Goal: Task Accomplishment & Management: Manage account settings

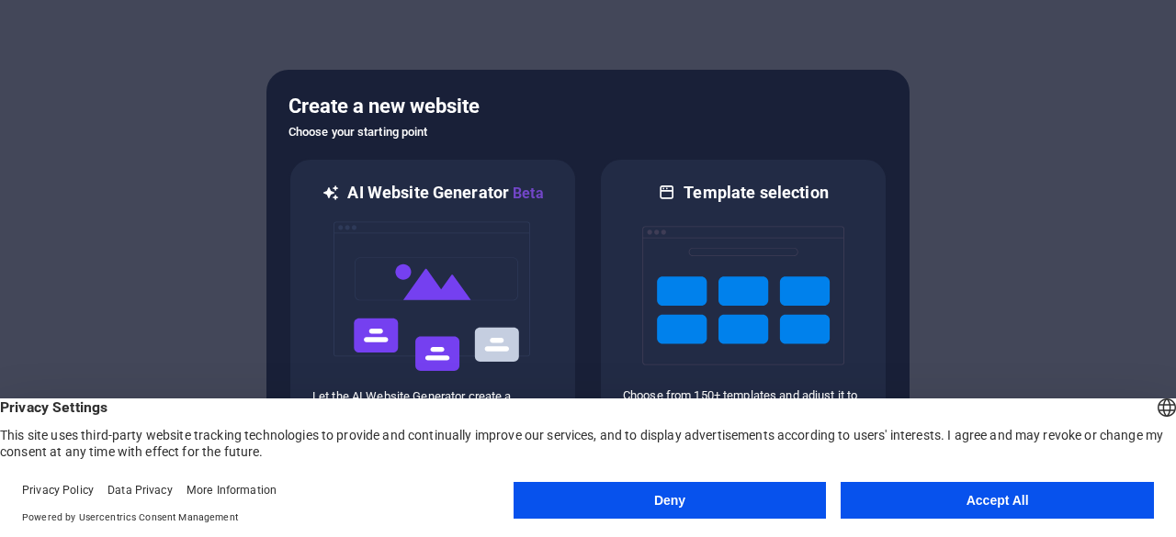
click at [928, 510] on button "Accept All" at bounding box center [996, 500] width 313 height 37
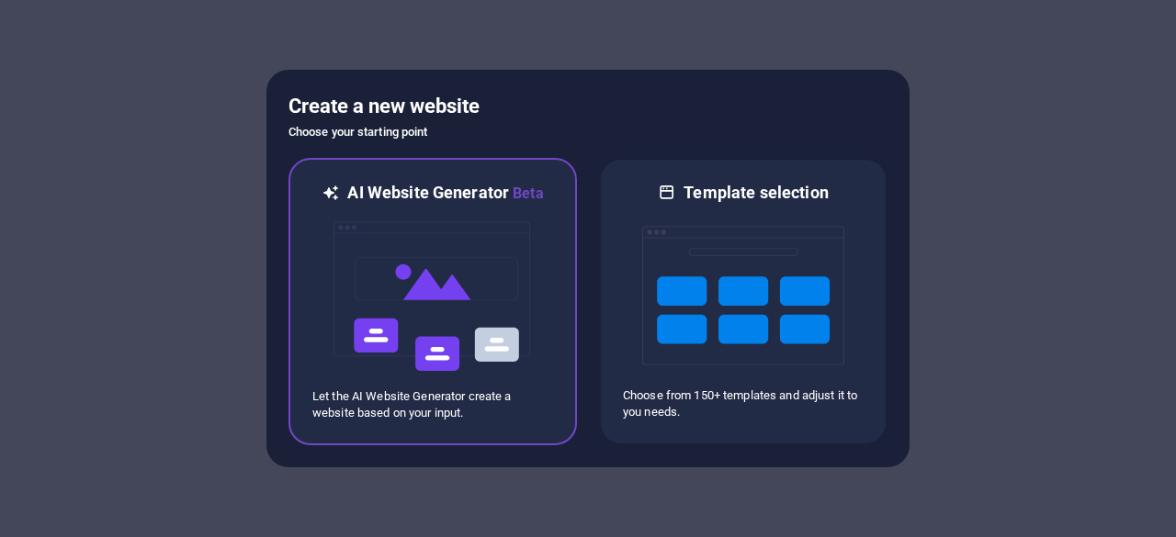
click at [557, 359] on div "AI Website Generator Beta Let the AI Website Generator create a website based o…" at bounding box center [432, 301] width 288 height 287
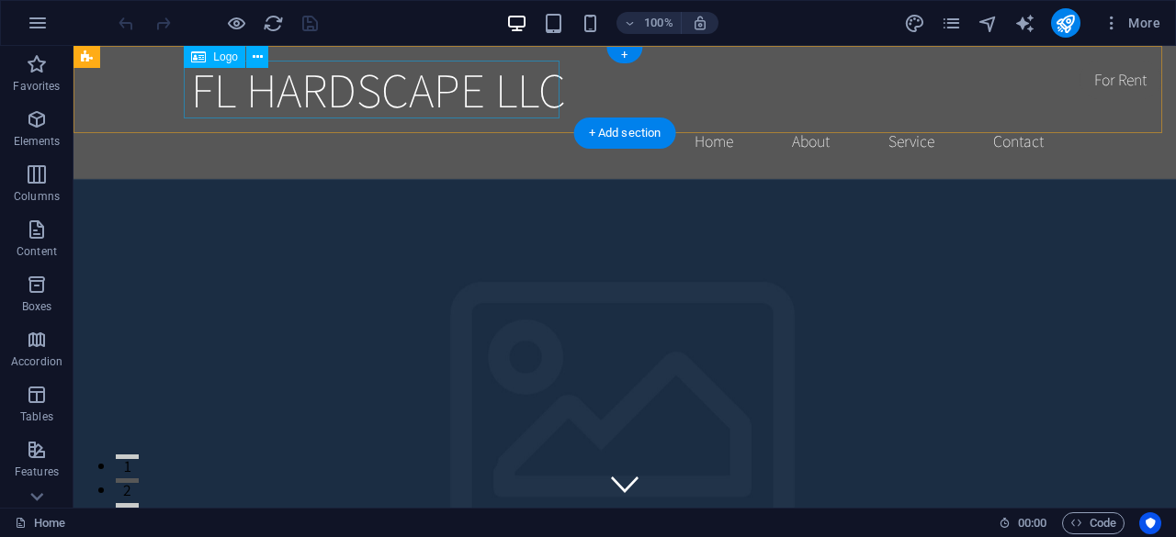
click at [379, 103] on div "FL HARDSCAPE LLC" at bounding box center [624, 90] width 867 height 58
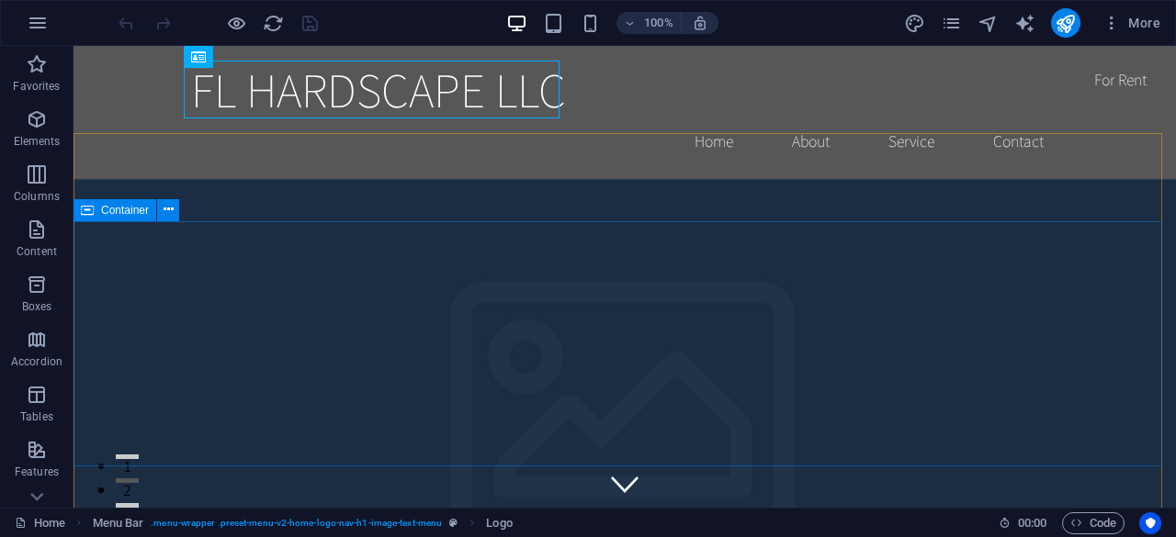
click at [123, 212] on span "Container" at bounding box center [125, 210] width 48 height 11
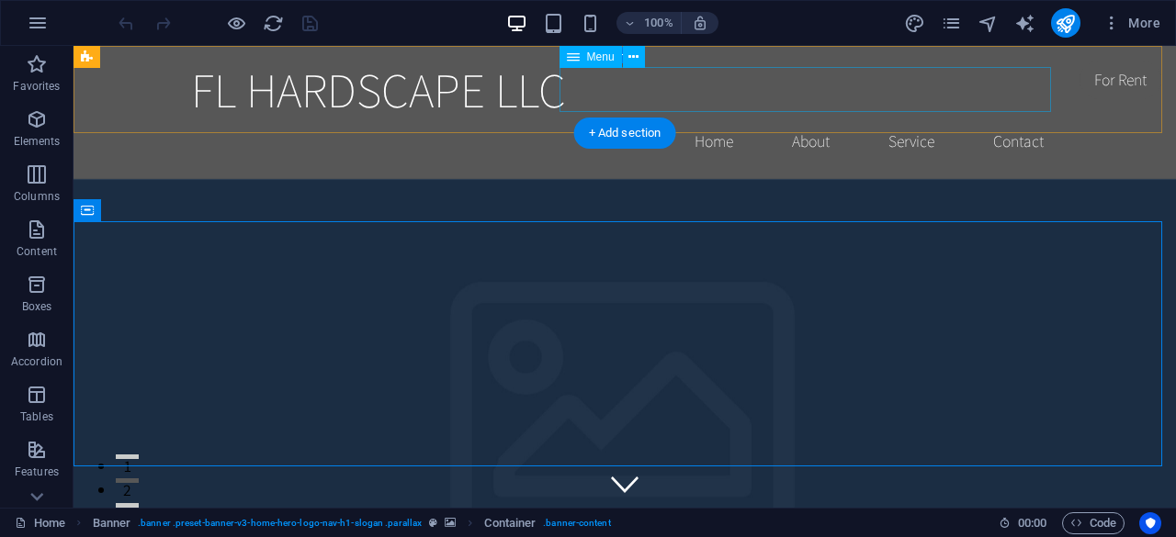
click at [1019, 118] on nav "Home About Service Contact" at bounding box center [624, 141] width 867 height 46
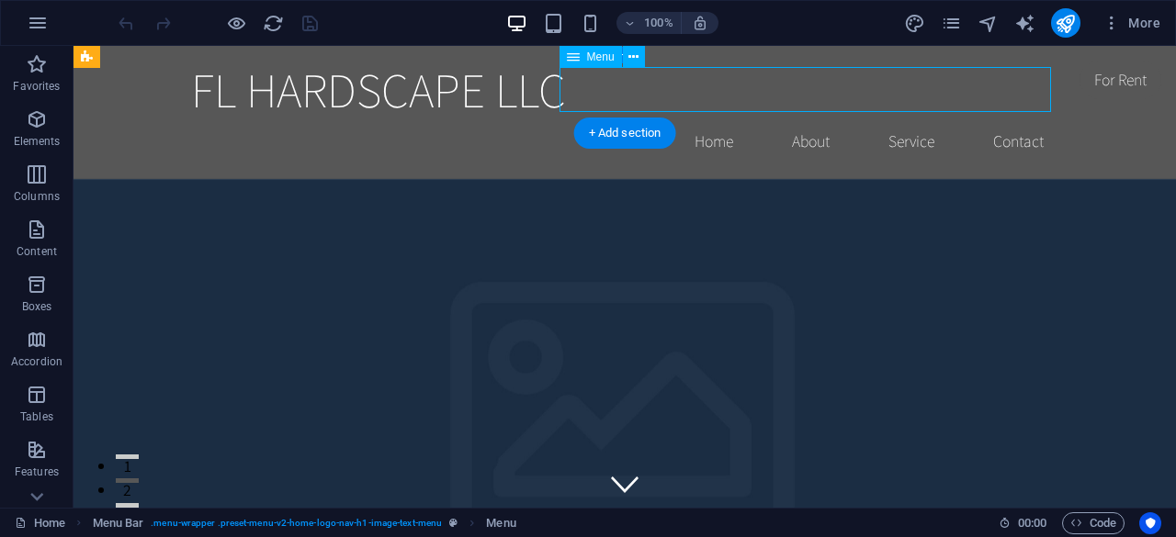
click at [1015, 118] on nav "Home About Service Contact" at bounding box center [624, 141] width 867 height 46
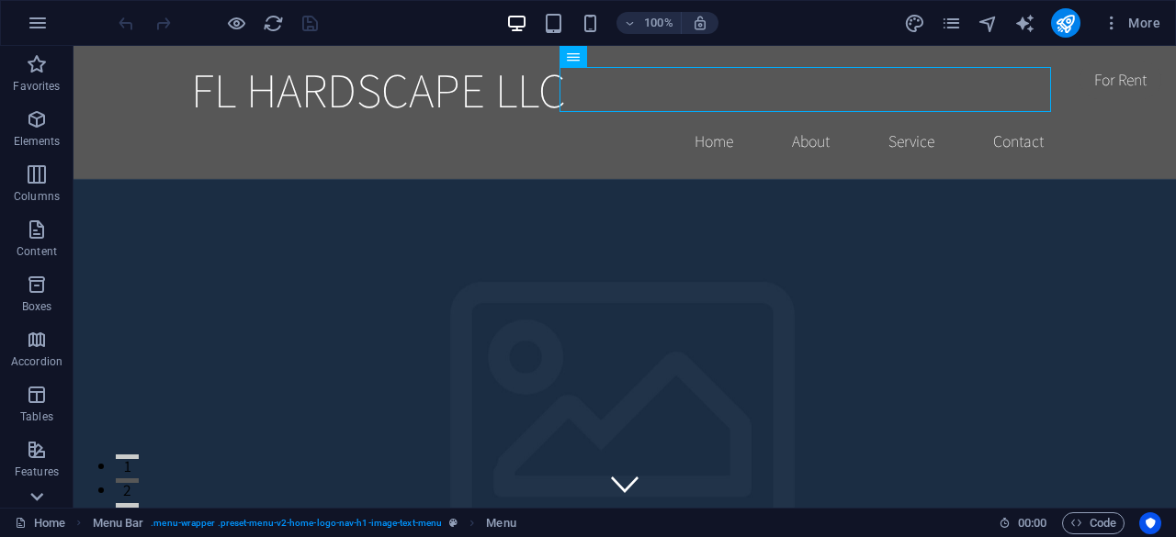
click at [35, 501] on icon at bounding box center [37, 497] width 26 height 26
click at [42, 147] on p "Elements" at bounding box center [37, 141] width 47 height 15
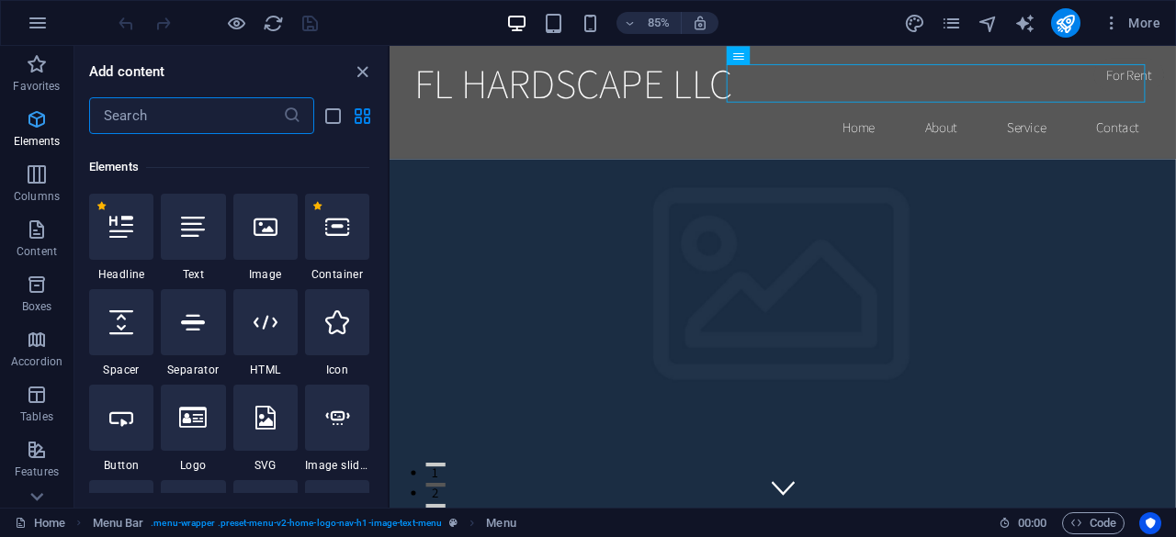
scroll to position [196, 0]
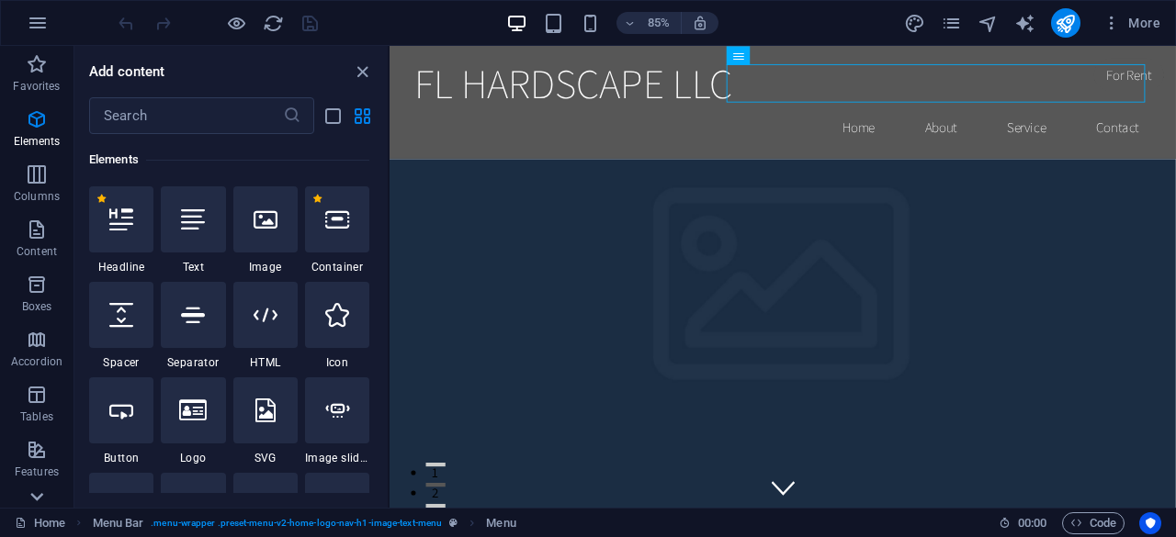
click at [39, 497] on icon at bounding box center [36, 497] width 13 height 8
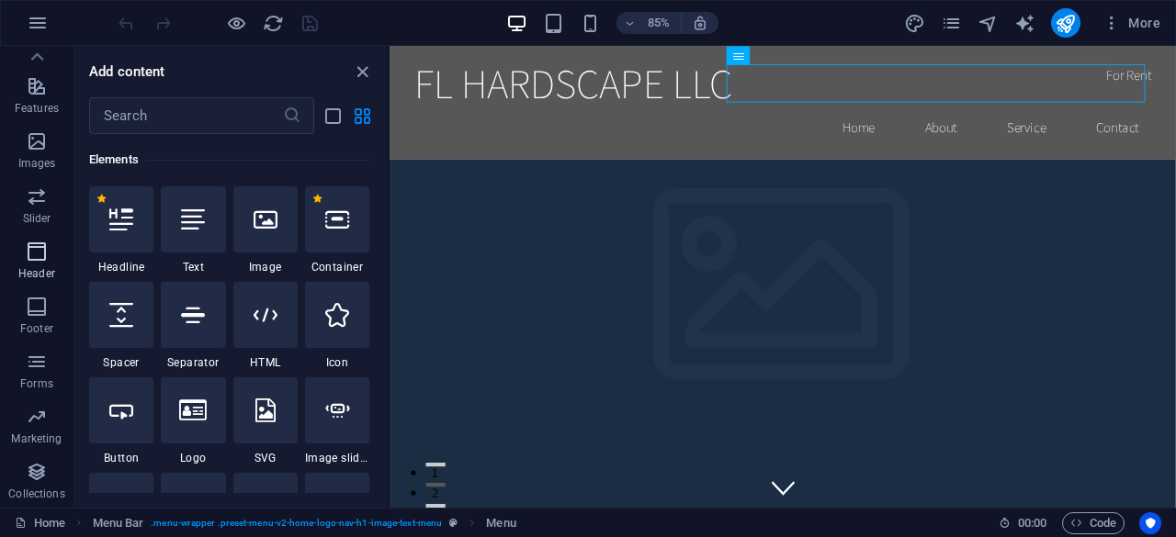
scroll to position [0, 0]
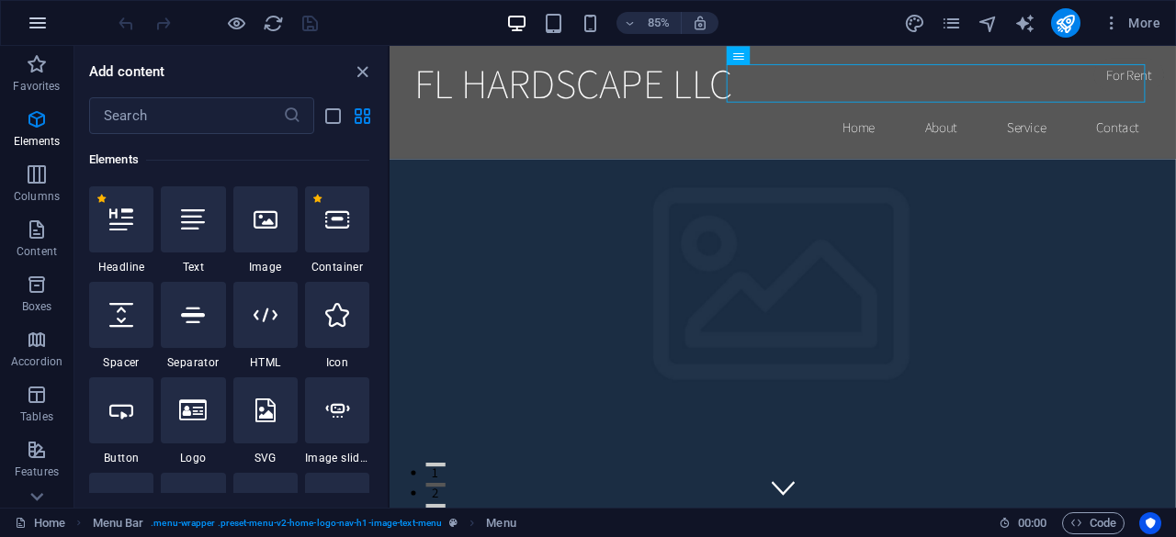
click at [28, 22] on icon "button" at bounding box center [38, 23] width 22 height 22
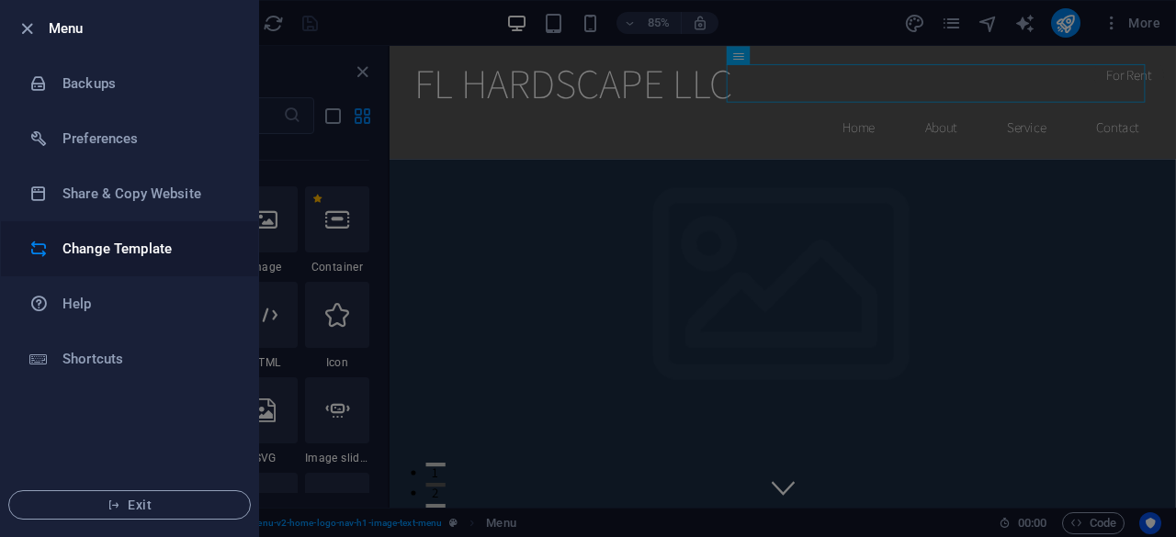
click at [170, 261] on li "Change Template" at bounding box center [129, 248] width 257 height 55
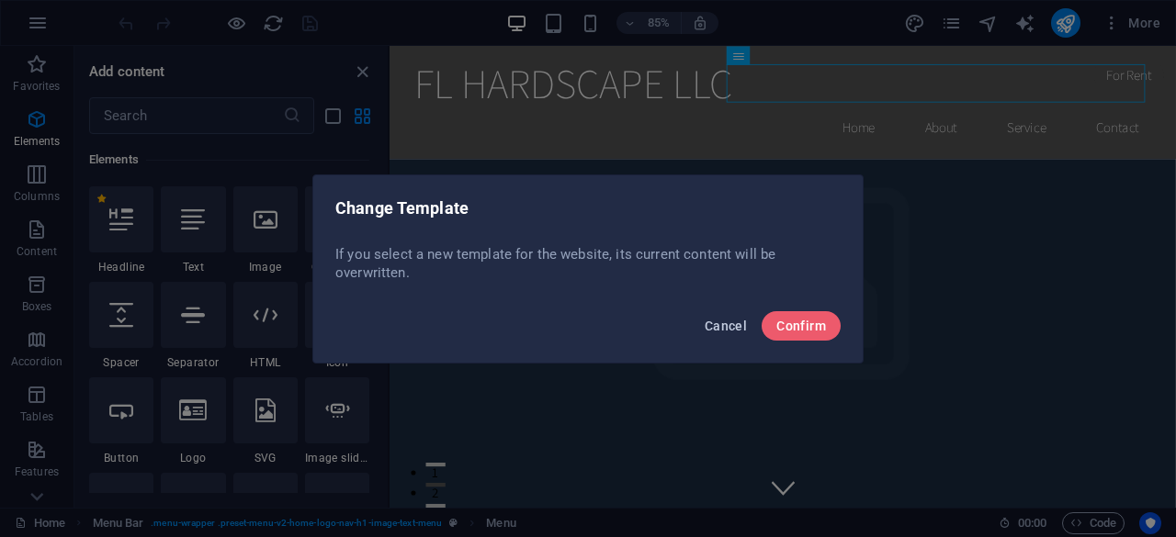
click at [718, 321] on span "Cancel" at bounding box center [725, 326] width 42 height 15
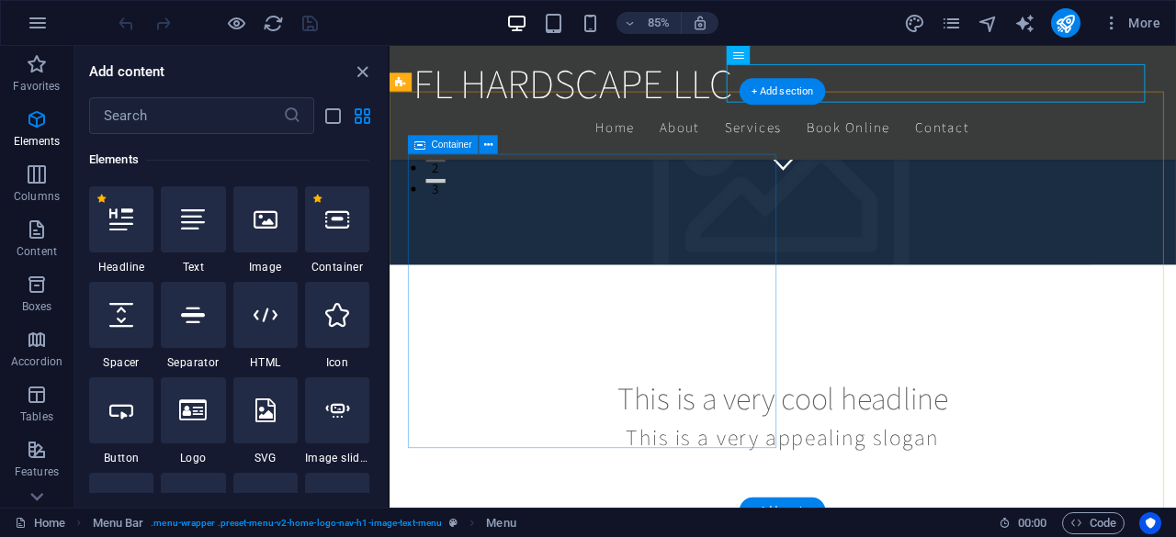
scroll to position [449, 0]
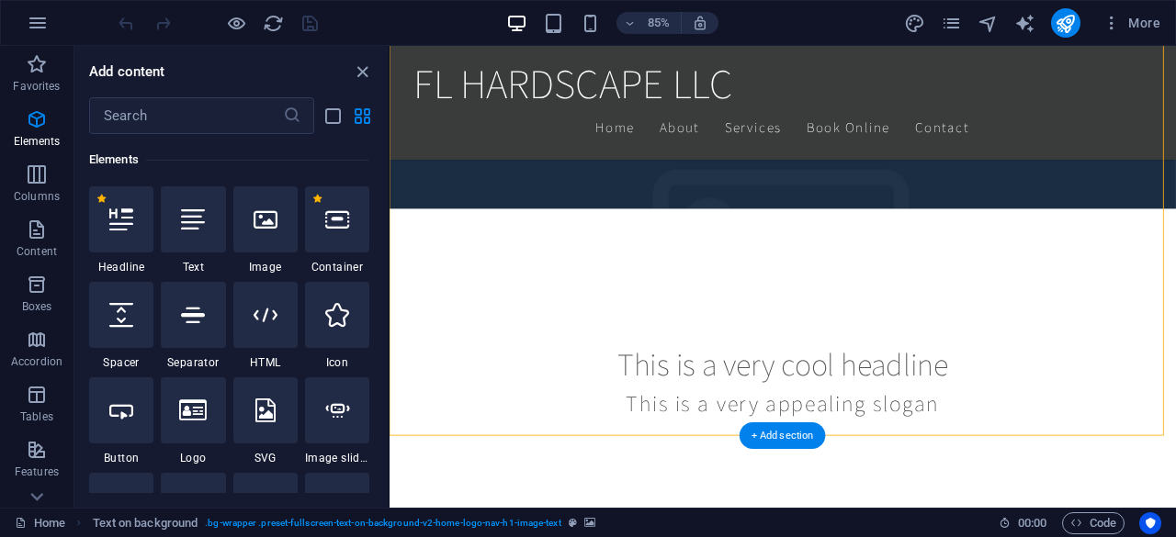
scroll to position [599, 0]
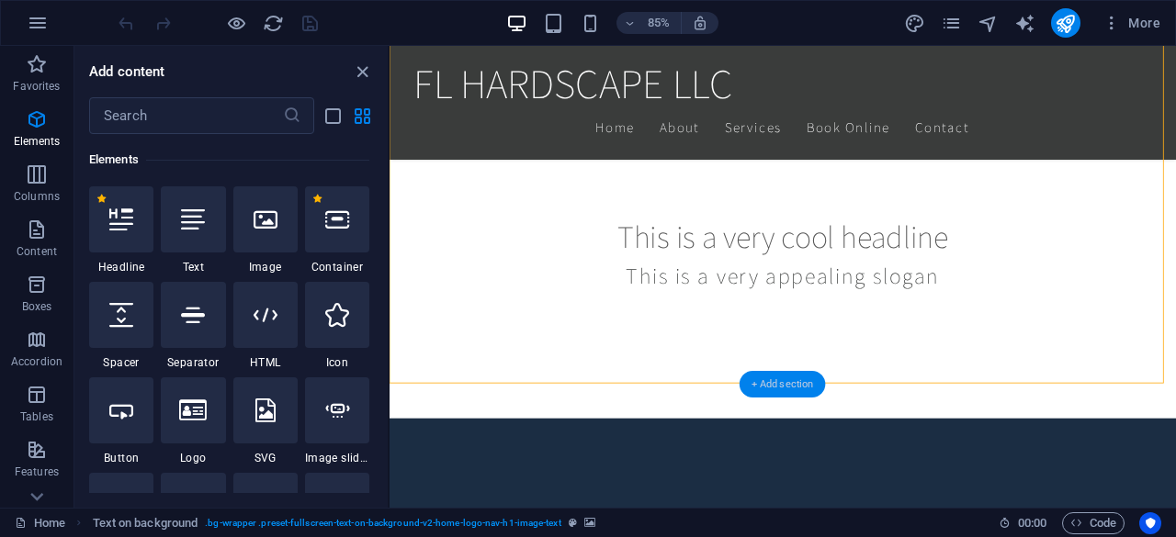
click at [797, 392] on div "+ Add section" at bounding box center [782, 383] width 86 height 27
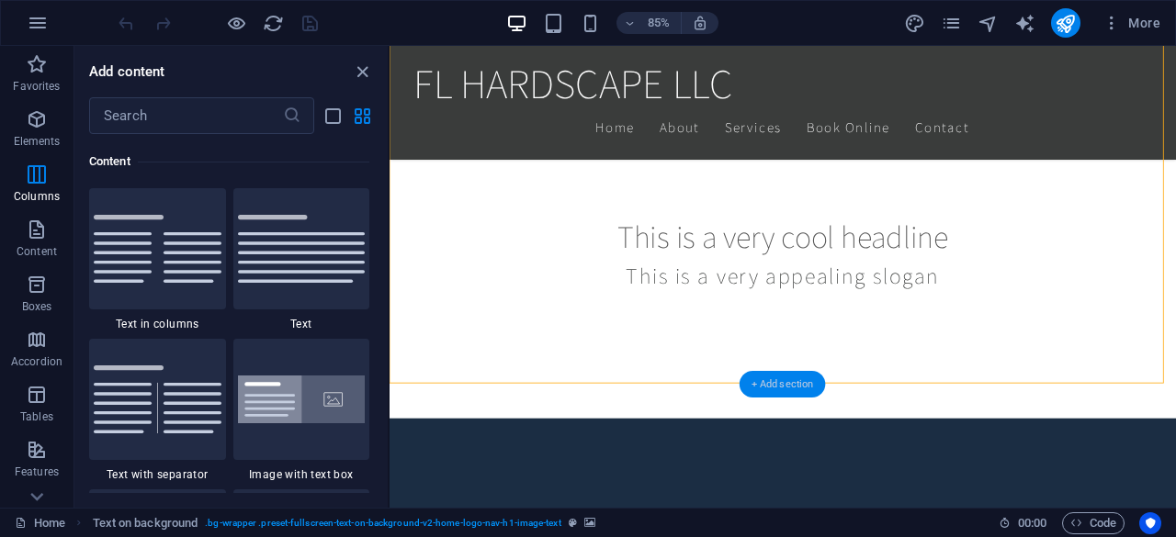
scroll to position [3214, 0]
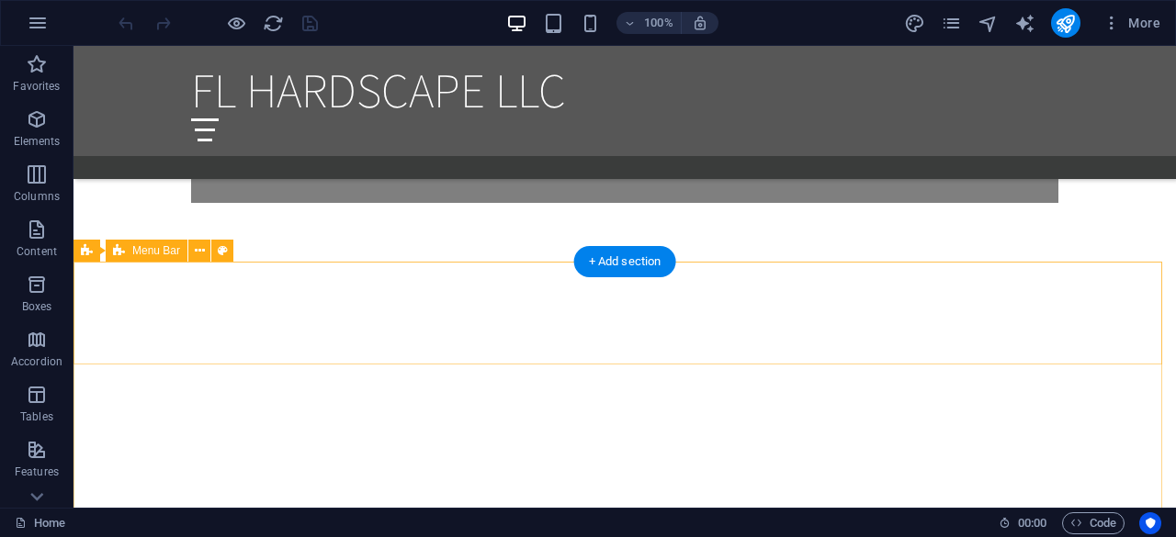
scroll to position [1809, 0]
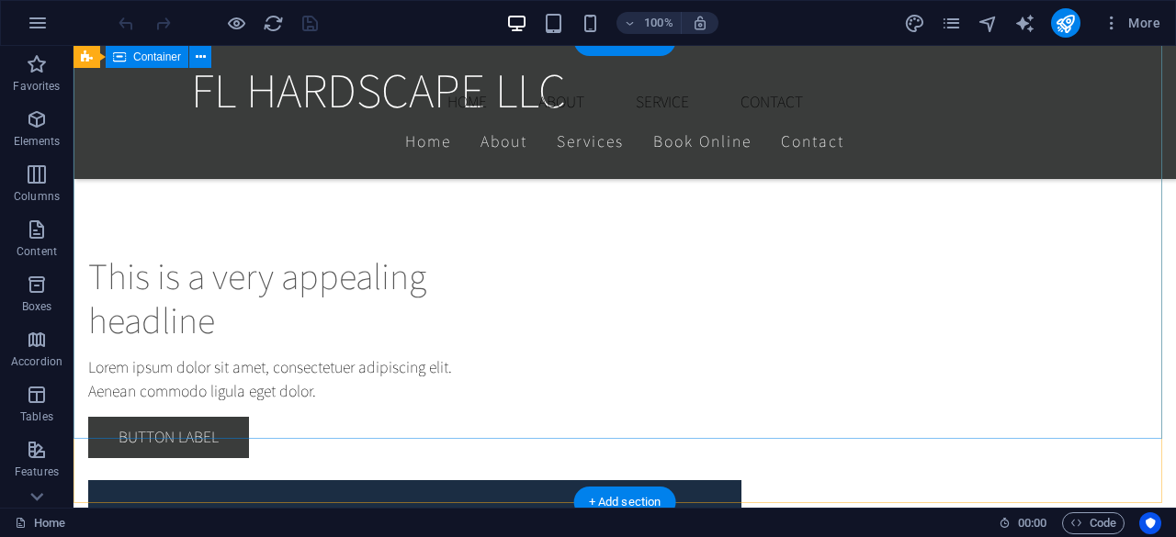
scroll to position [0, 0]
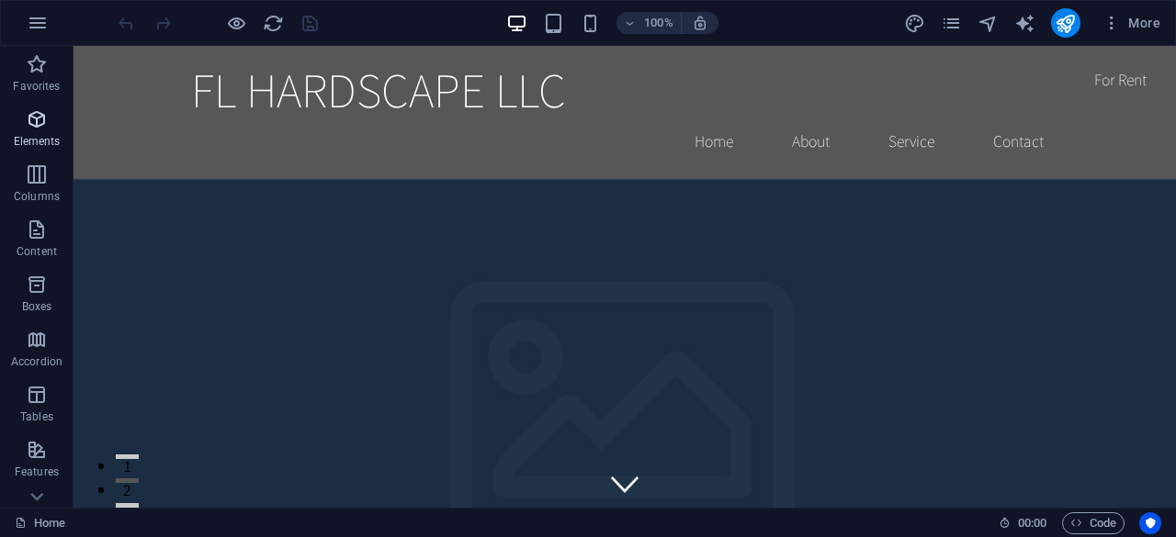
click at [31, 118] on icon "button" at bounding box center [37, 119] width 22 height 22
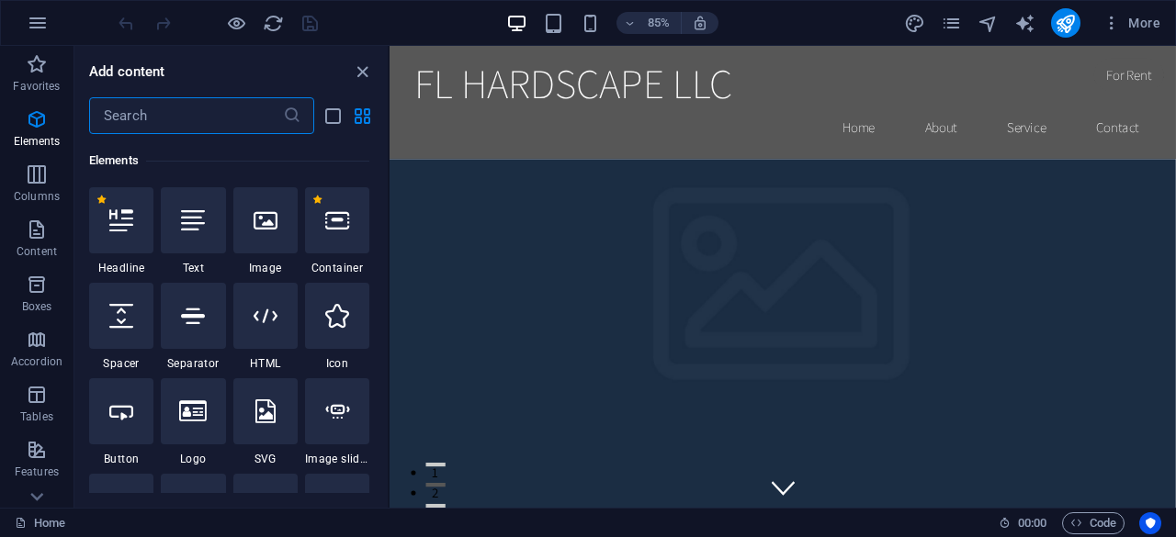
scroll to position [196, 0]
drag, startPoint x: 364, startPoint y: 71, endPoint x: 290, endPoint y: 23, distance: 87.6
click at [364, 71] on icon "close panel" at bounding box center [362, 72] width 21 height 21
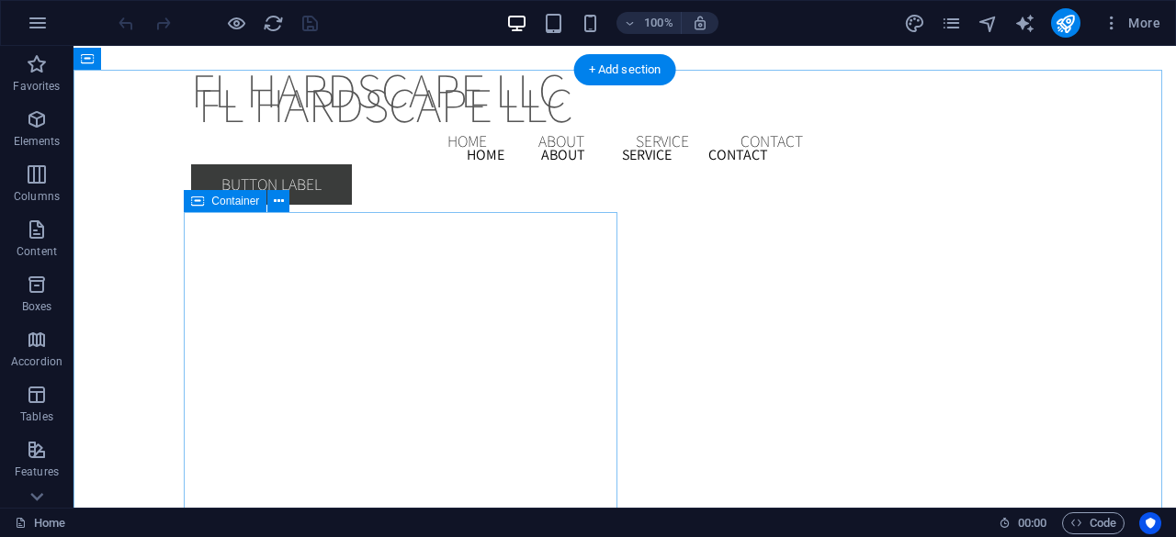
scroll to position [3081, 0]
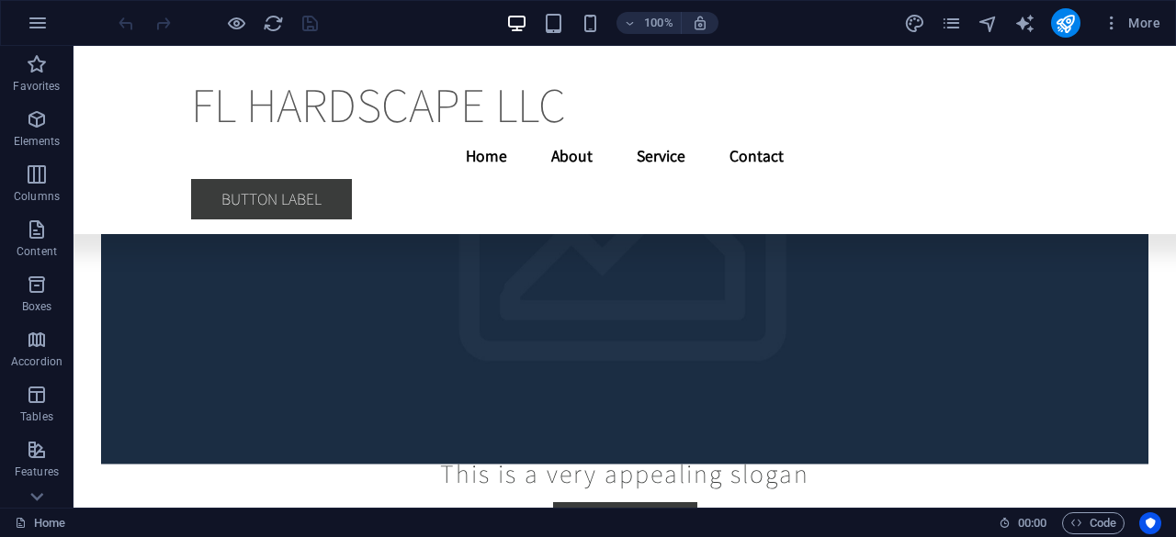
drag, startPoint x: 1168, startPoint y: 111, endPoint x: 1248, endPoint y: 559, distance: 455.3
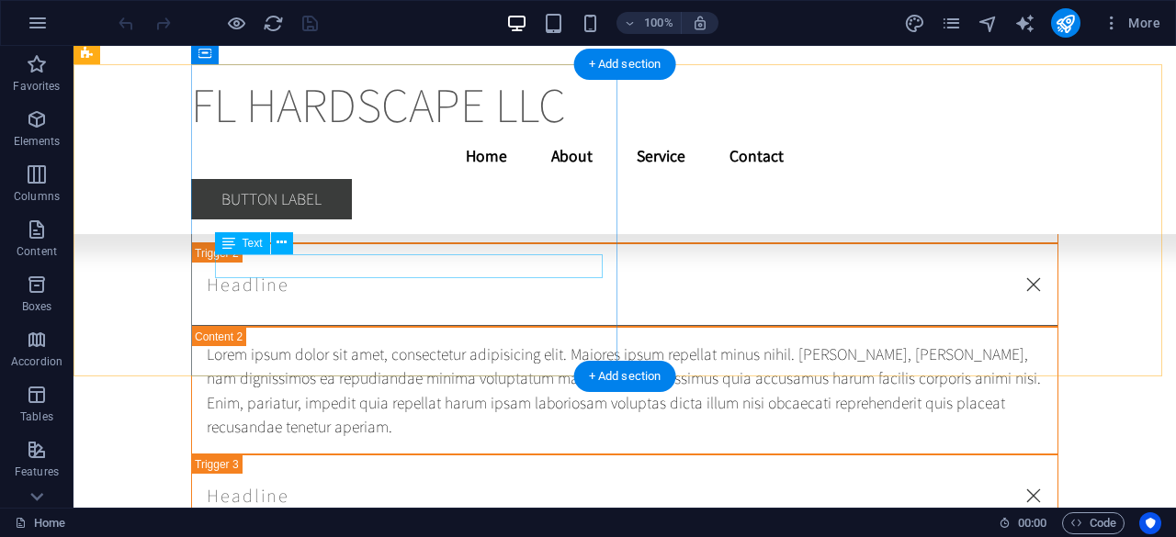
scroll to position [38504, 0]
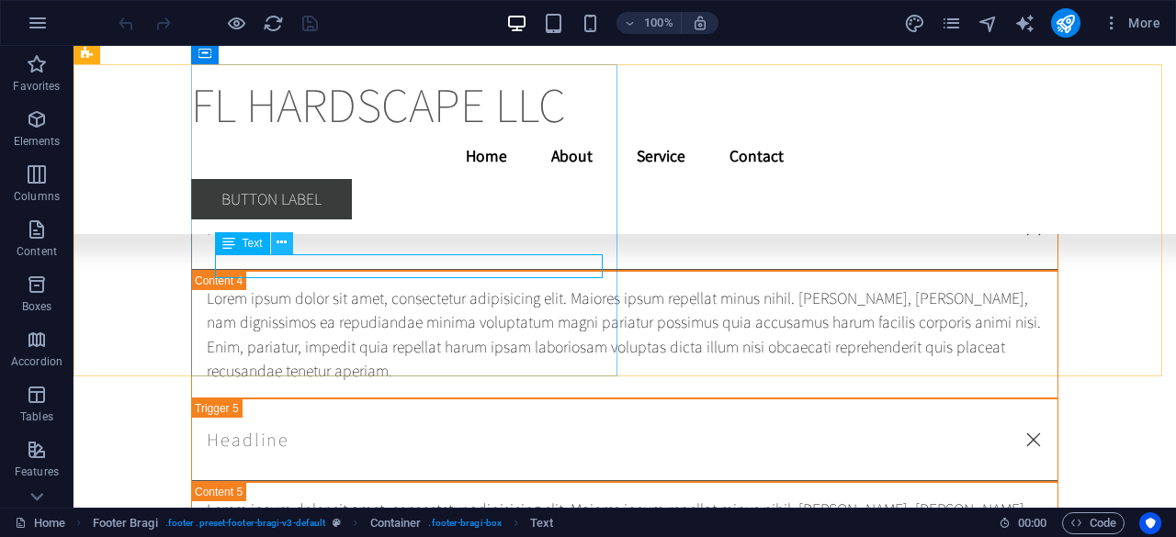
click at [279, 240] on icon at bounding box center [281, 242] width 10 height 19
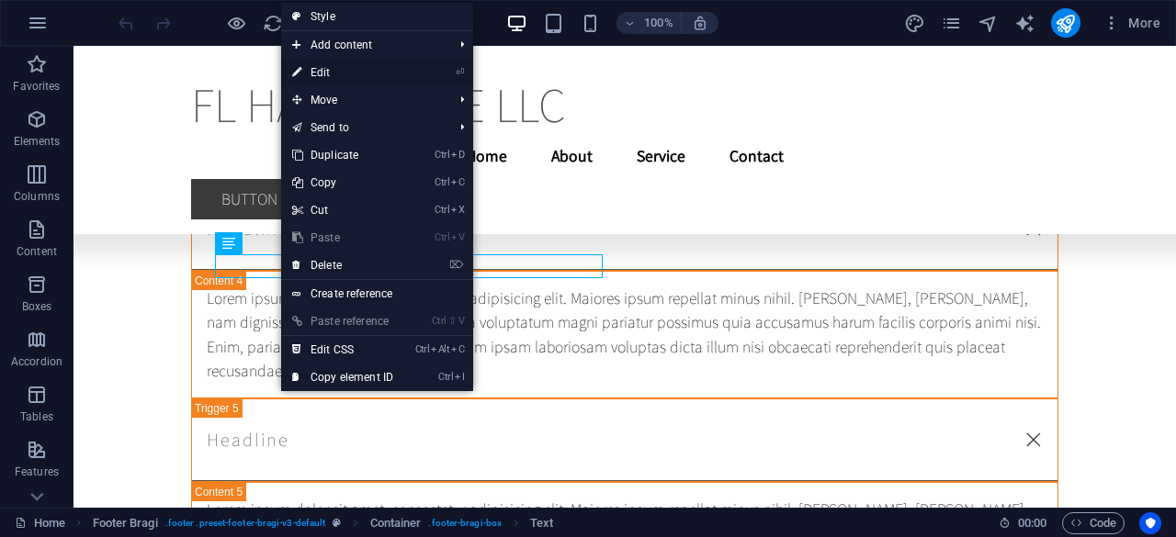
click at [367, 76] on link "⏎ Edit" at bounding box center [342, 73] width 123 height 28
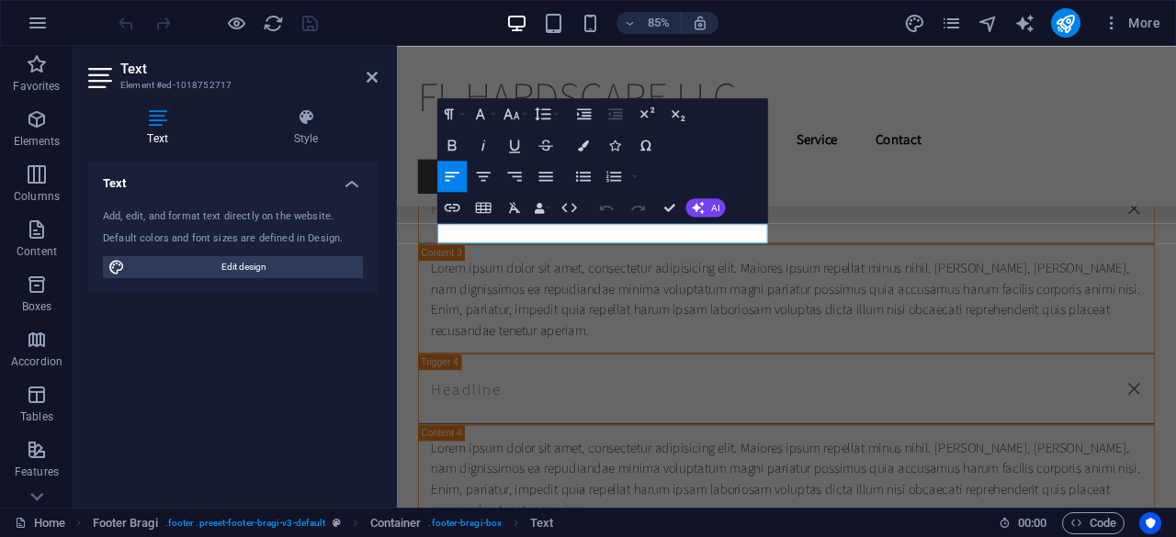
scroll to position [38550, 0]
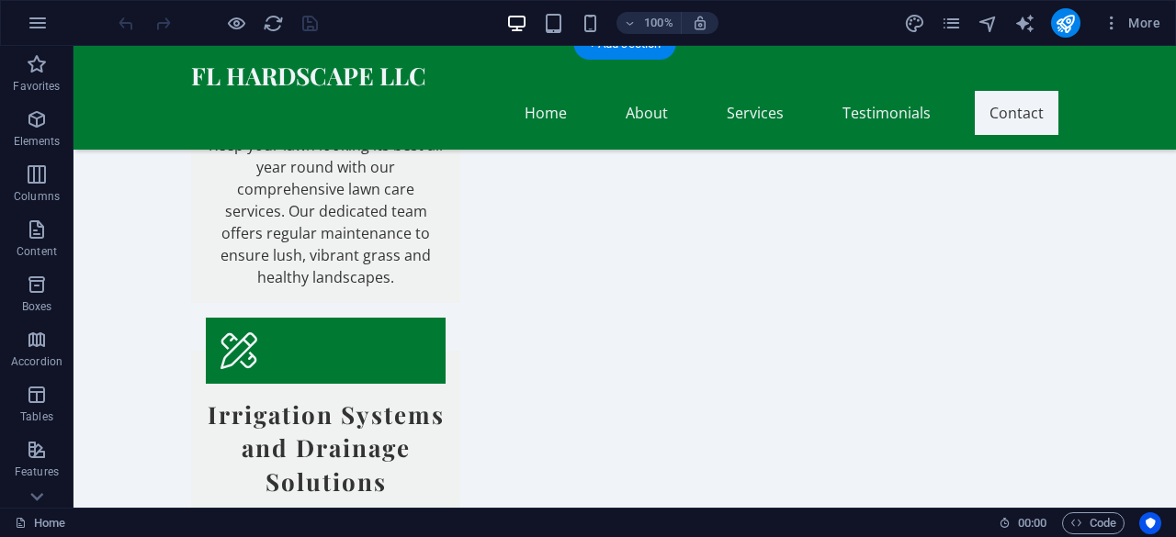
scroll to position [3239, 0]
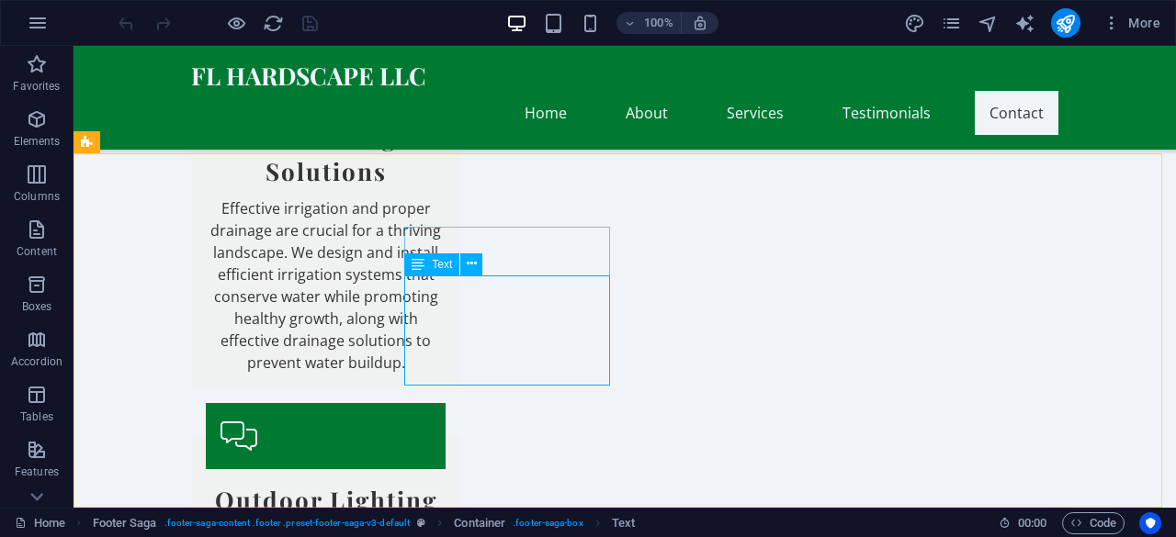
click at [440, 265] on span "Text" at bounding box center [442, 264] width 20 height 11
click at [475, 260] on icon at bounding box center [472, 263] width 10 height 19
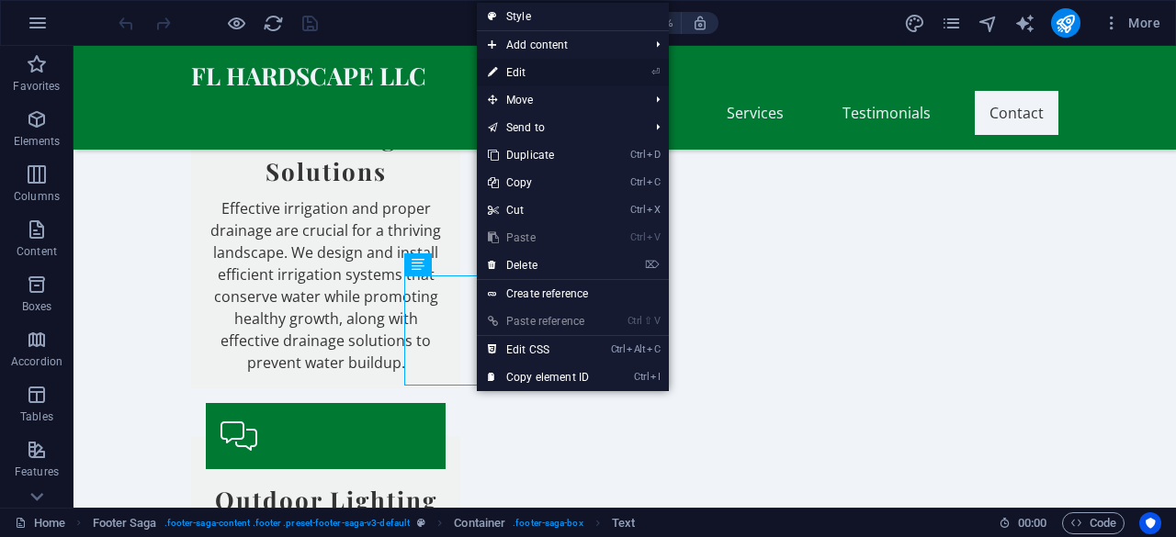
click at [567, 71] on link "⏎ Edit" at bounding box center [538, 73] width 123 height 28
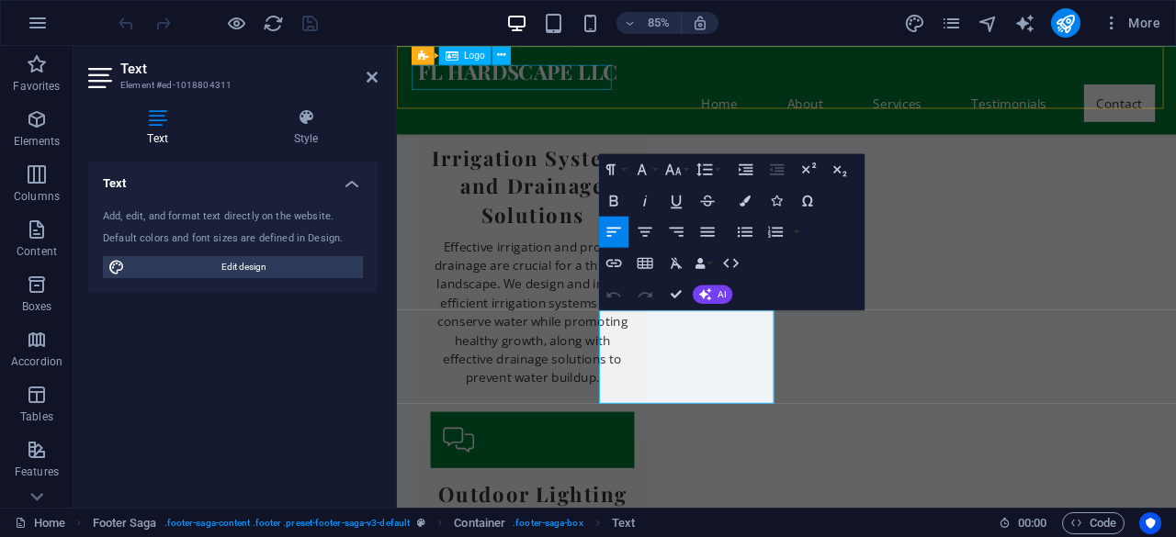
scroll to position [3158, 0]
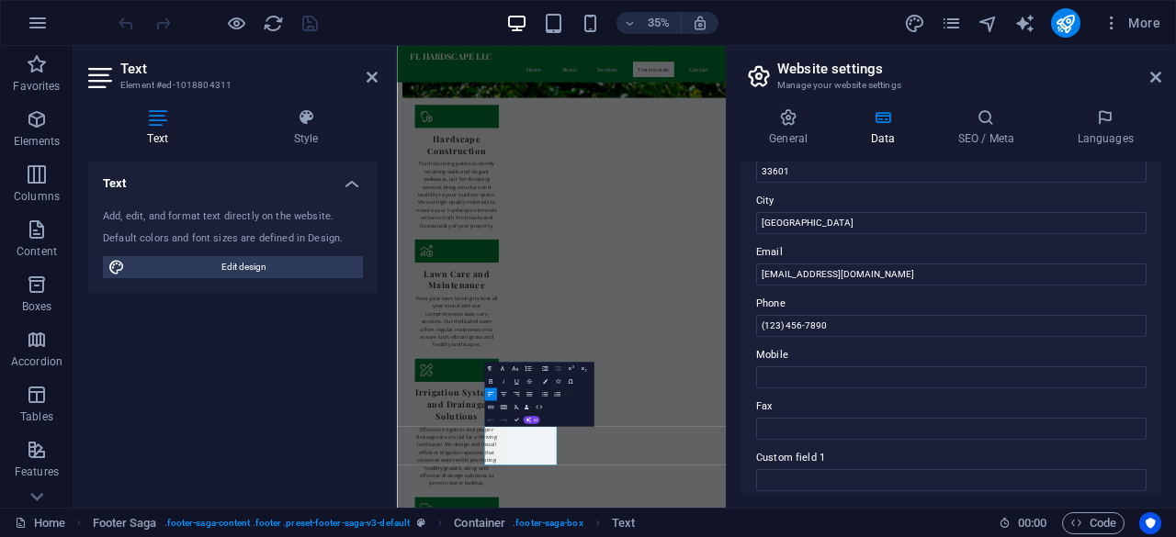
scroll to position [262, 0]
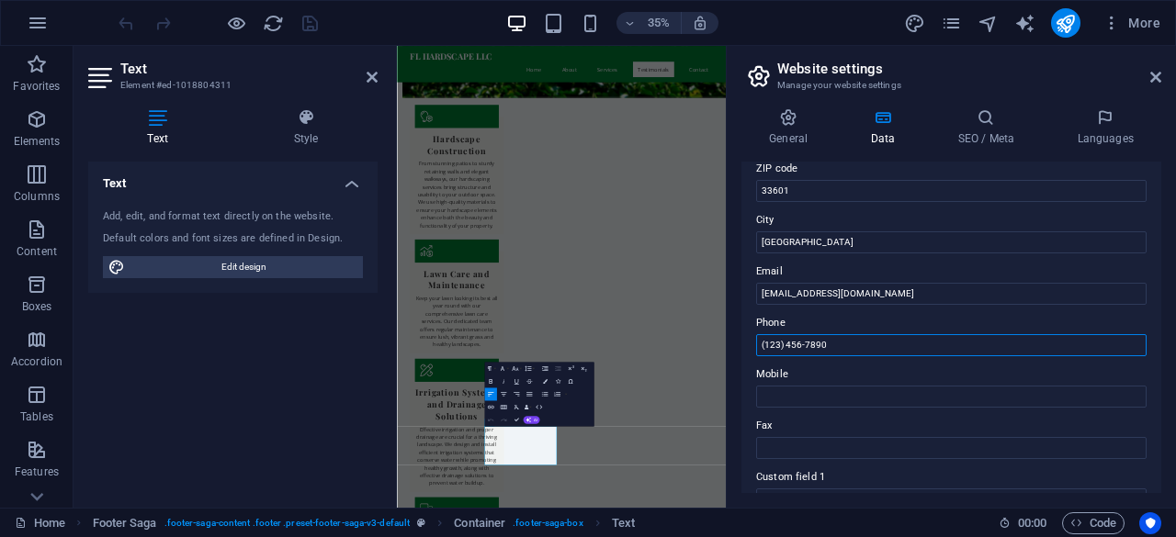
click at [772, 340] on input "(123) 456-7890" at bounding box center [951, 345] width 390 height 22
click at [793, 344] on input "(813) 456-7890" at bounding box center [951, 345] width 390 height 22
click at [814, 344] on input "(813) 565-7890" at bounding box center [951, 345] width 390 height 22
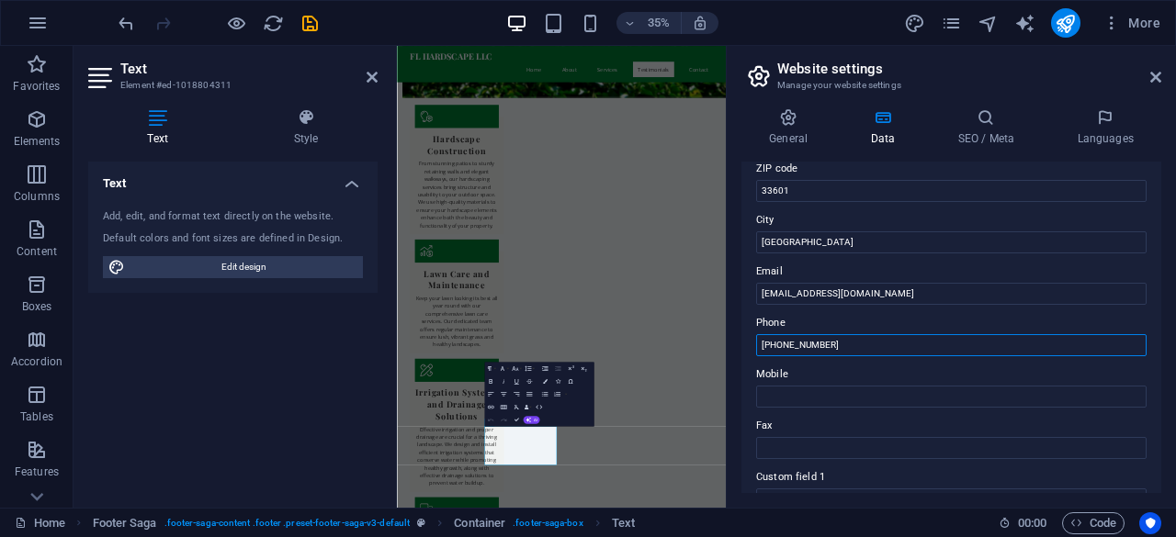
click at [814, 344] on input "(813) 565-7890" at bounding box center [951, 345] width 390 height 22
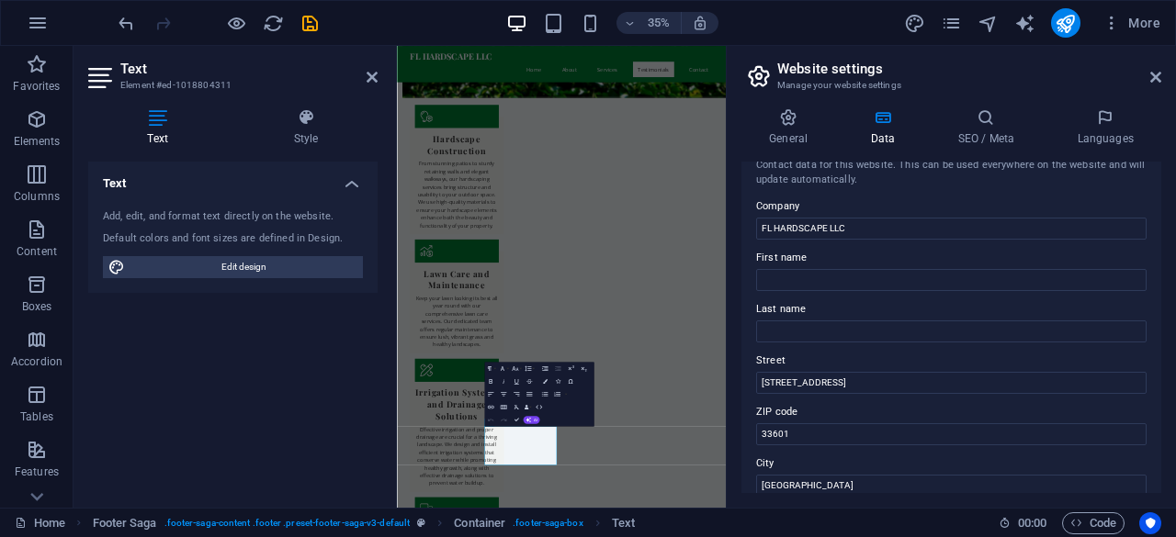
scroll to position [17, 0]
type input "[PHONE_NUMBER]"
click at [833, 381] on input "123 Greenway Lane" at bounding box center [951, 384] width 390 height 22
paste input "519 BRIAR MEADOWS DRIVE"
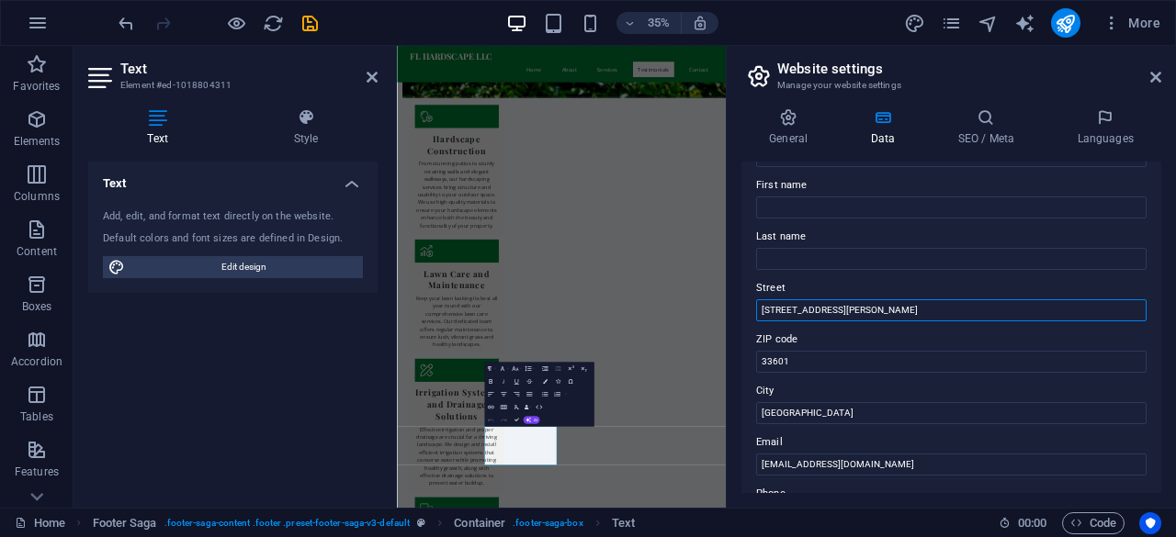
scroll to position [105, 0]
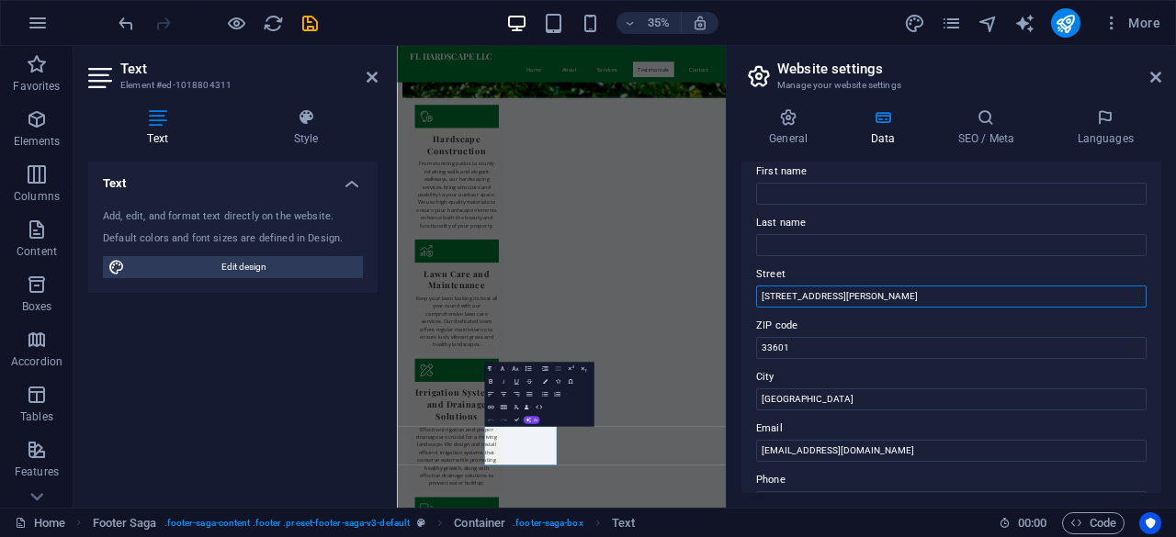
type input "519 BRIAR MEADOWS DRIVE"
click at [815, 348] on input "33601" at bounding box center [951, 348] width 390 height 22
paste input "VALRICO, FL, 33594"
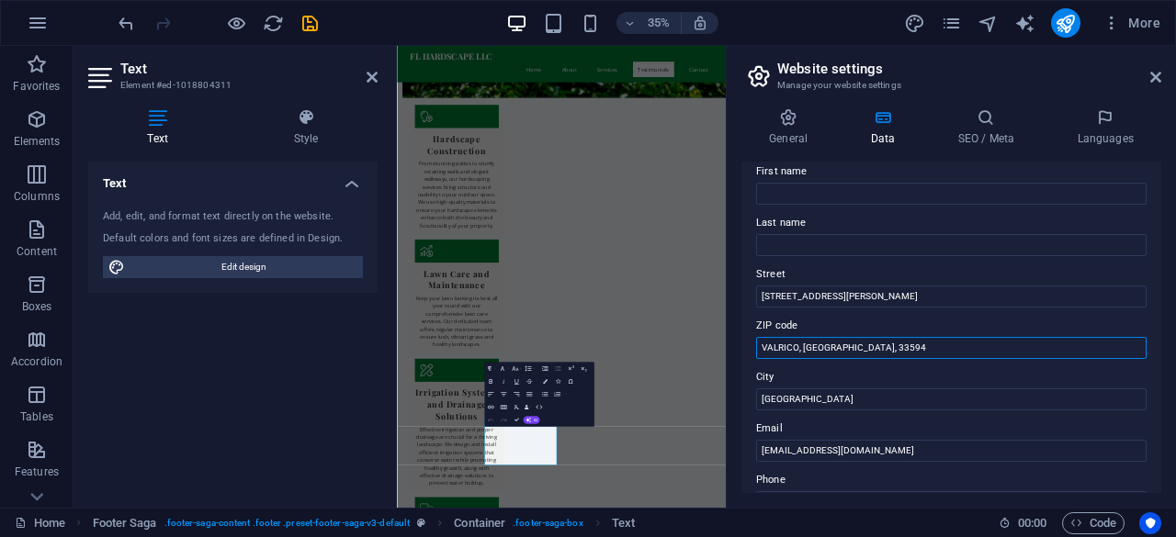
click at [775, 350] on input "VALRICO, FL, 33594" at bounding box center [951, 348] width 390 height 22
type input ", FL, 33594"
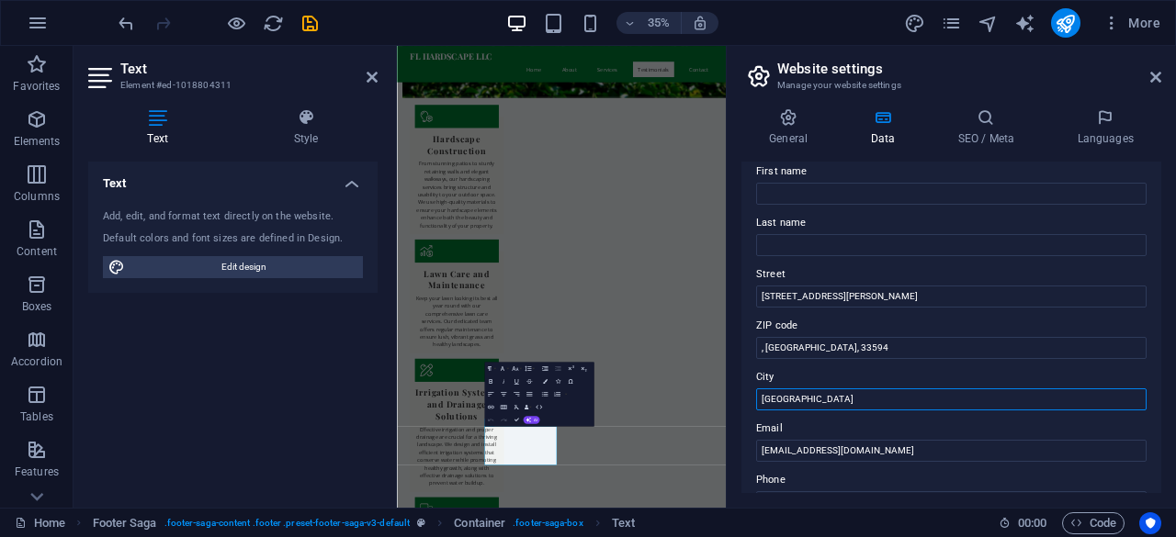
click at [781, 404] on input "Tampa" at bounding box center [951, 399] width 390 height 22
paste input "VALRICO"
type input "VALRICO"
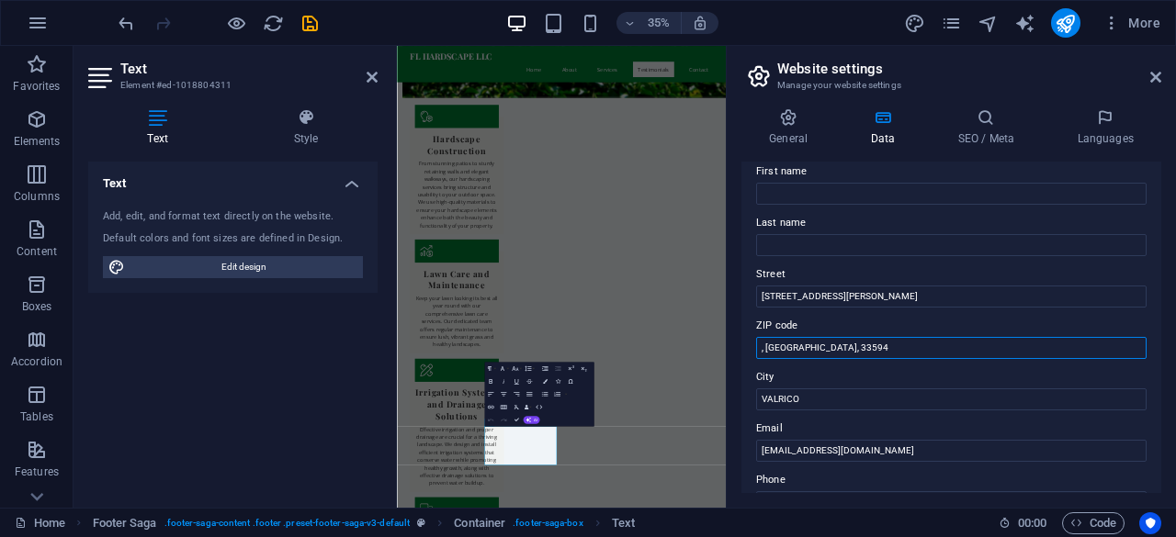
drag, startPoint x: 781, startPoint y: 349, endPoint x: 746, endPoint y: 354, distance: 35.2
click at [746, 354] on div "Contact data for this website. This can be used everywhere on the website and w…" at bounding box center [951, 328] width 420 height 332
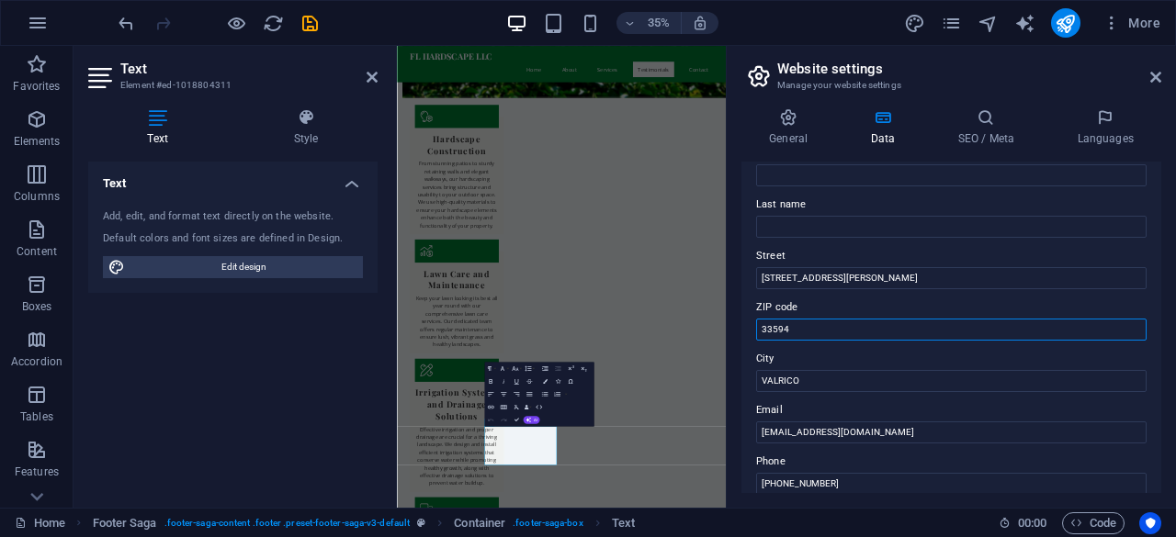
scroll to position [119, 0]
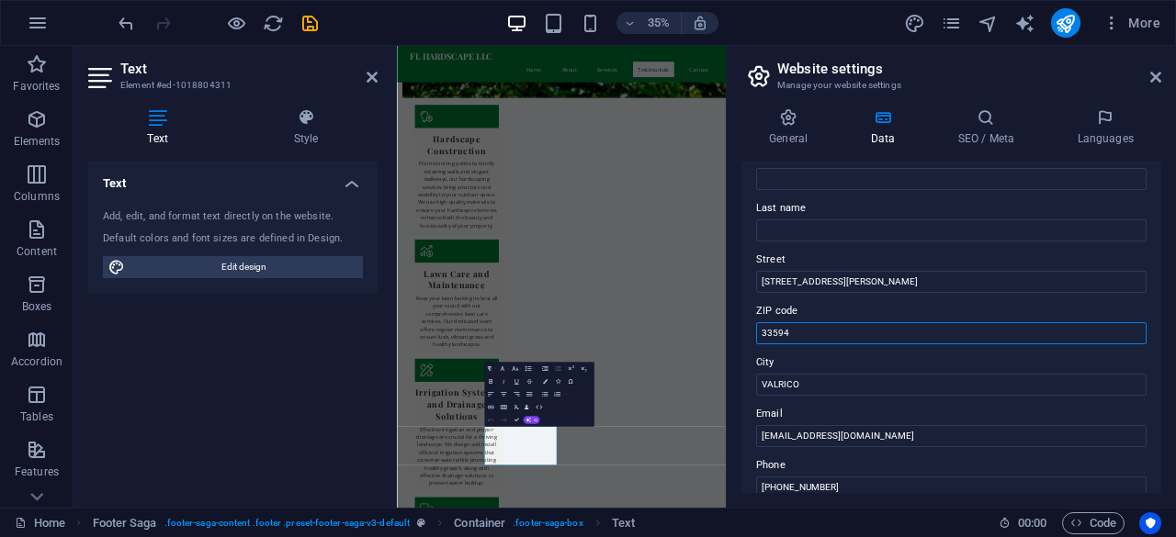
type input "33594"
click at [931, 367] on label "City" at bounding box center [951, 363] width 390 height 22
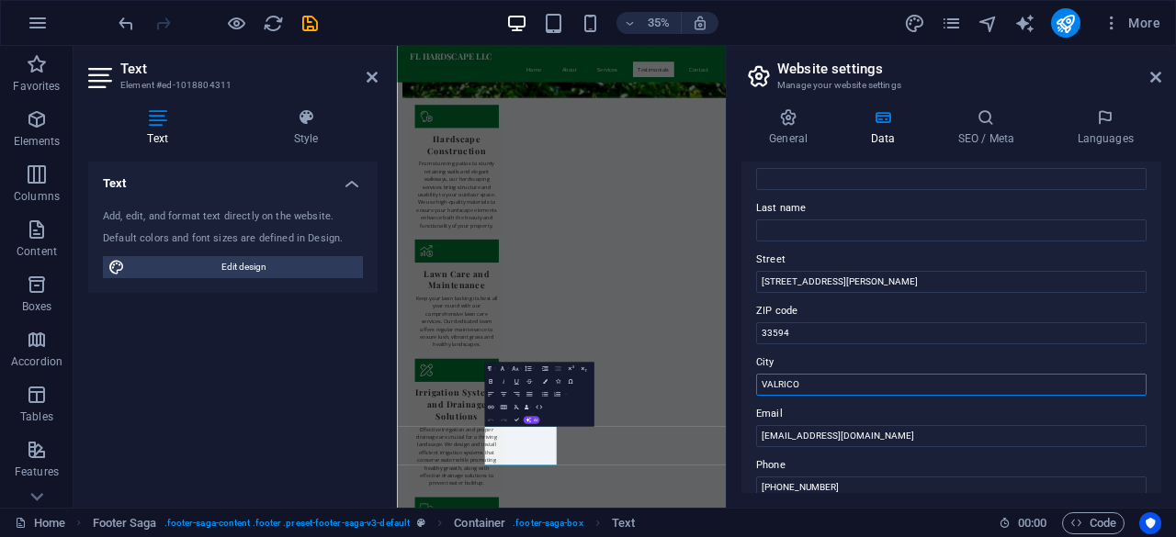
click at [931, 374] on input "VALRICO" at bounding box center [951, 385] width 390 height 22
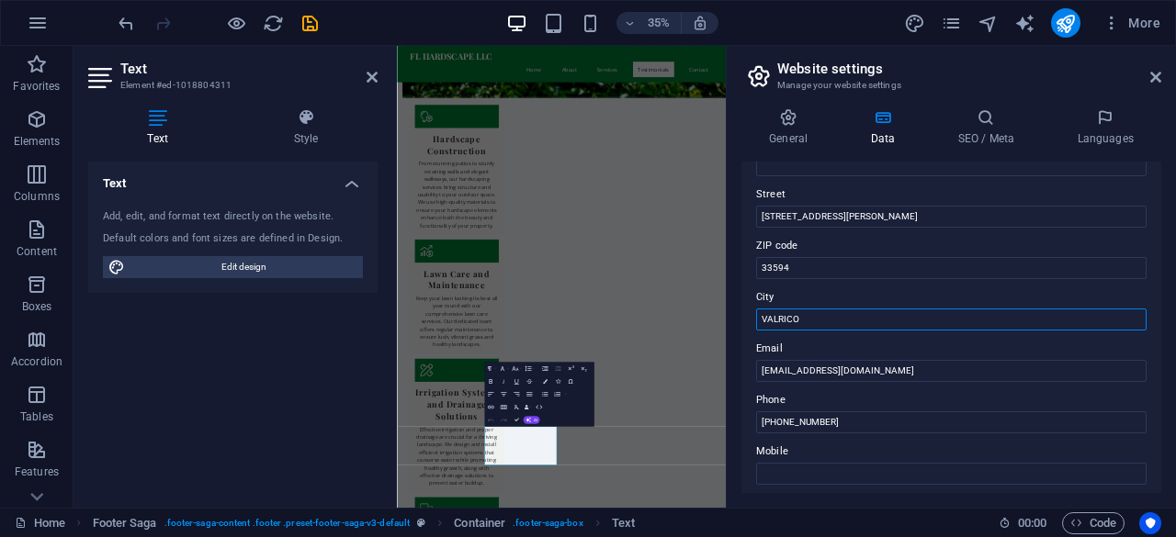
scroll to position [197, 0]
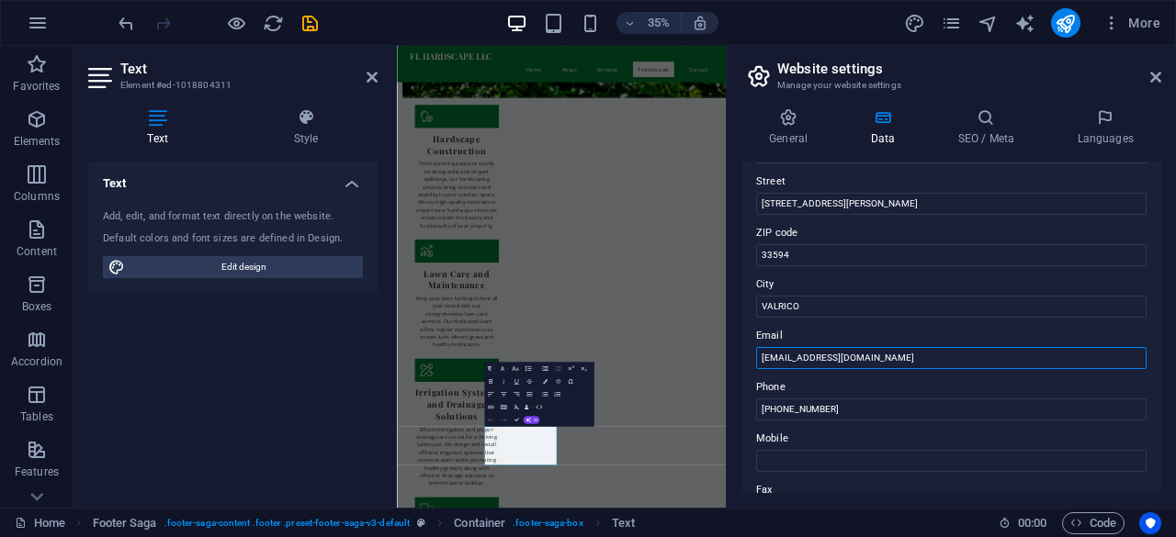
drag, startPoint x: 871, startPoint y: 355, endPoint x: 790, endPoint y: 358, distance: 80.9
click at [790, 358] on input "info@flhardscape.com" at bounding box center [951, 358] width 390 height 22
paste input "flhardscape.site"
type input "info@fflhardscape.site"
click at [987, 385] on label "Phone" at bounding box center [951, 388] width 390 height 22
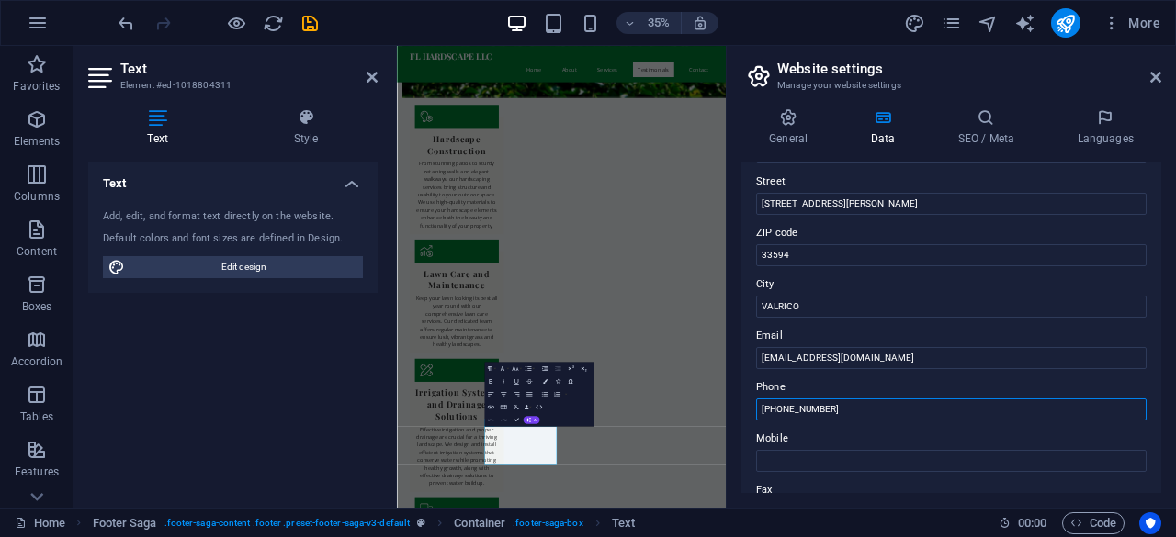
click at [987, 399] on input "[PHONE_NUMBER]" at bounding box center [951, 410] width 390 height 22
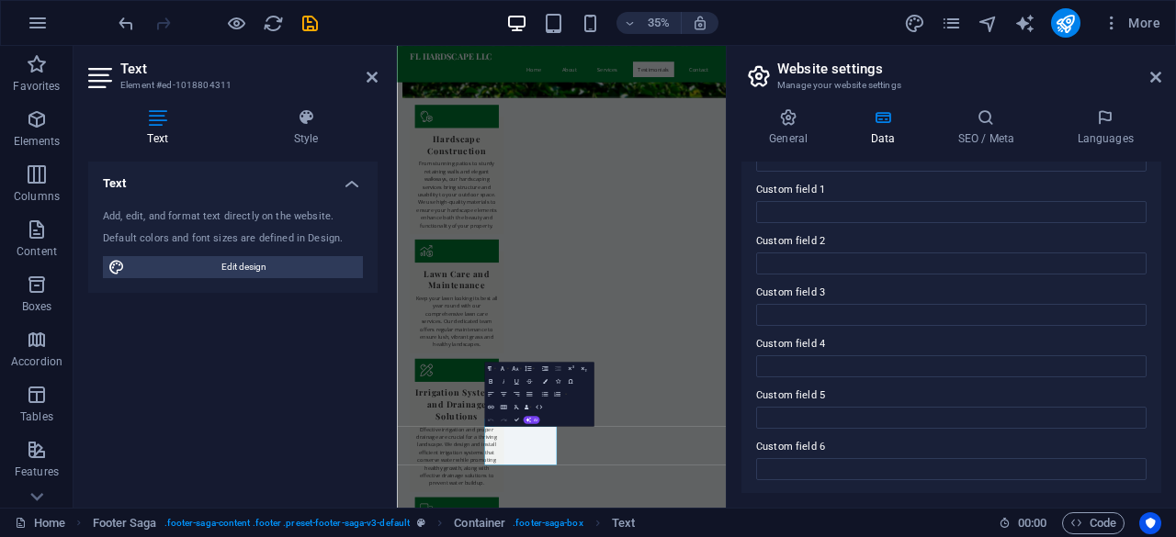
scroll to position [550, 0]
click at [1154, 74] on icon at bounding box center [1155, 77] width 11 height 15
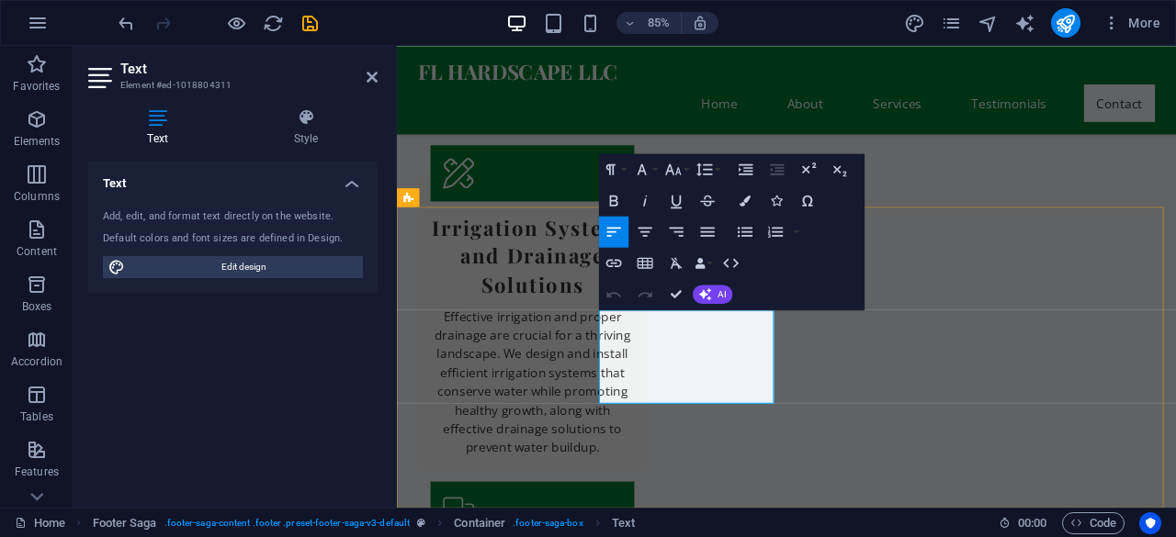
drag, startPoint x: 704, startPoint y: 434, endPoint x: 630, endPoint y: 433, distance: 74.4
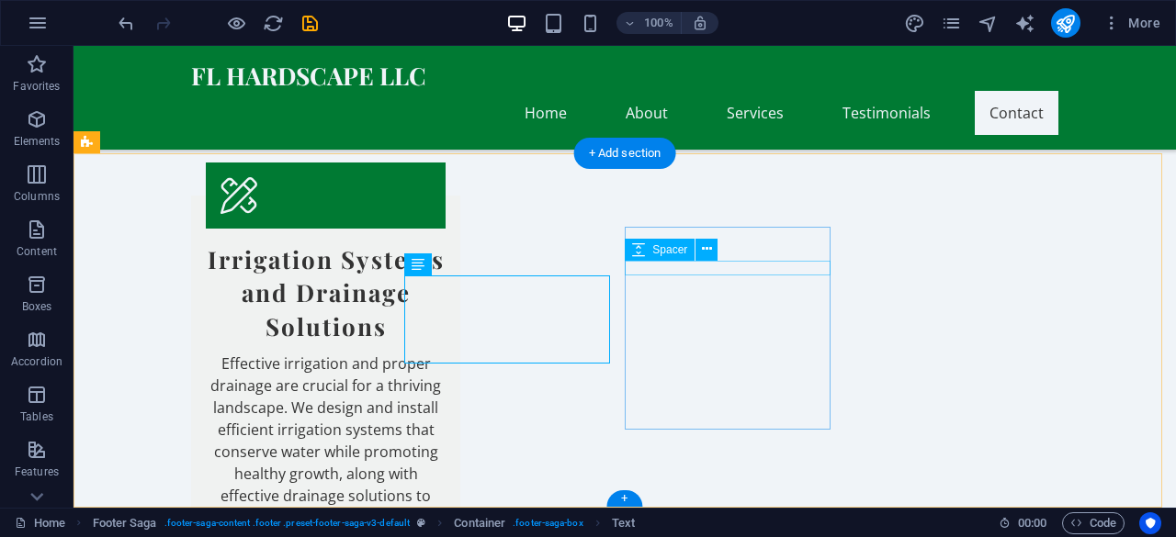
scroll to position [3239, 0]
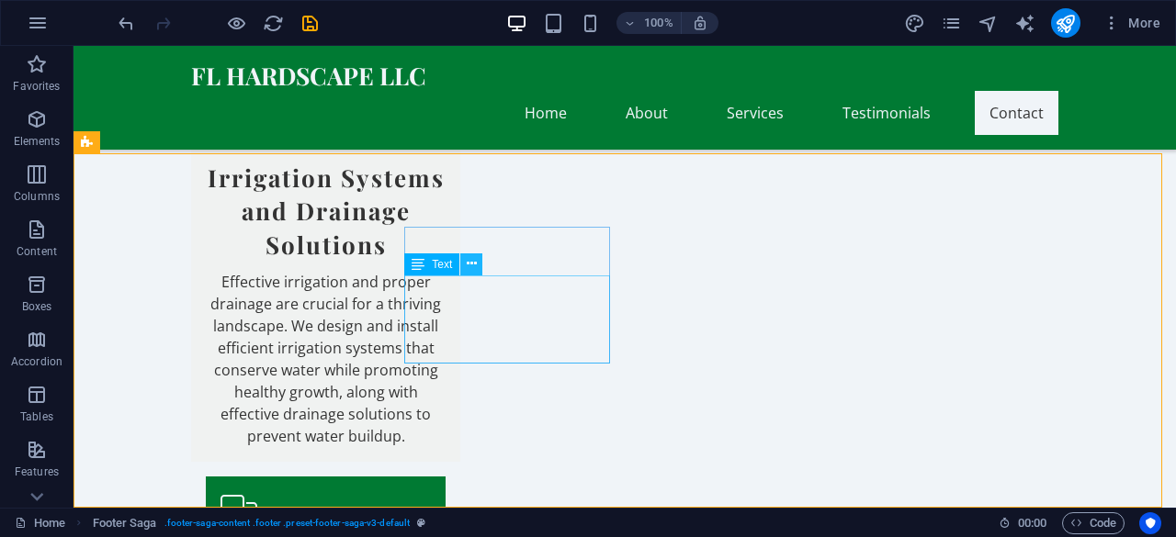
click at [468, 266] on icon at bounding box center [472, 263] width 10 height 19
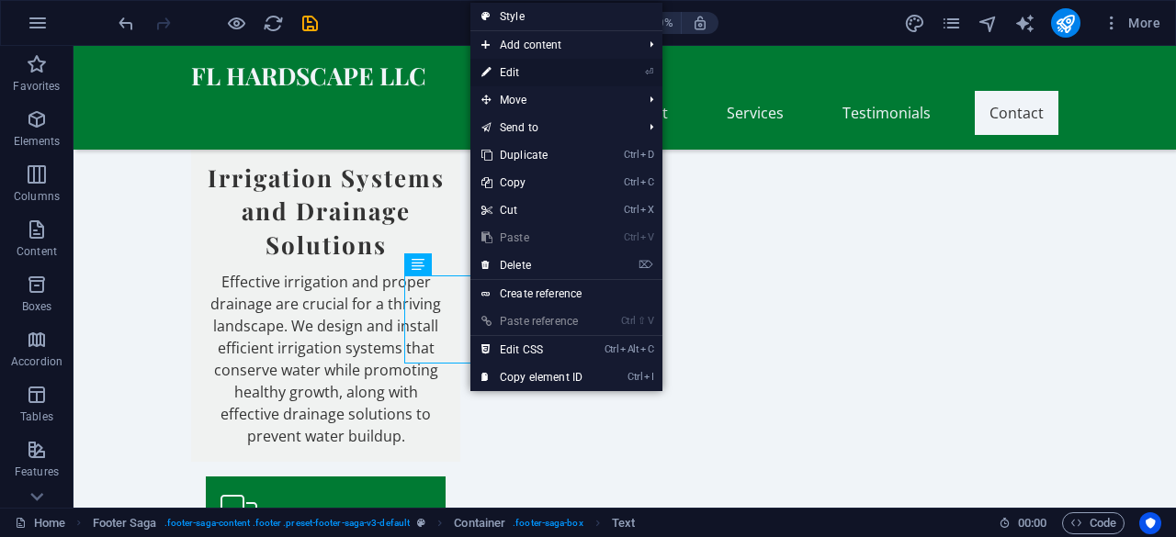
click at [546, 76] on link "⏎ Edit" at bounding box center [531, 73] width 123 height 28
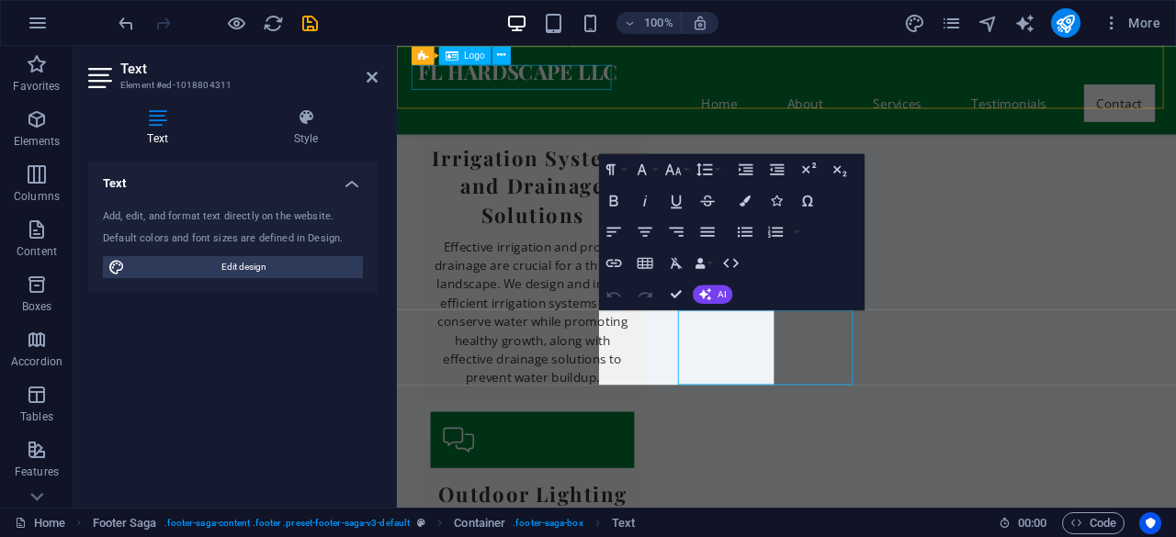
scroll to position [3158, 0]
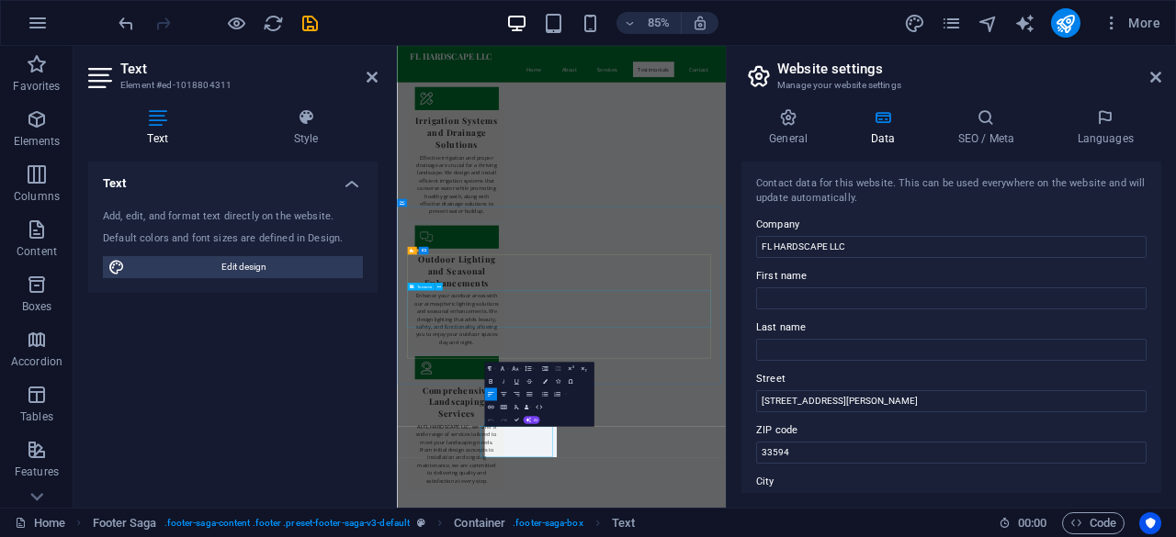
scroll to position [2381, 0]
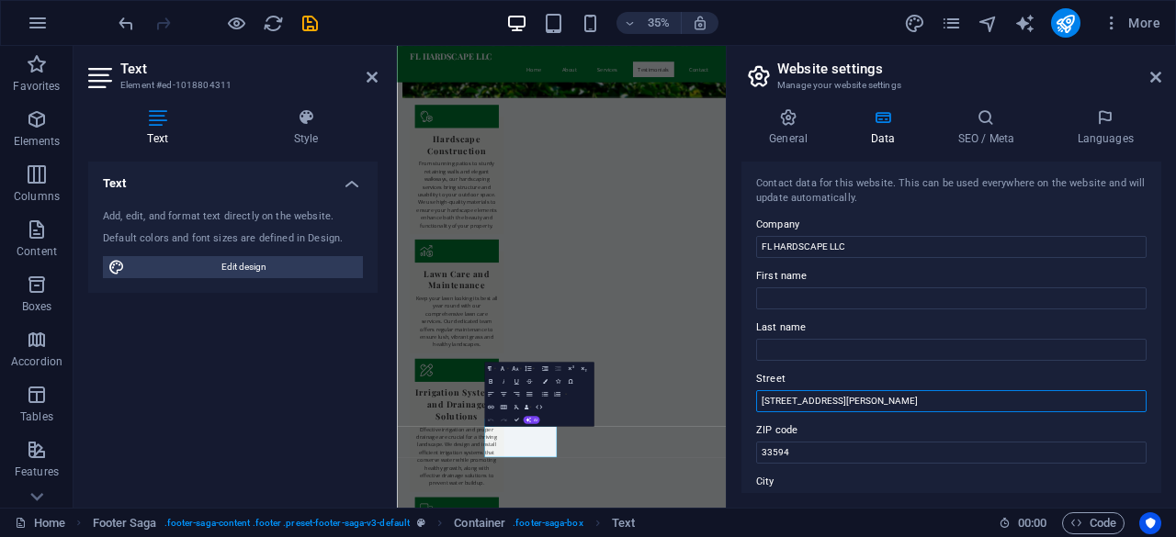
click at [812, 405] on input "519 BRIAR MEADOWS DRIVE" at bounding box center [951, 401] width 390 height 22
paste input "riar Meadows Drive"
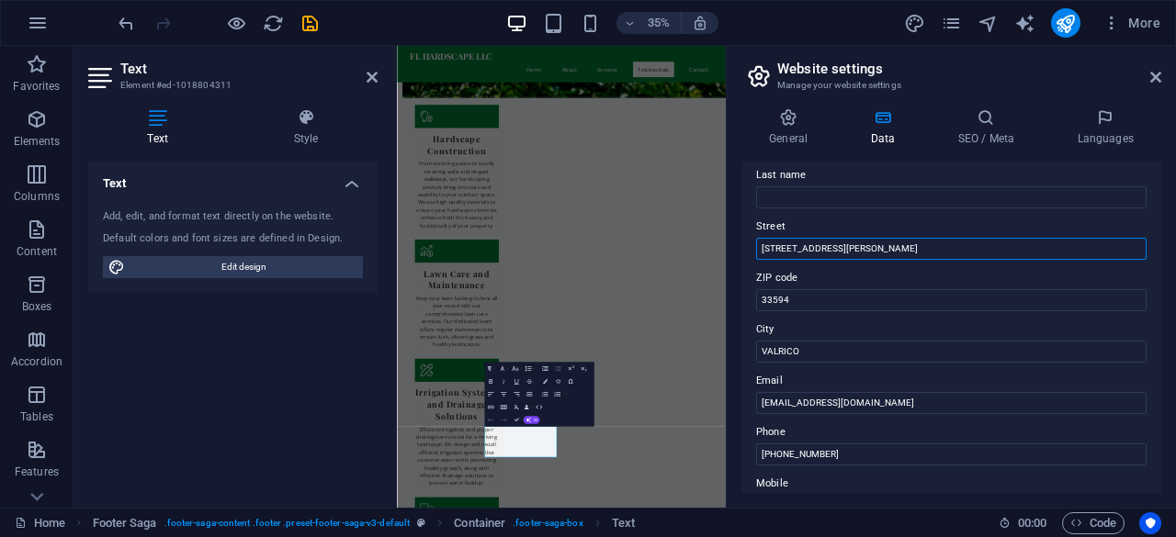
scroll to position [153, 0]
type input "[STREET_ADDRESS][PERSON_NAME]"
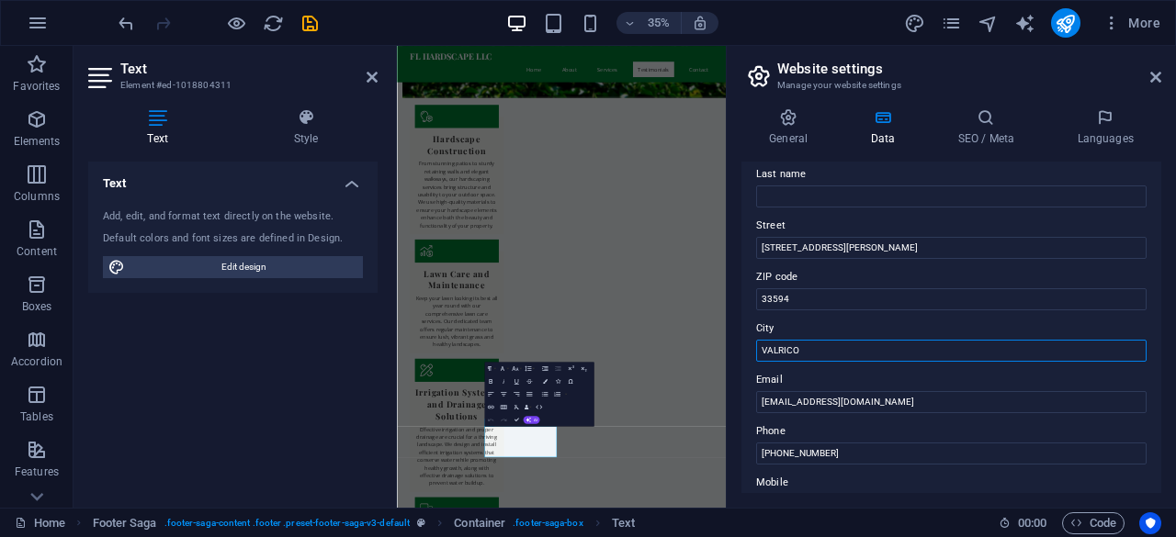
click at [797, 349] on input "VALRICO" at bounding box center [951, 351] width 390 height 22
paste input "alrico"
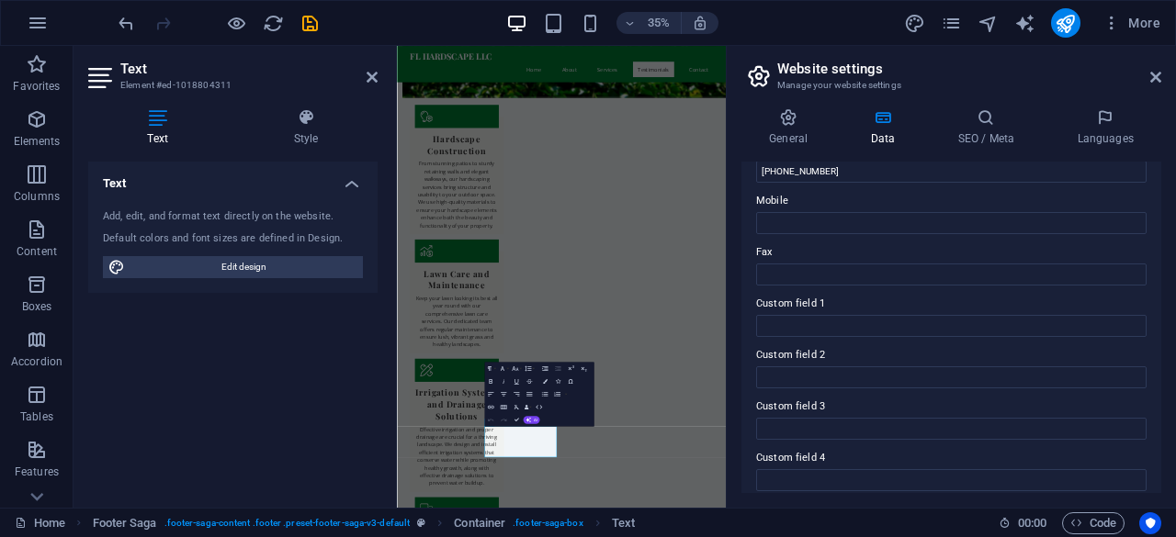
scroll to position [436, 0]
type input "Valrico"
click at [1154, 76] on icon at bounding box center [1155, 77] width 11 height 15
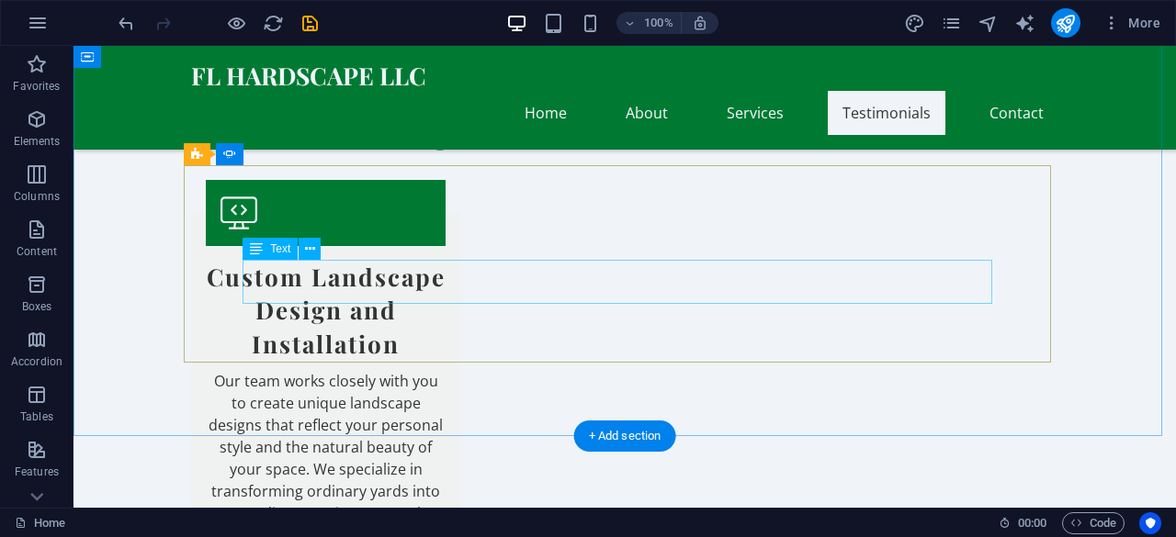
scroll to position [2454, 0]
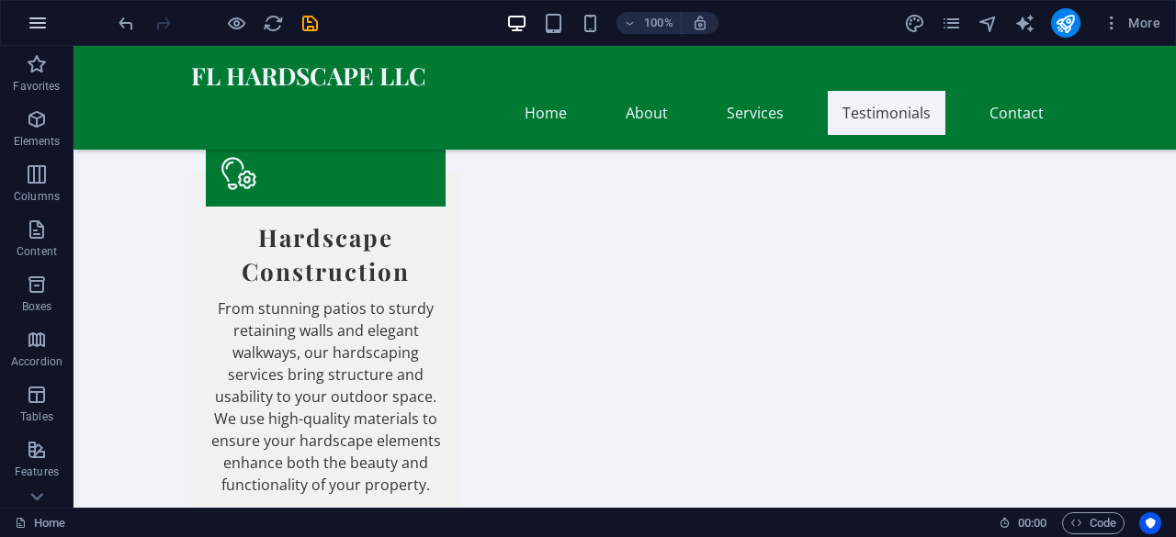
click at [37, 24] on icon "button" at bounding box center [38, 23] width 22 height 22
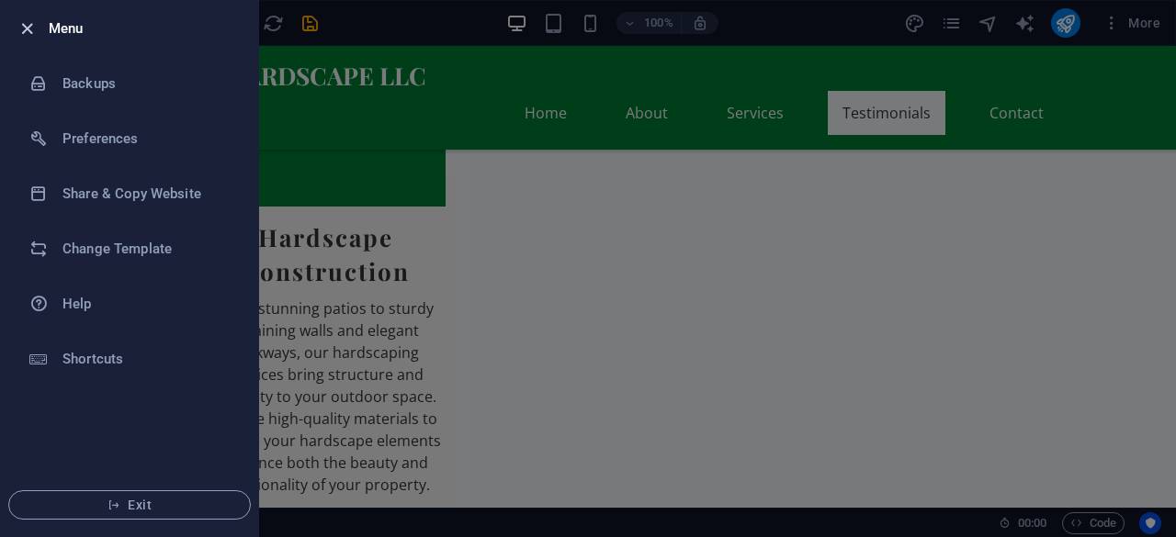
click at [24, 32] on icon "button" at bounding box center [27, 28] width 21 height 21
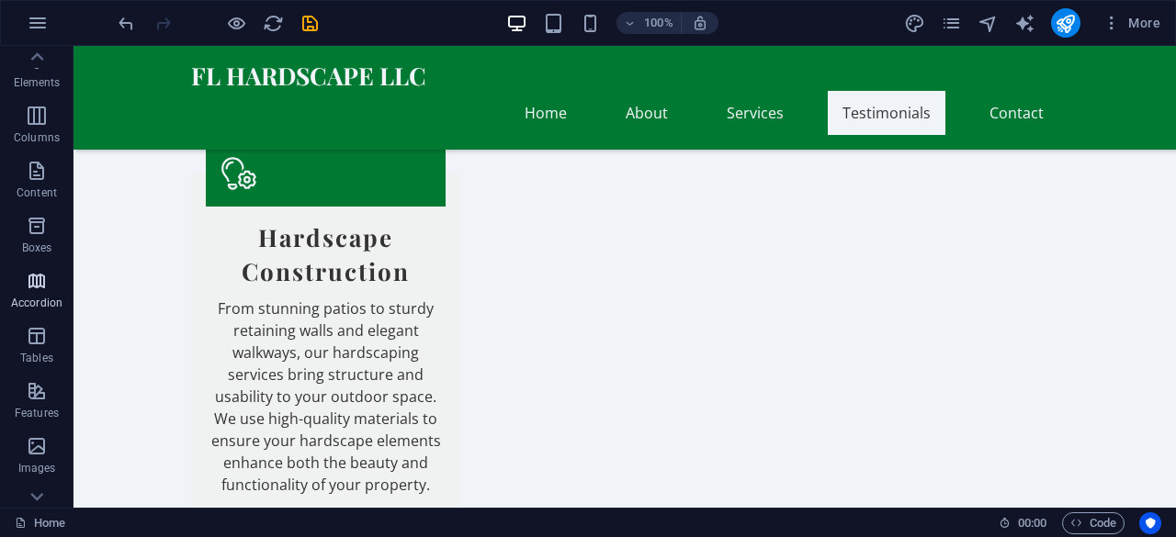
scroll to position [0, 0]
click at [1112, 23] on icon "button" at bounding box center [1111, 23] width 18 height 18
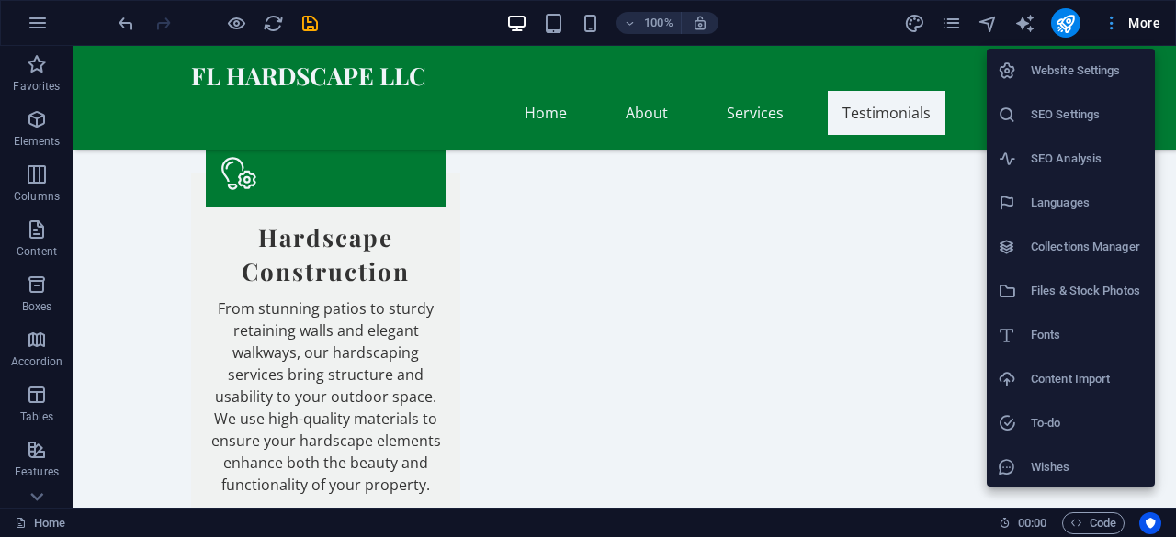
click at [1112, 23] on div at bounding box center [588, 268] width 1176 height 537
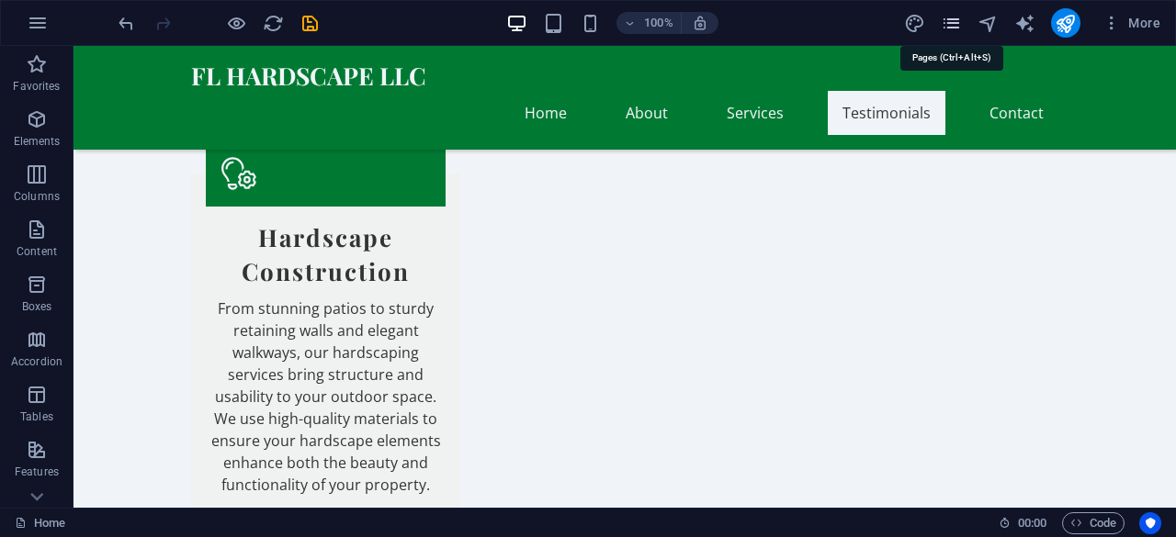
click at [962, 24] on icon "pages" at bounding box center [950, 23] width 21 height 21
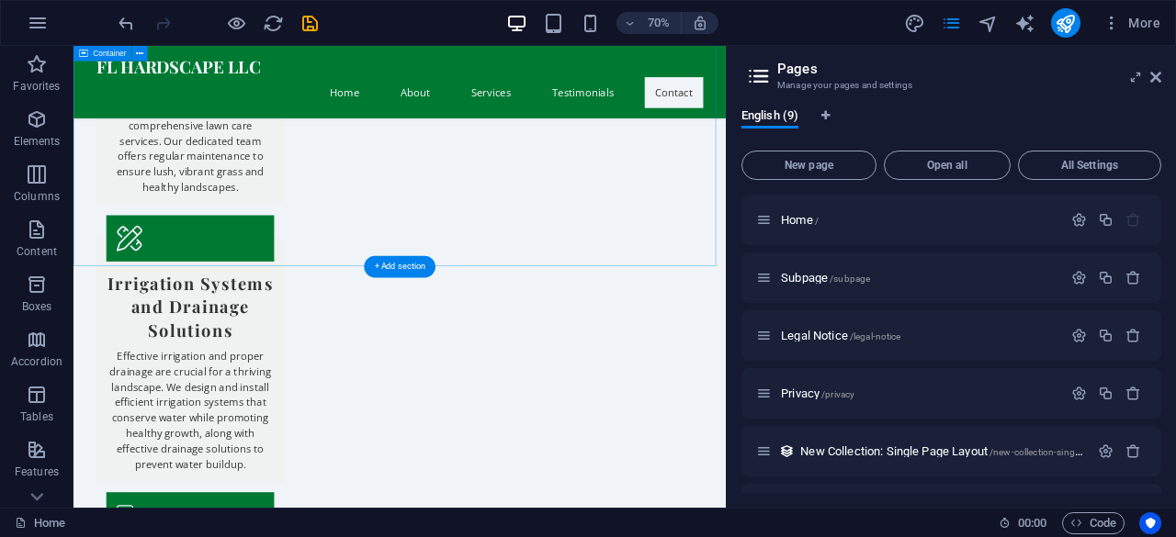
scroll to position [3041, 0]
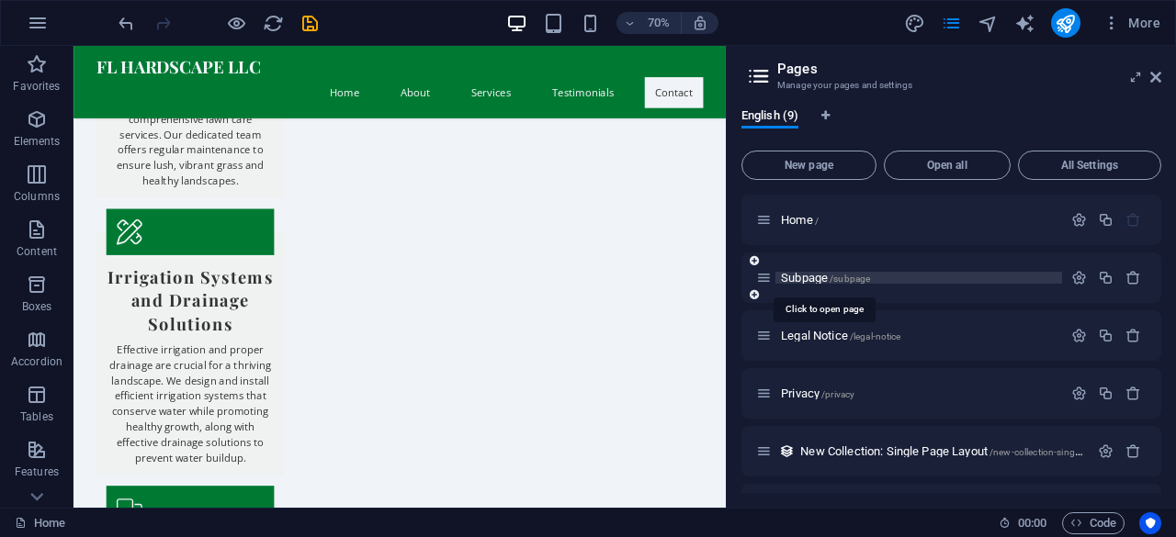
click at [850, 280] on span "/subpage" at bounding box center [849, 279] width 40 height 10
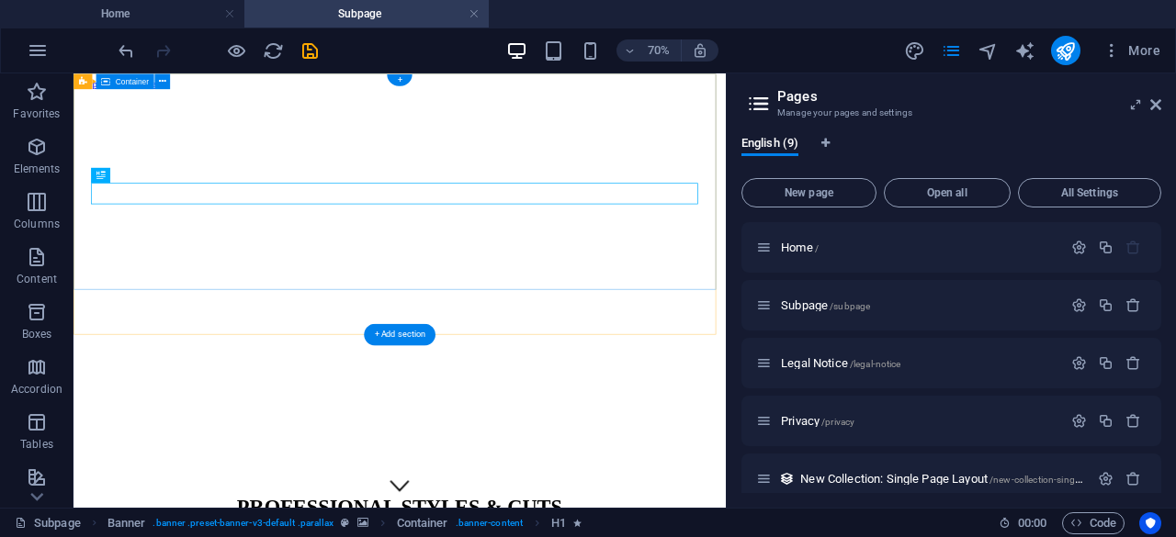
scroll to position [101, 0]
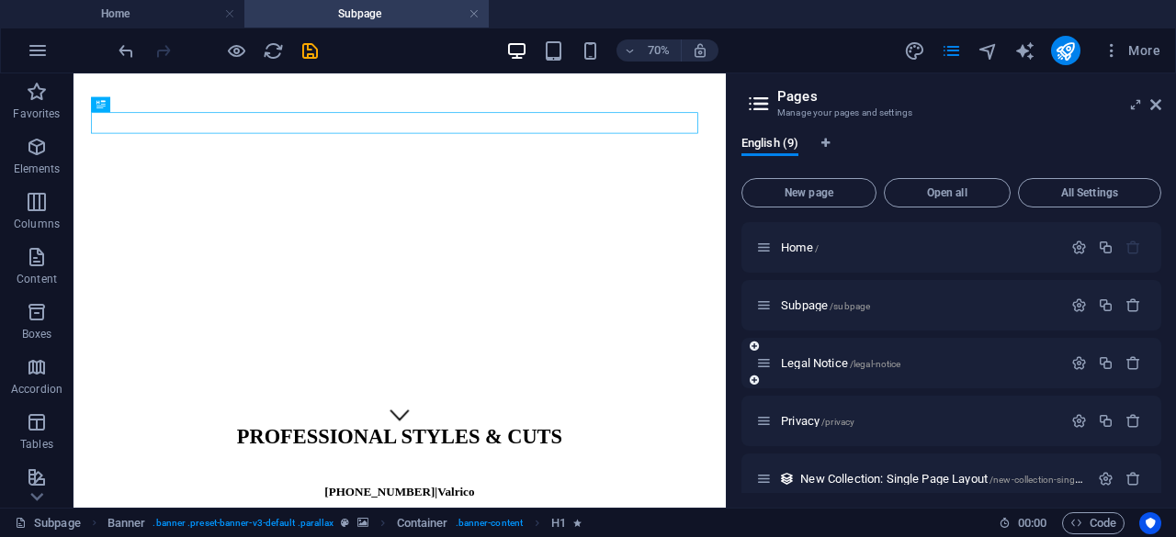
click at [874, 370] on div "Legal Notice /legal-notice" at bounding box center [909, 363] width 306 height 21
click at [878, 361] on span "/legal-notice" at bounding box center [875, 364] width 51 height 10
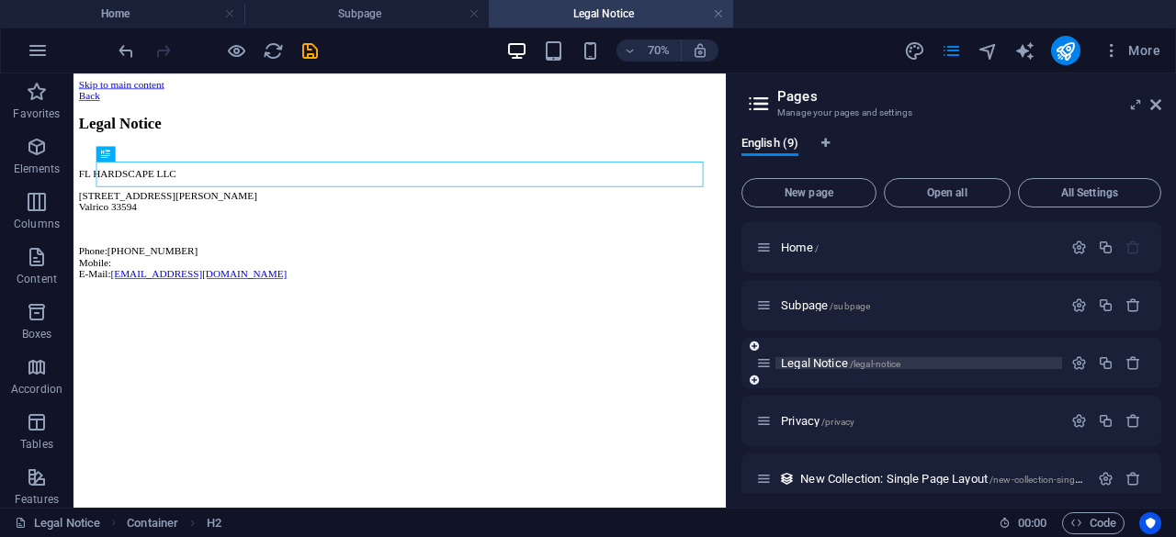
scroll to position [0, 0]
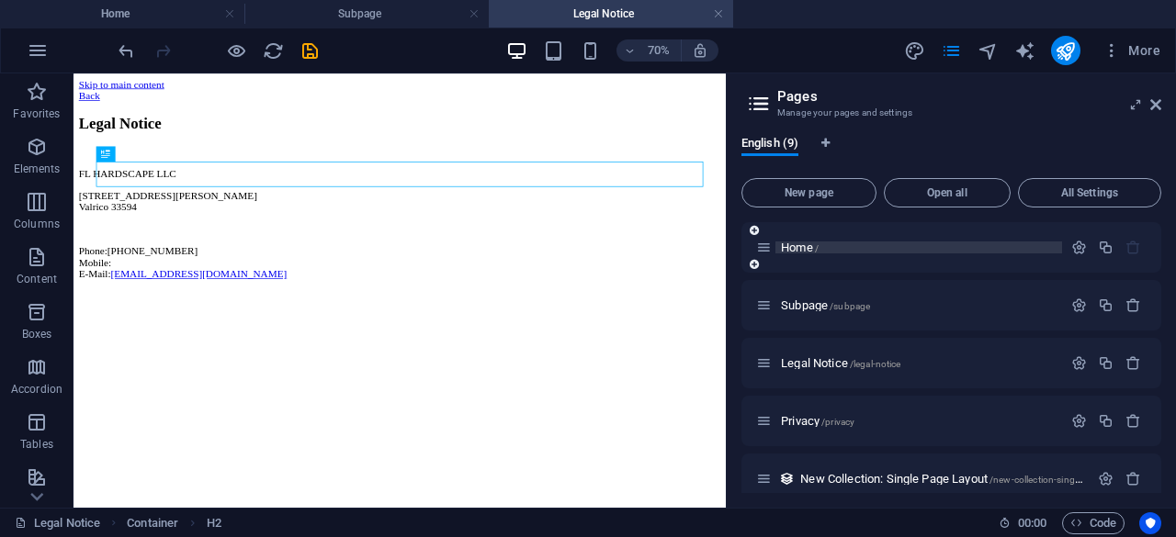
click at [827, 246] on p "Home /" at bounding box center [919, 248] width 276 height 12
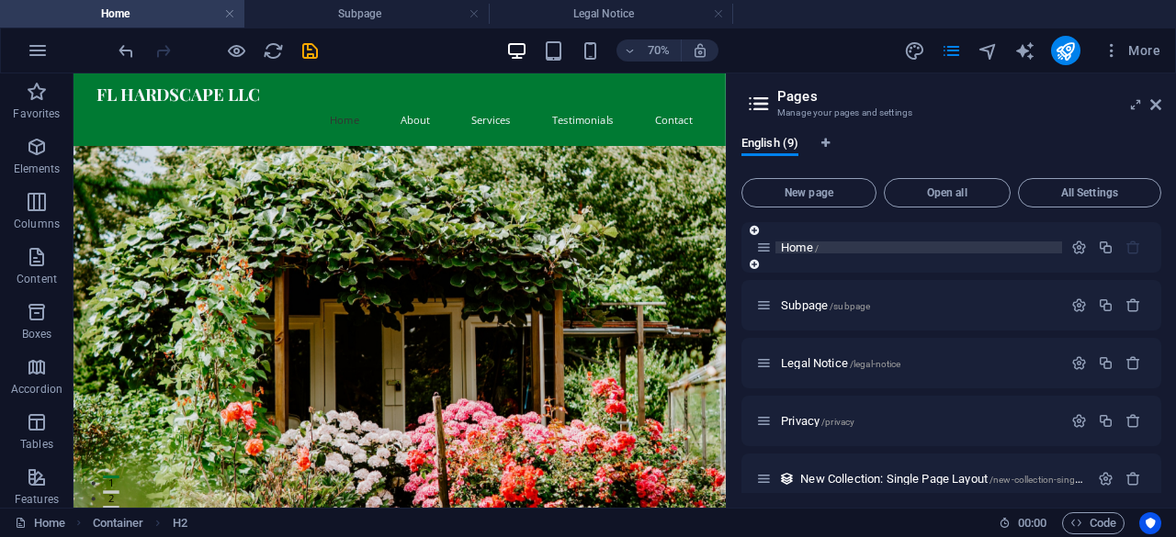
scroll to position [3044, 0]
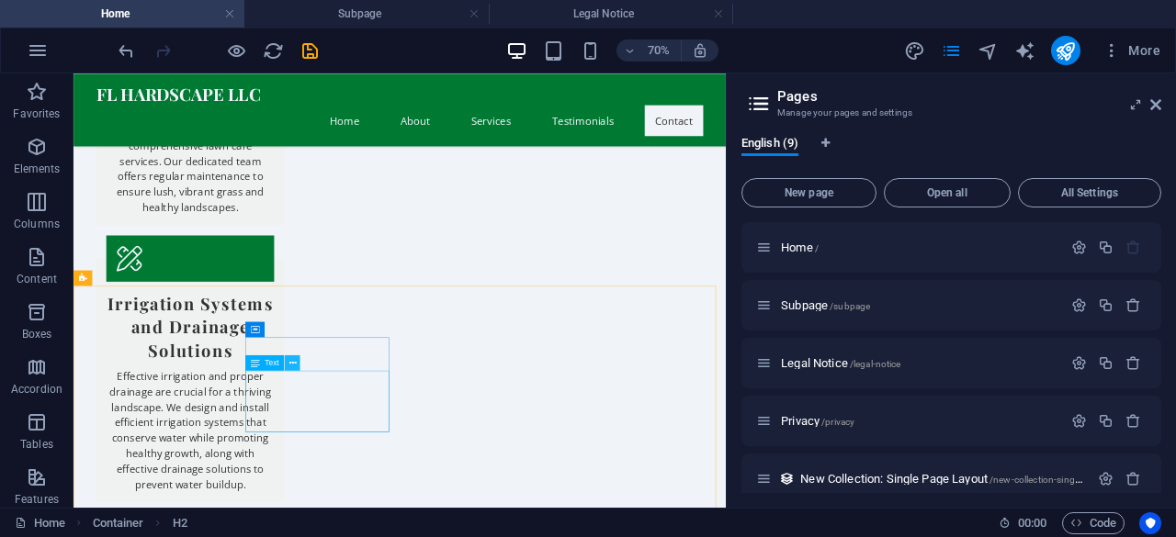
click at [296, 364] on icon at bounding box center [291, 363] width 7 height 14
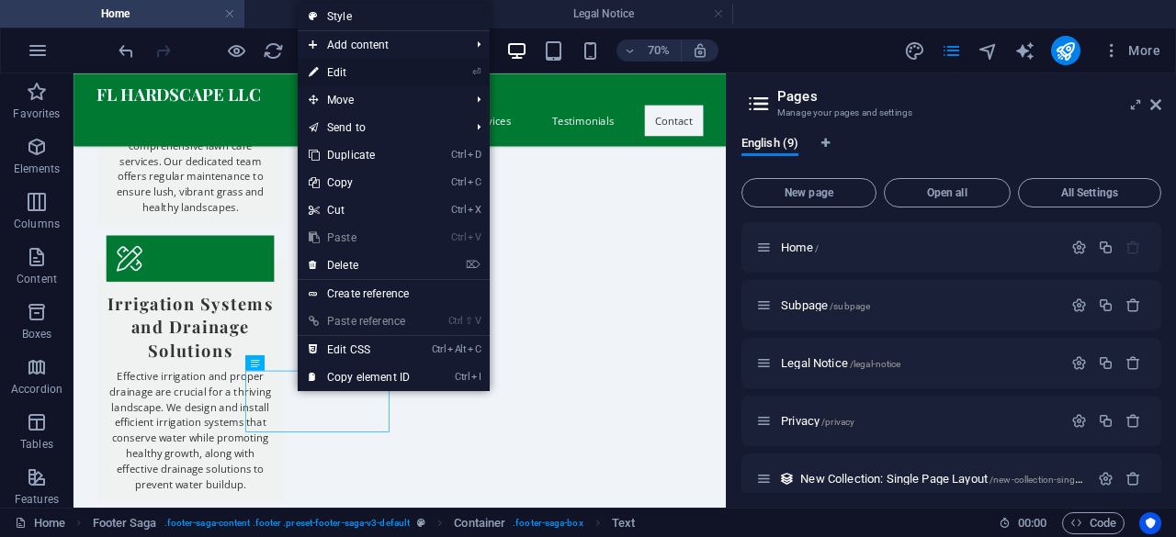
click at [377, 67] on link "⏎ Edit" at bounding box center [359, 73] width 123 height 28
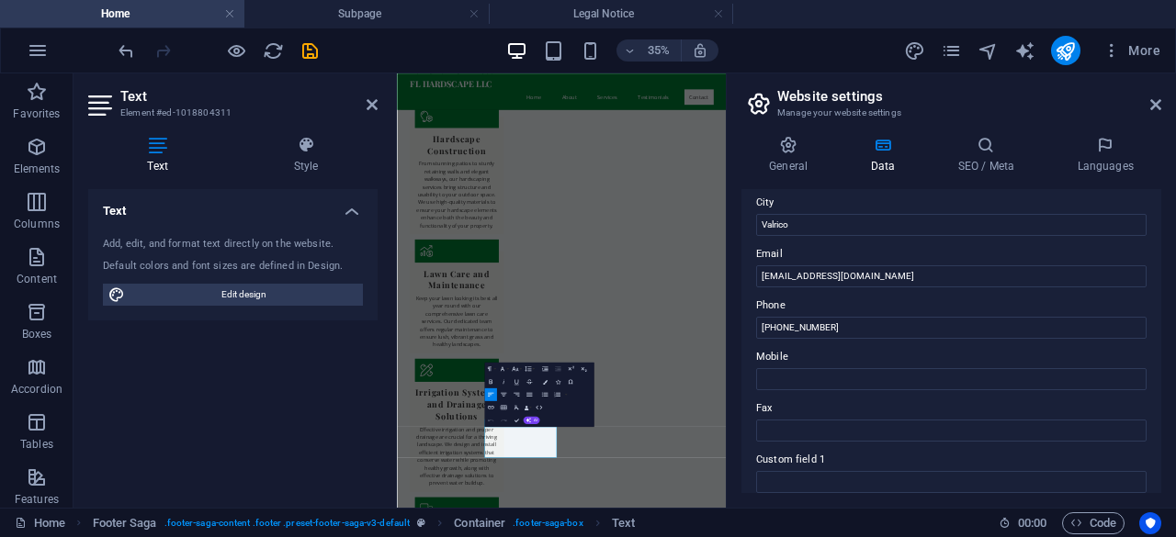
scroll to position [306, 0]
click at [791, 279] on input "info@fflhardscape.site" at bounding box center [951, 277] width 390 height 22
type input "[EMAIL_ADDRESS][DOMAIN_NAME]"
click at [1154, 109] on icon at bounding box center [1155, 104] width 11 height 15
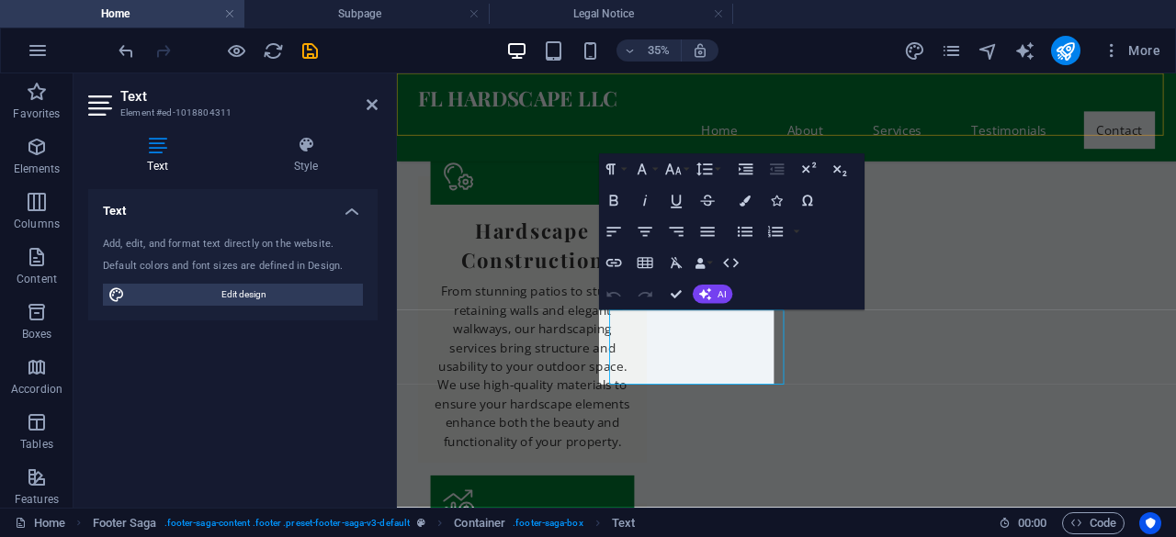
scroll to position [3191, 0]
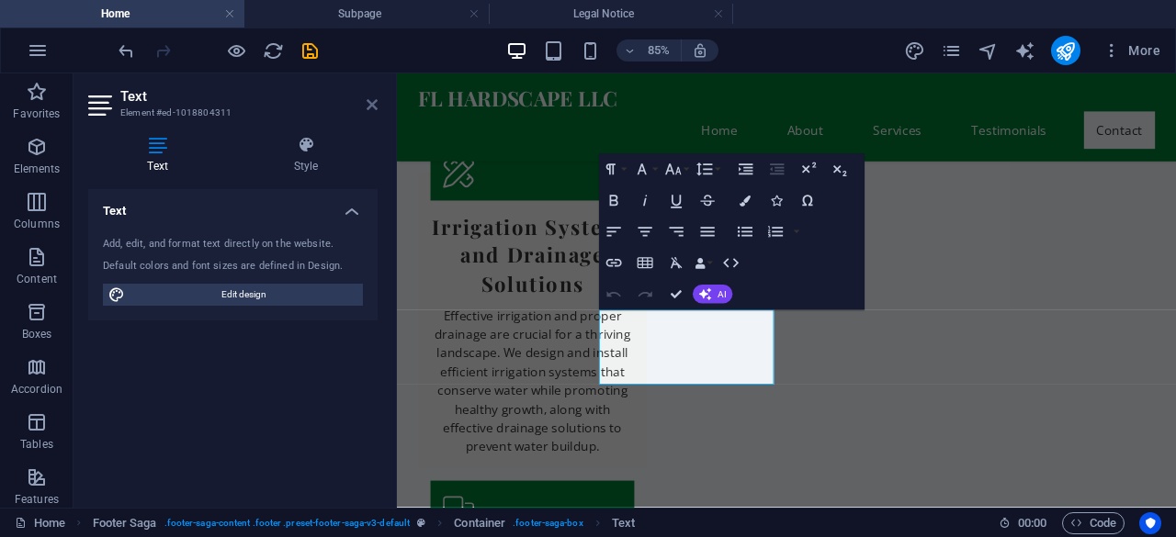
click at [374, 103] on icon at bounding box center [371, 104] width 11 height 15
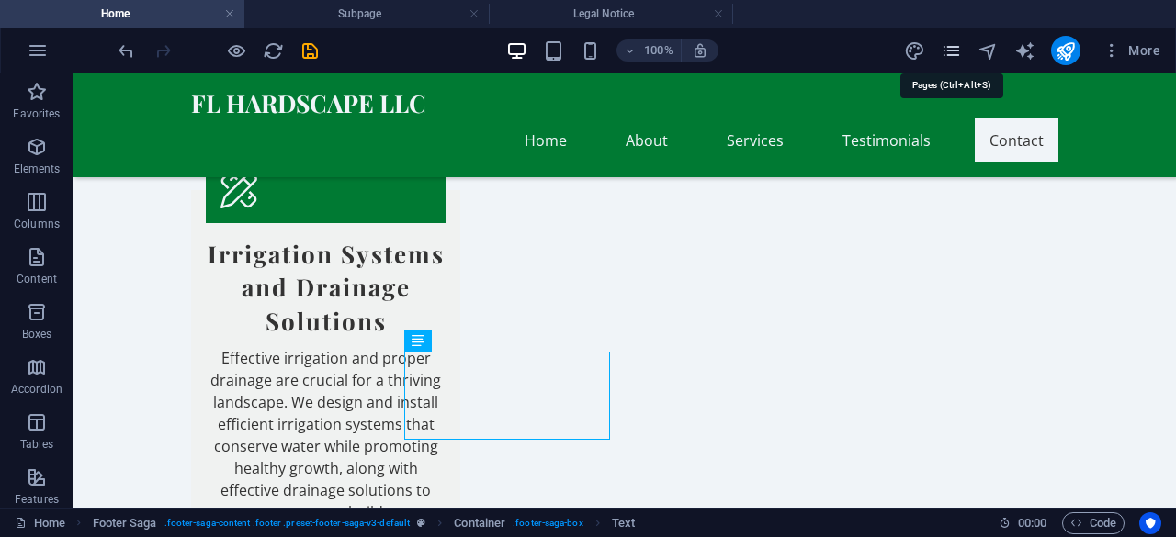
click at [950, 52] on icon "pages" at bounding box center [950, 50] width 21 height 21
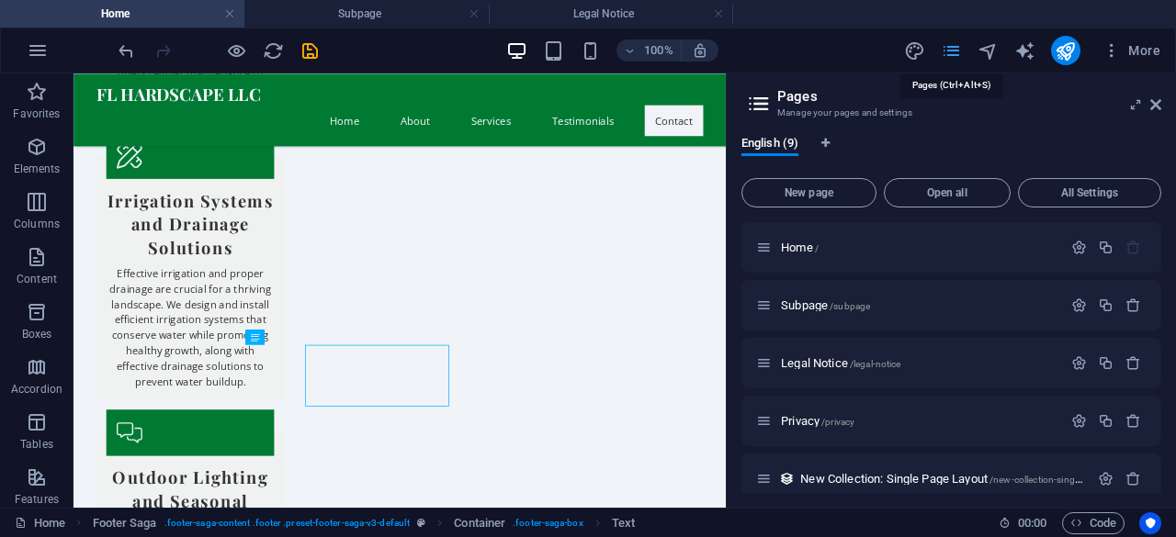
scroll to position [3080, 0]
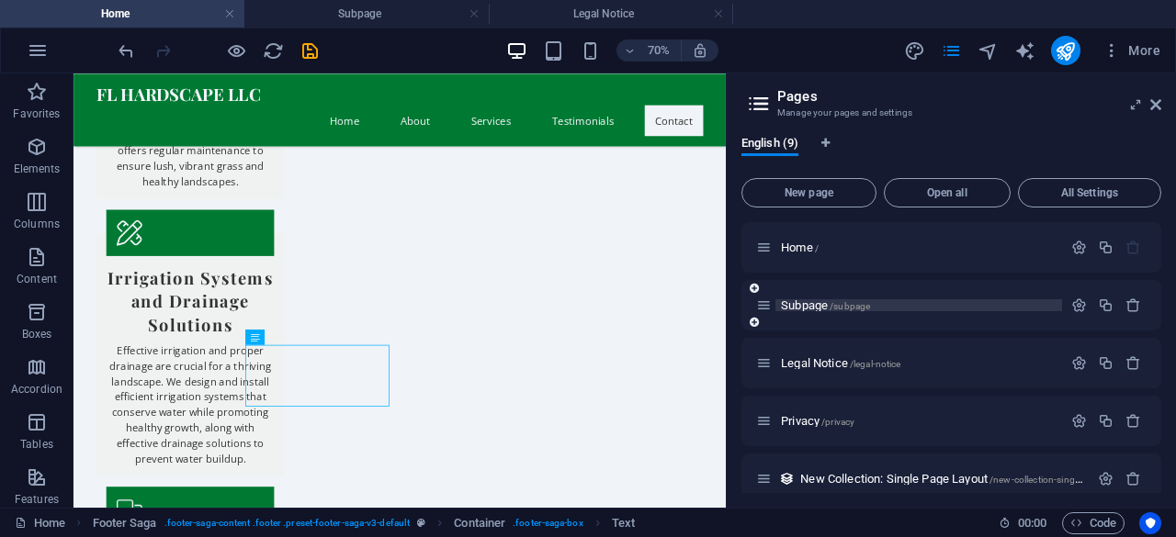
click at [855, 310] on span "/subpage" at bounding box center [849, 306] width 40 height 10
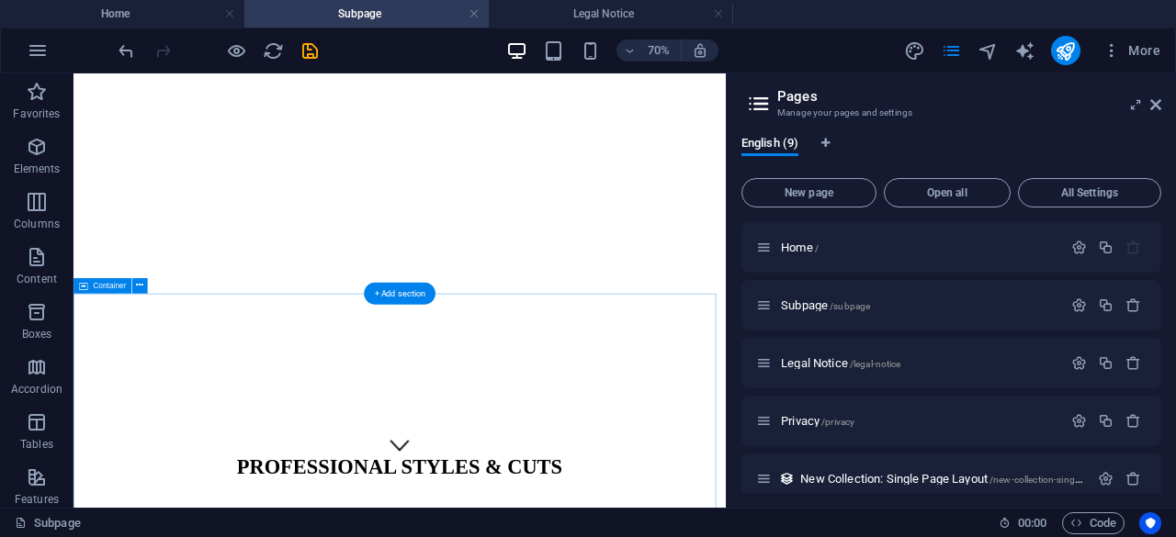
scroll to position [101, 0]
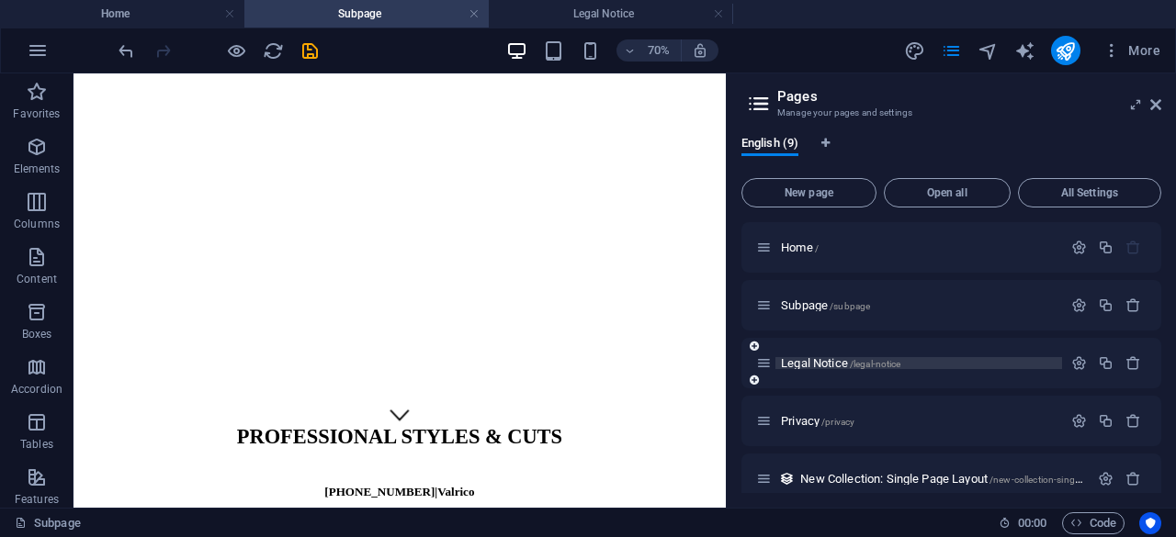
click at [901, 360] on span "/legal-notice" at bounding box center [875, 364] width 51 height 10
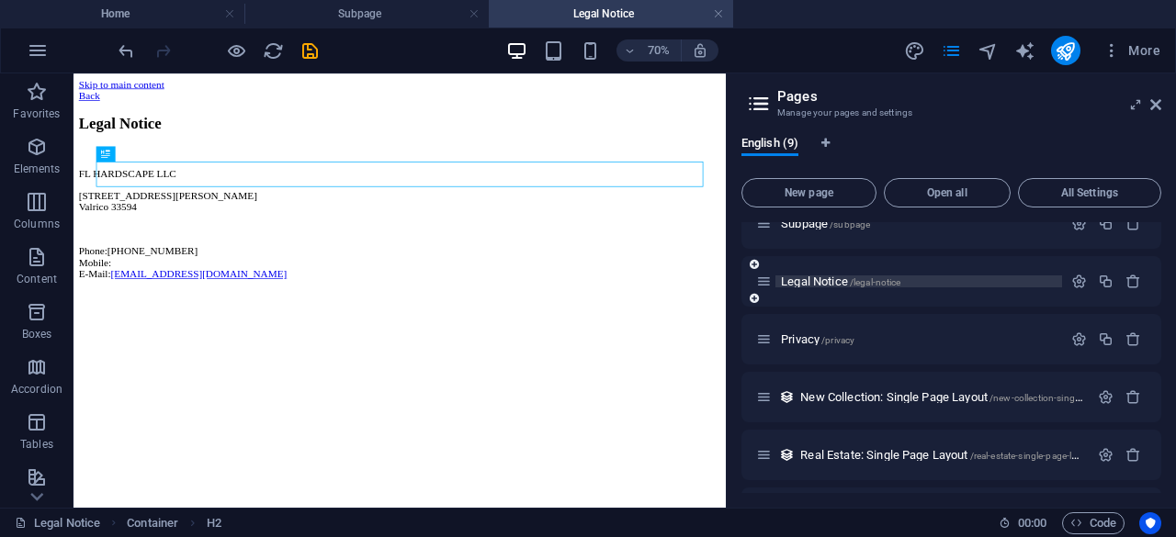
scroll to position [83, 0]
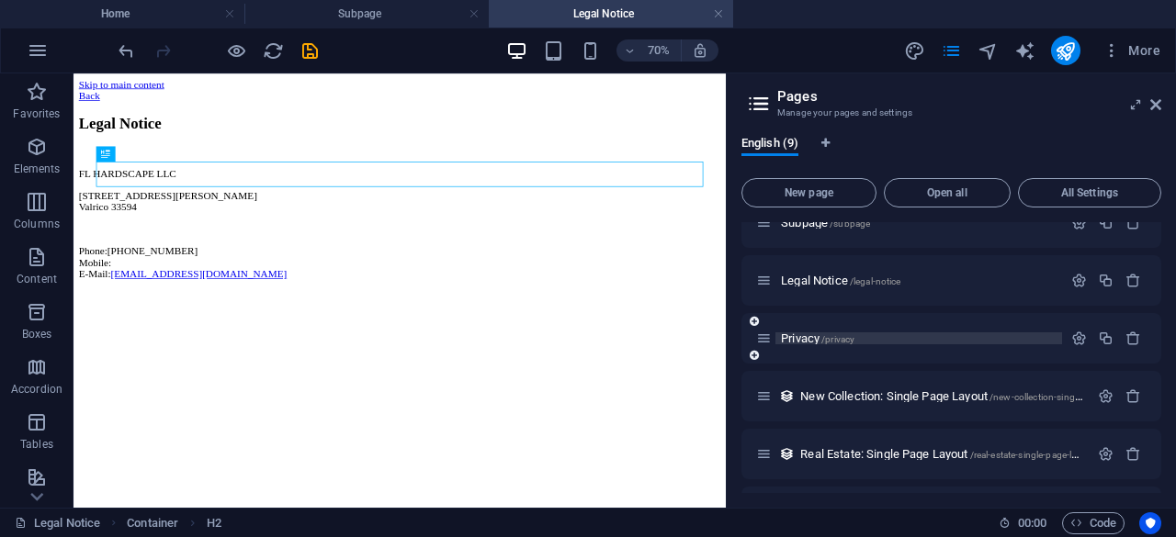
click at [841, 342] on span "/privacy" at bounding box center [837, 339] width 33 height 10
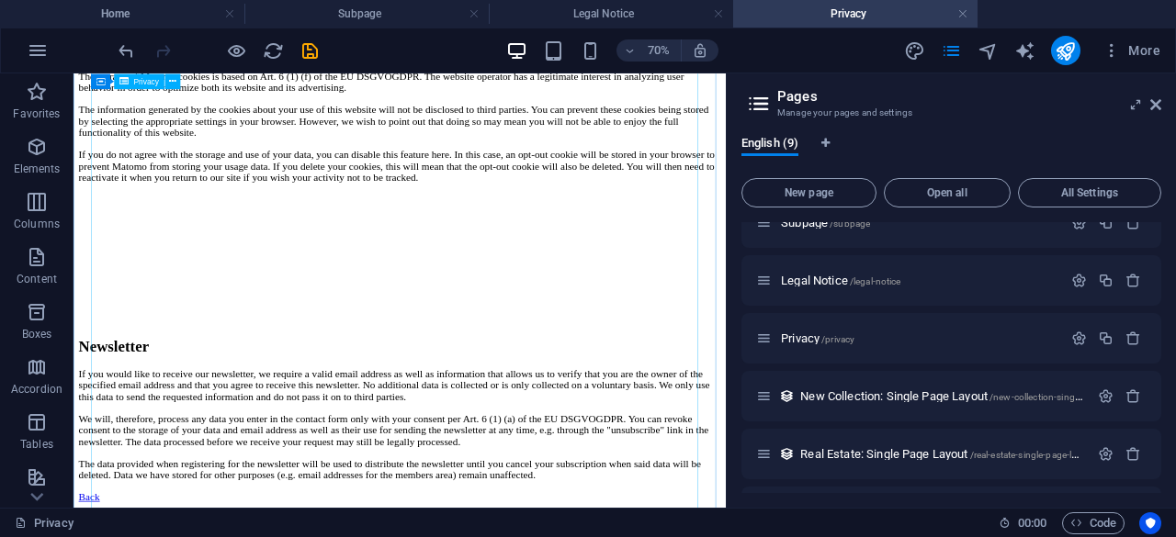
scroll to position [4709, 0]
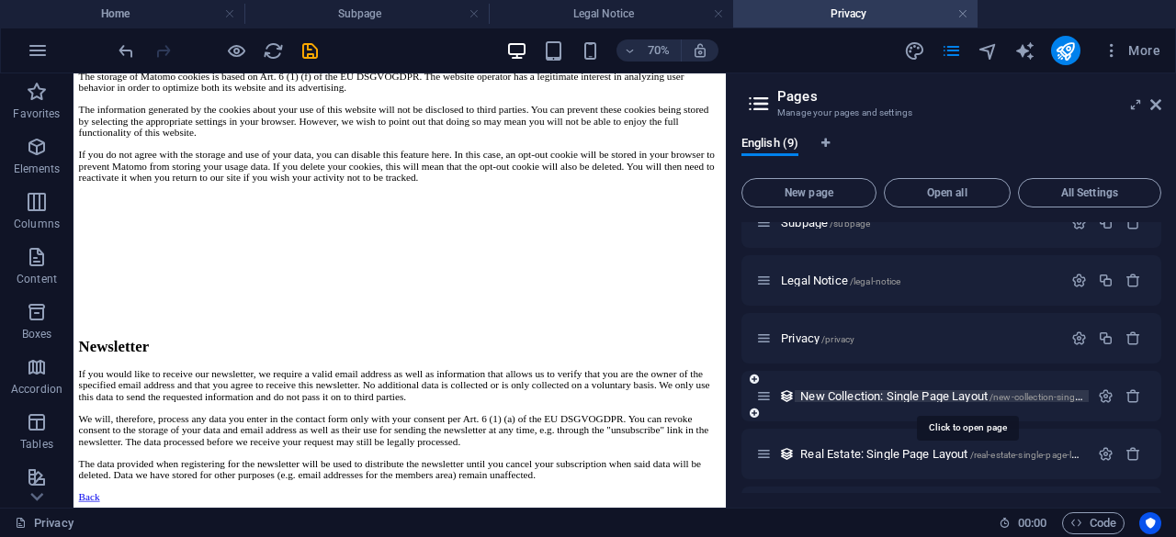
click at [821, 396] on span "New Collection: Single Page Layout /new-collection-single-page-layout" at bounding box center [966, 396] width 332 height 14
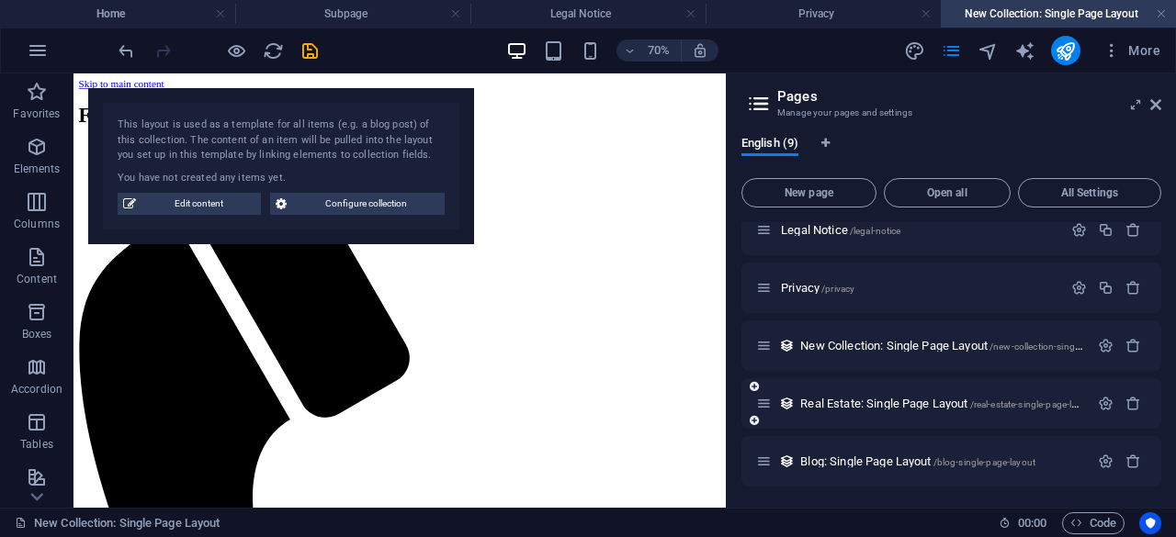
scroll to position [125, 0]
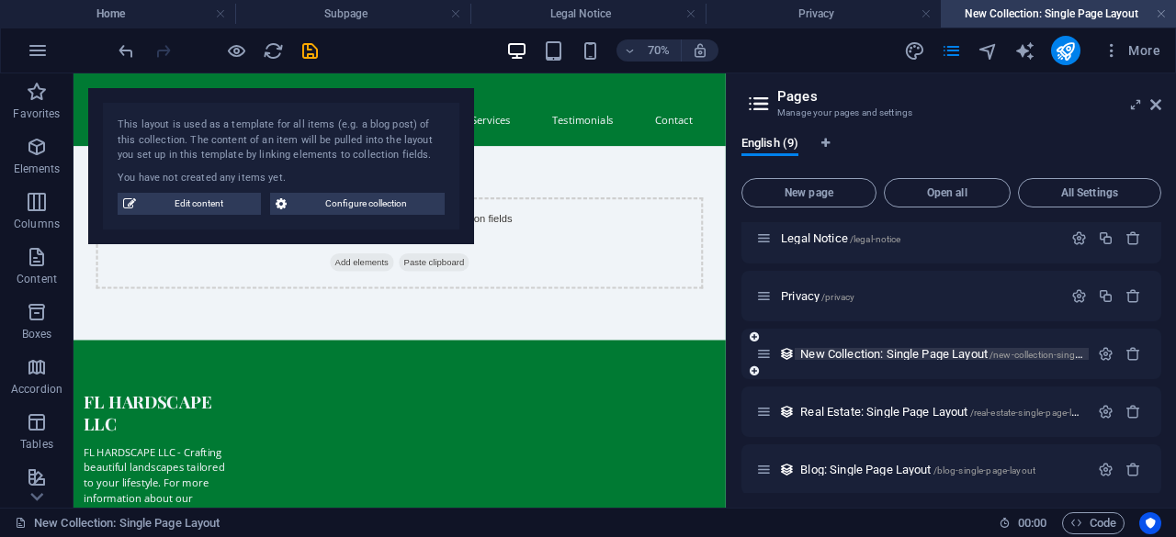
click at [855, 350] on span "New Collection: Single Page Layout /new-collection-single-page-layout" at bounding box center [966, 354] width 332 height 14
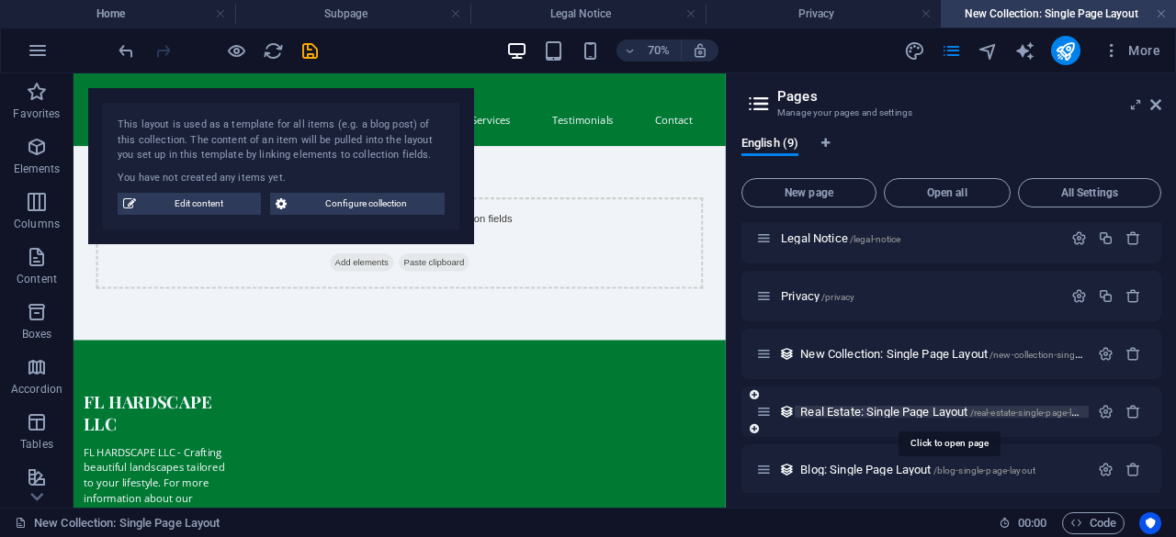
click at [859, 409] on span "Real Estate: Single Page Layout /real-estate-single-page-layout" at bounding box center [947, 412] width 295 height 14
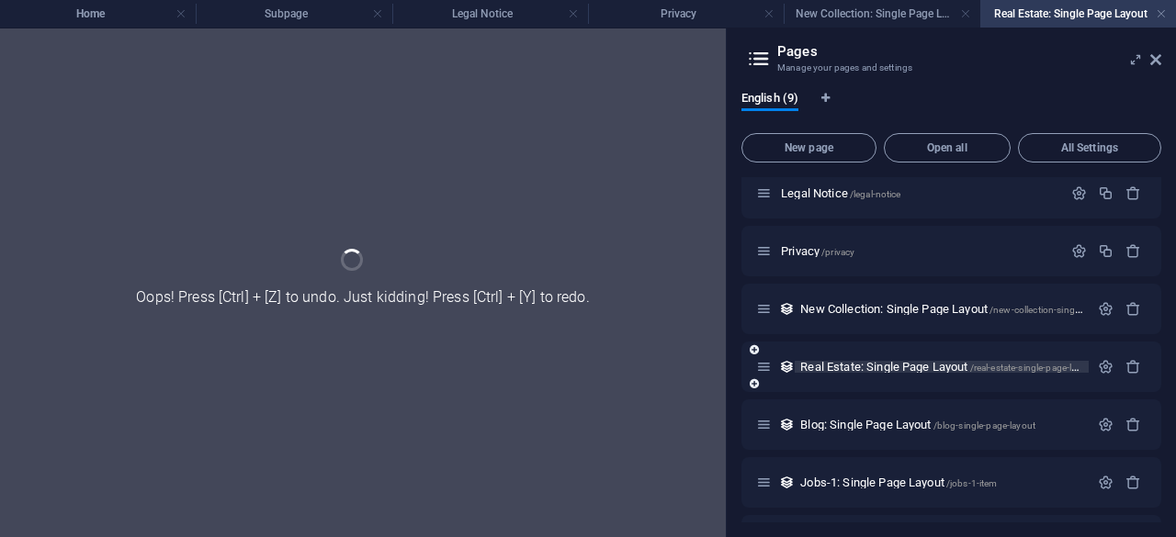
scroll to position [174, 0]
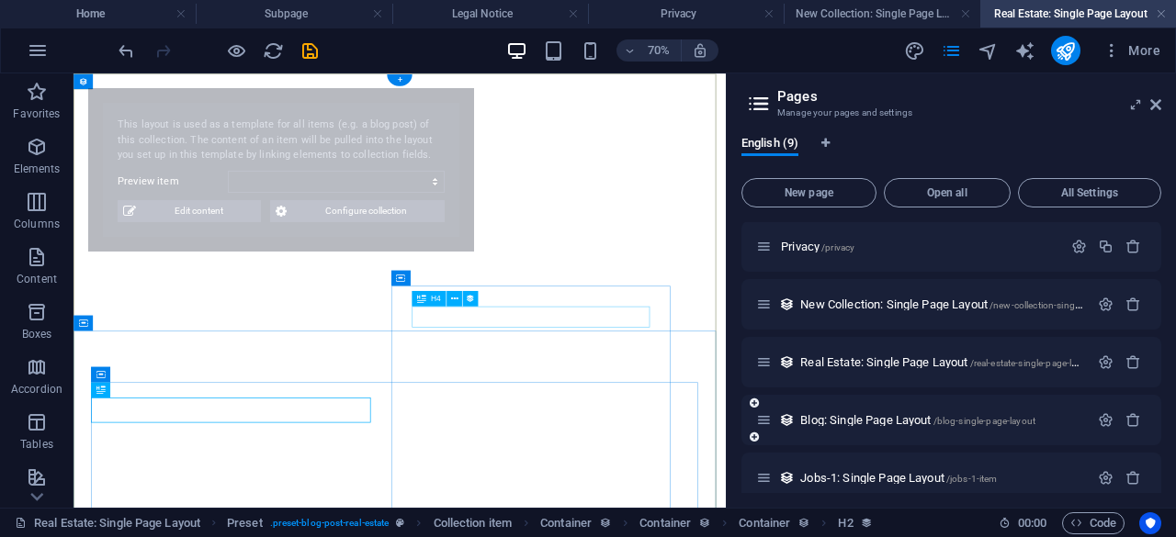
select select "68e3b88a810a5b31b90086e4"
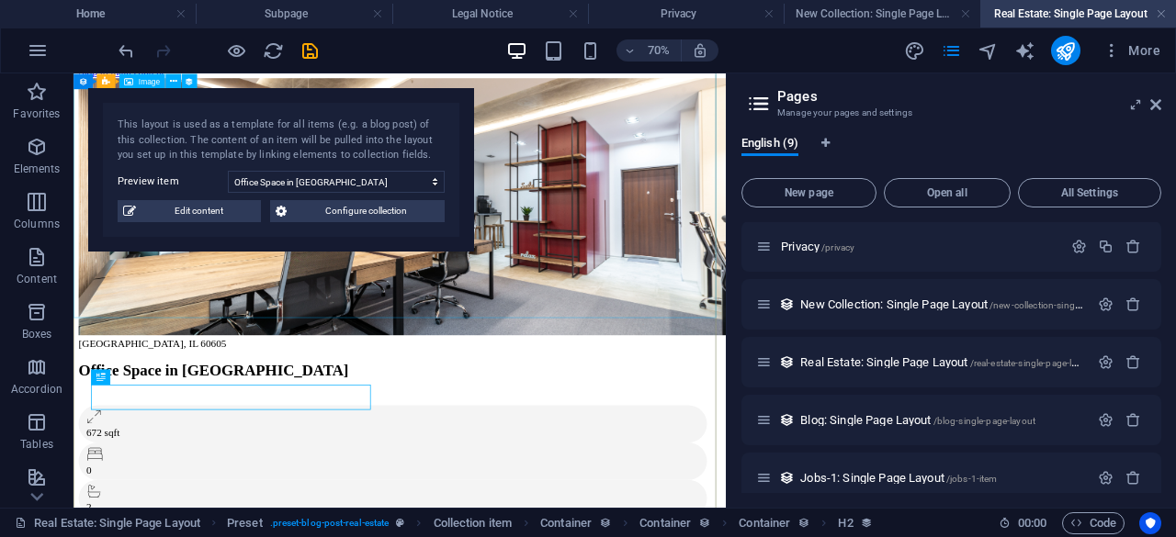
scroll to position [18, 0]
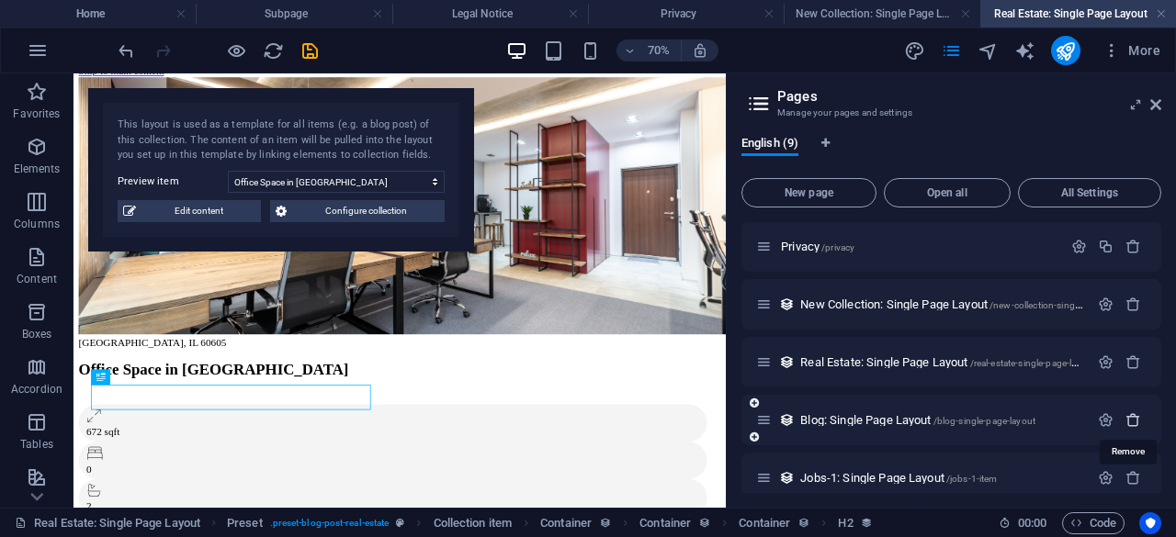
click at [1127, 420] on icon "button" at bounding box center [1133, 420] width 16 height 16
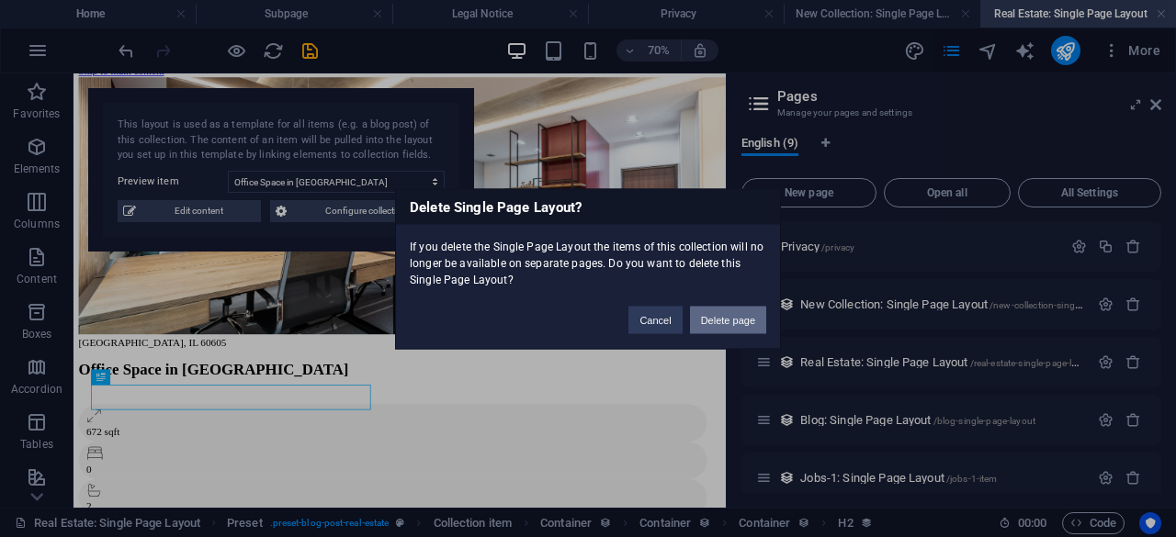
click at [731, 324] on button "Delete page" at bounding box center [728, 320] width 76 height 28
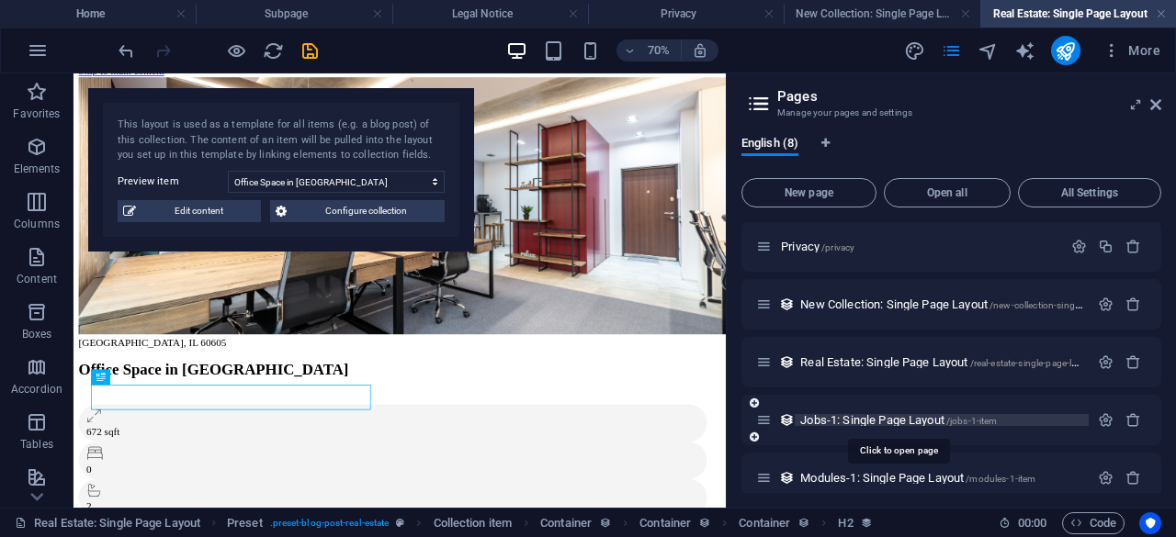
click at [893, 420] on span "Jobs-1: Single Page Layout /jobs-1-item" at bounding box center [898, 420] width 197 height 14
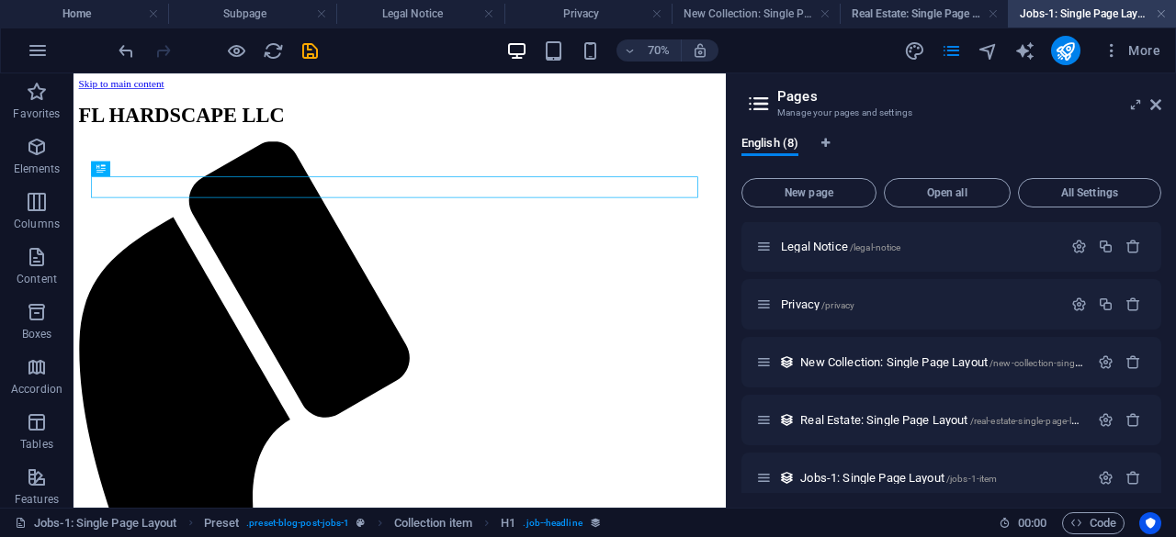
scroll to position [0, 0]
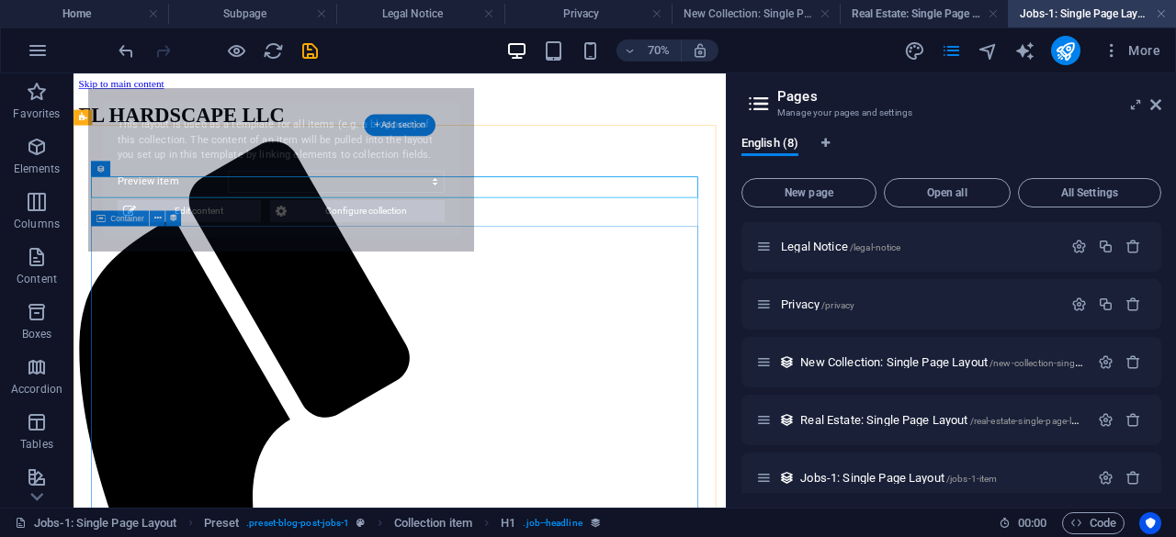
select select "68e3b88a810a5b31b90086d4"
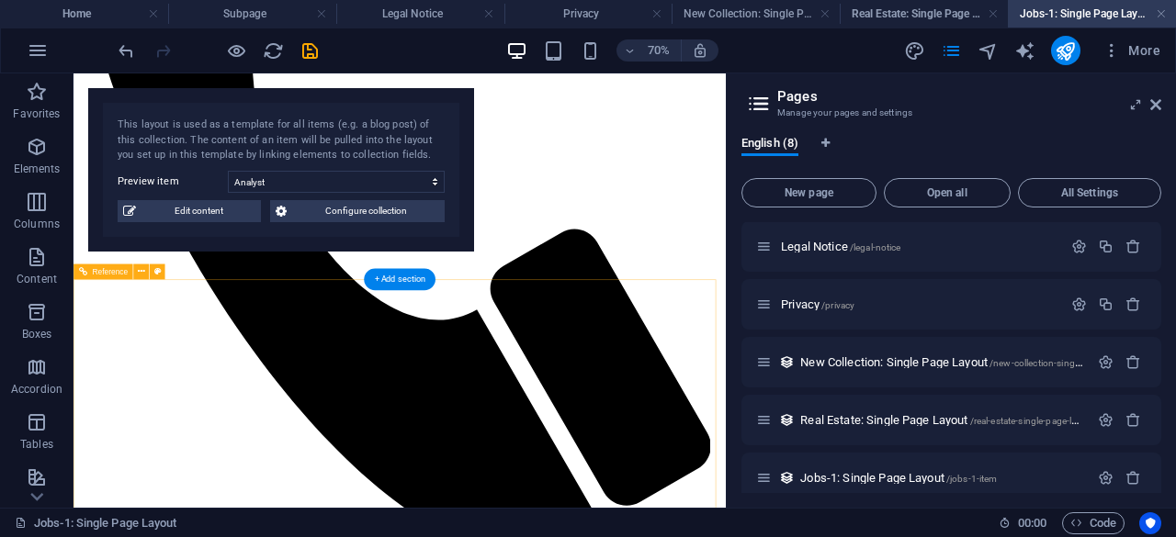
scroll to position [622, 0]
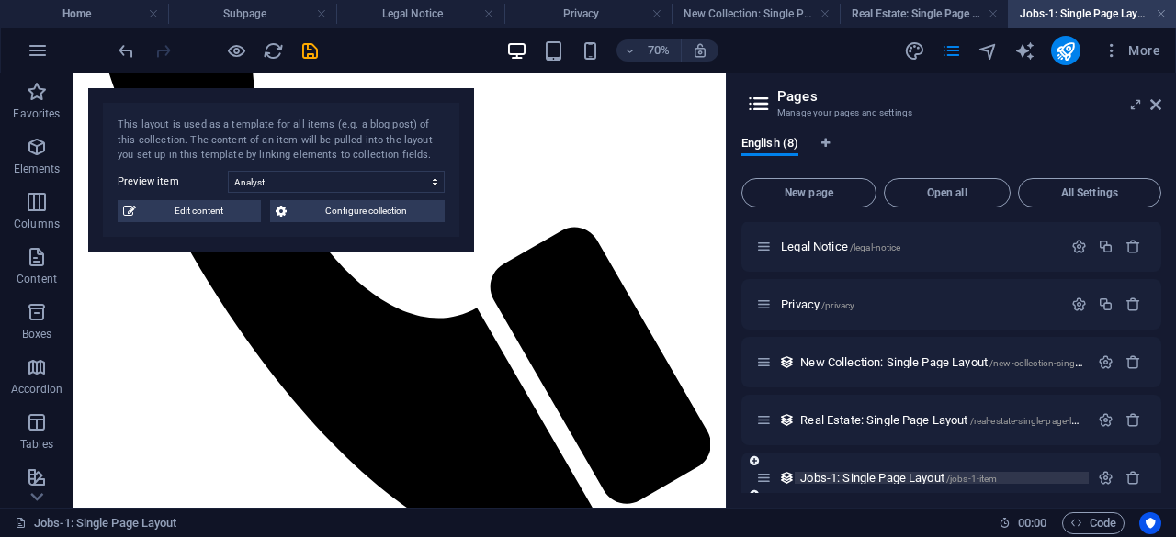
click at [908, 475] on span "Jobs-1: Single Page Layout /jobs-1-item" at bounding box center [898, 478] width 197 height 14
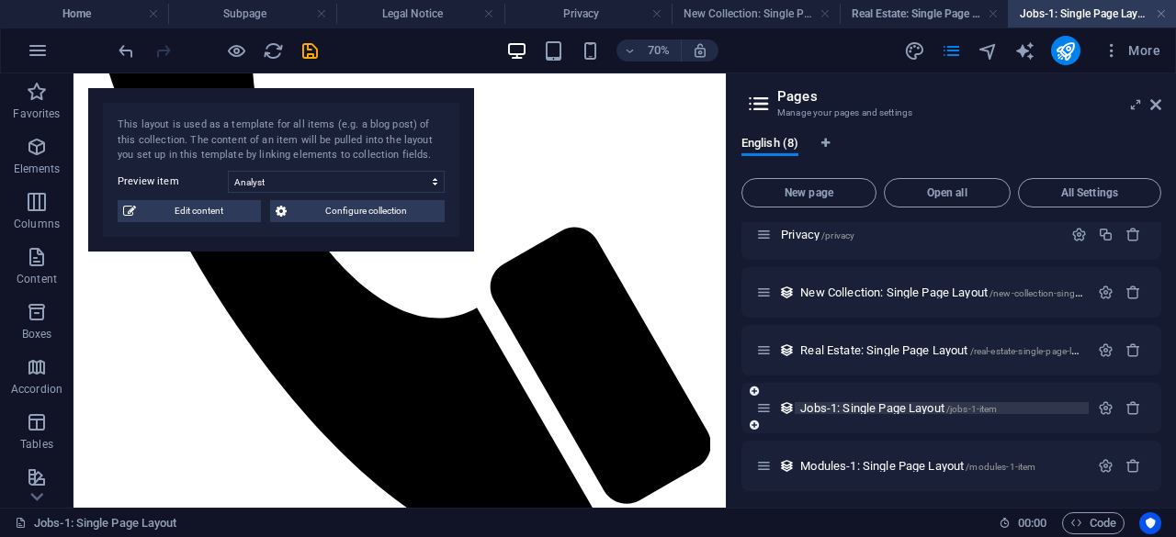
scroll to position [191, 0]
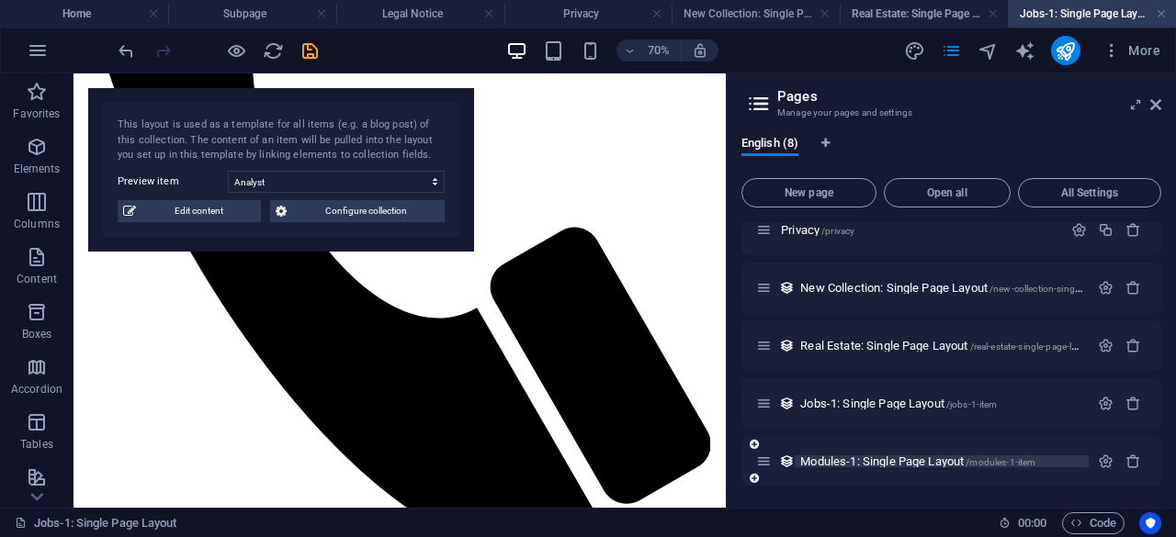
click at [888, 459] on span "Modules-1: Single Page Layout /modules-1-item" at bounding box center [917, 462] width 235 height 14
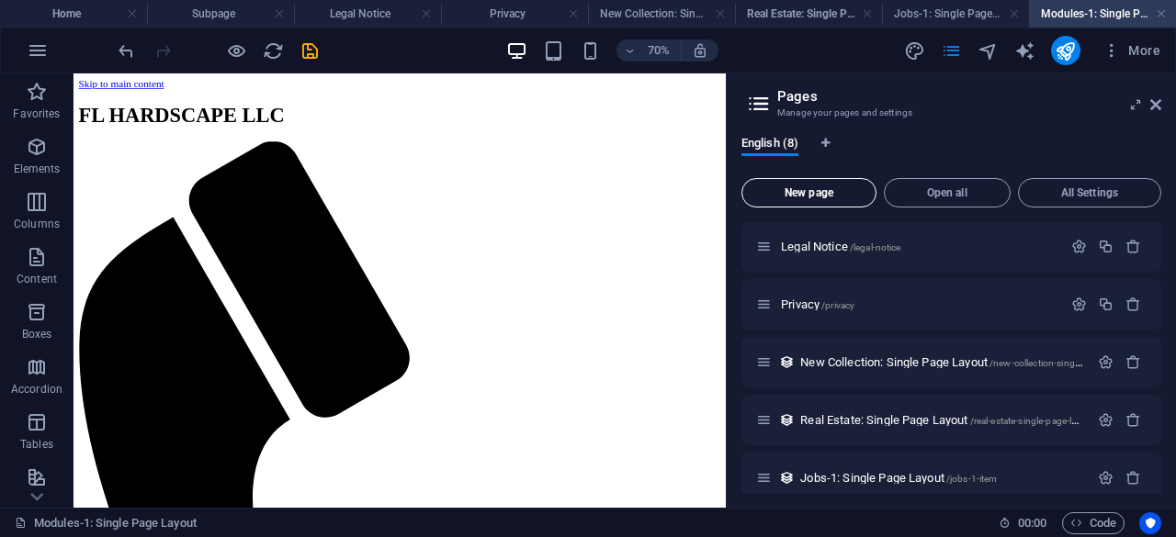
scroll to position [0, 0]
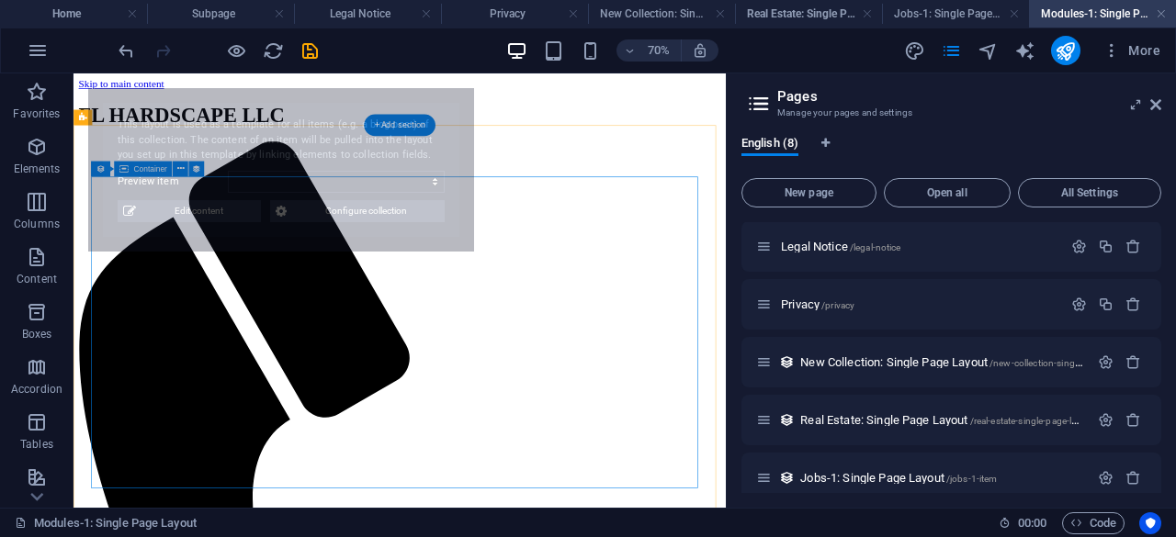
select select "68e3b88a810a5b31b90086da"
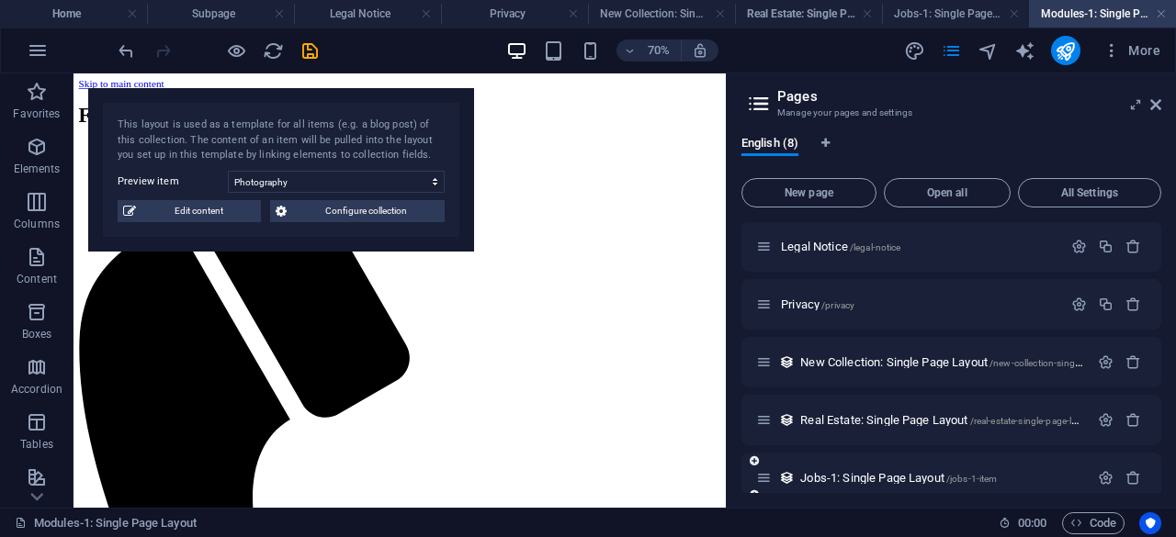
scroll to position [191, 0]
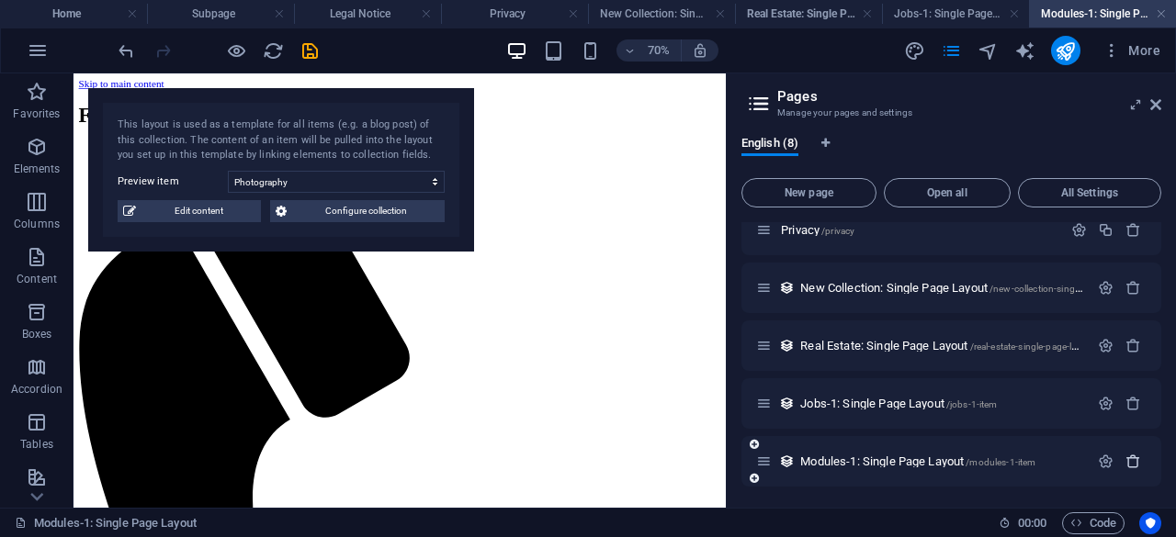
click at [1131, 462] on icon "button" at bounding box center [1133, 462] width 16 height 16
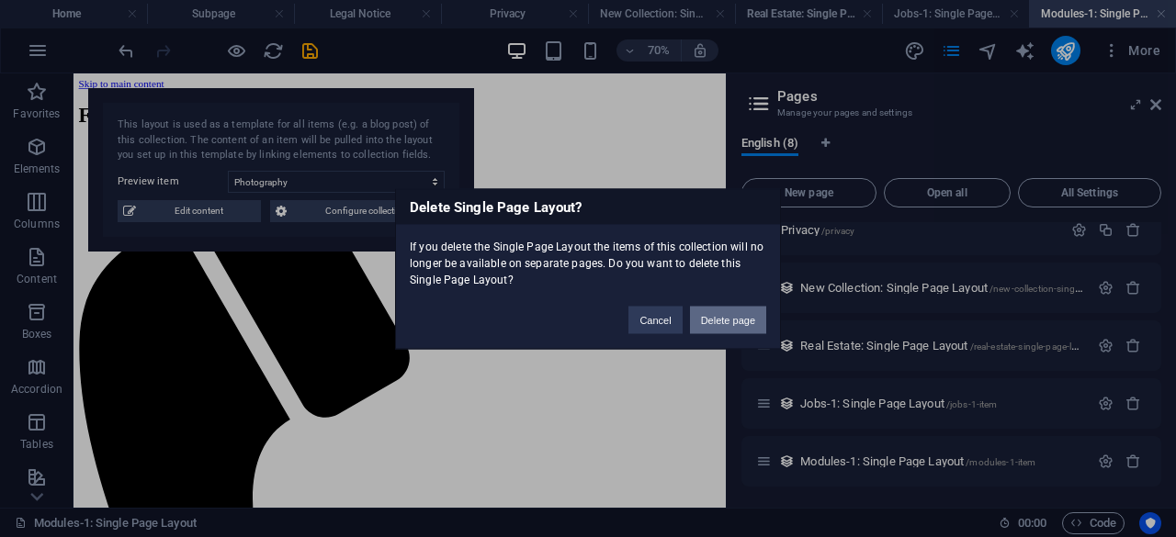
click at [724, 322] on button "Delete page" at bounding box center [728, 320] width 76 height 28
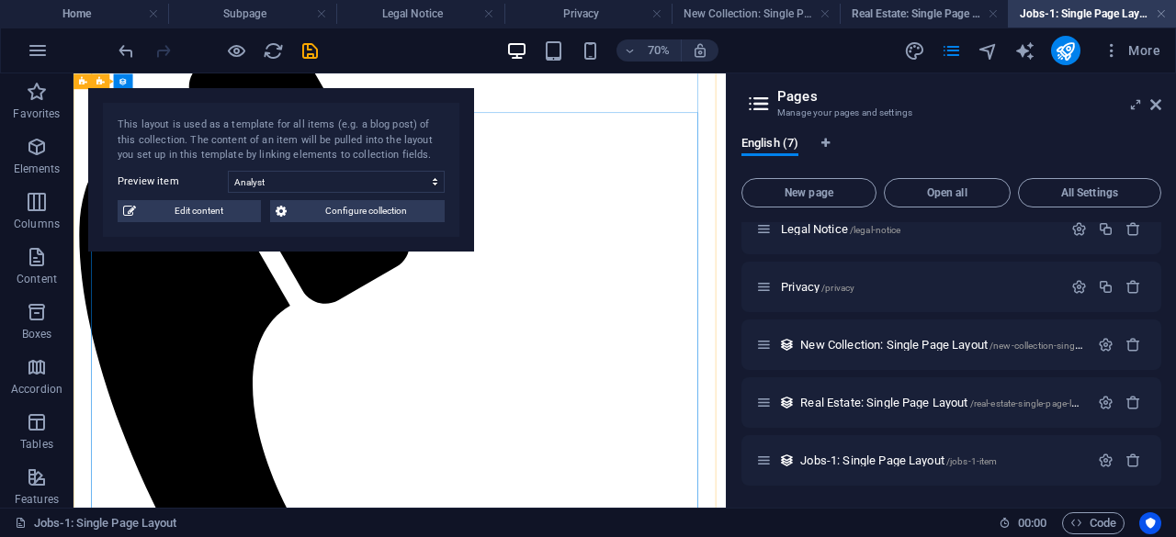
scroll to position [0, 0]
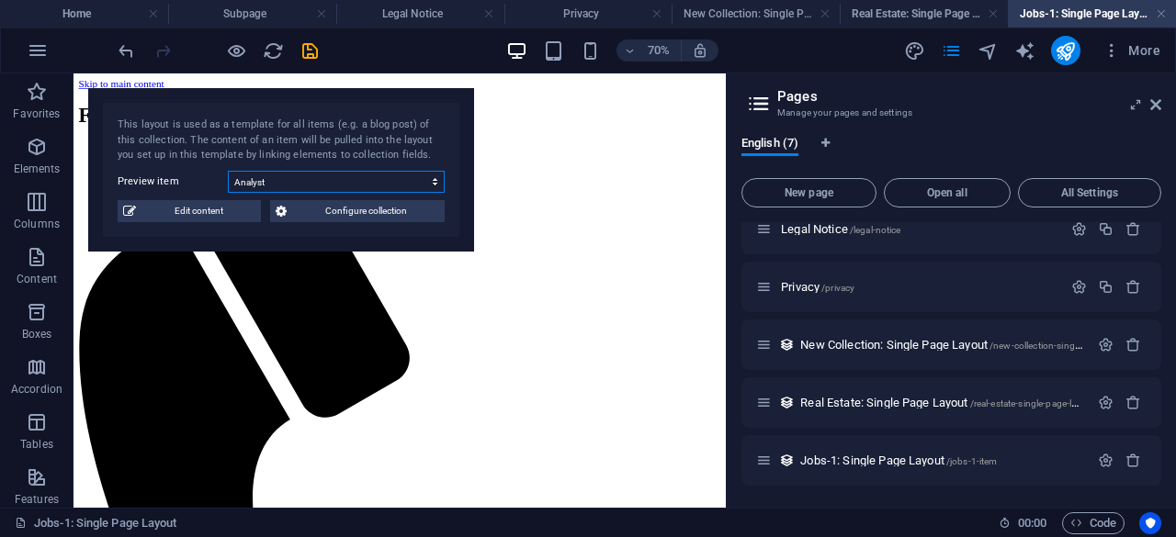
click at [355, 185] on select "Analyst Engineer Accountant Analyst Developer Accountant" at bounding box center [336, 182] width 217 height 22
click at [1131, 458] on icon "button" at bounding box center [1133, 461] width 16 height 16
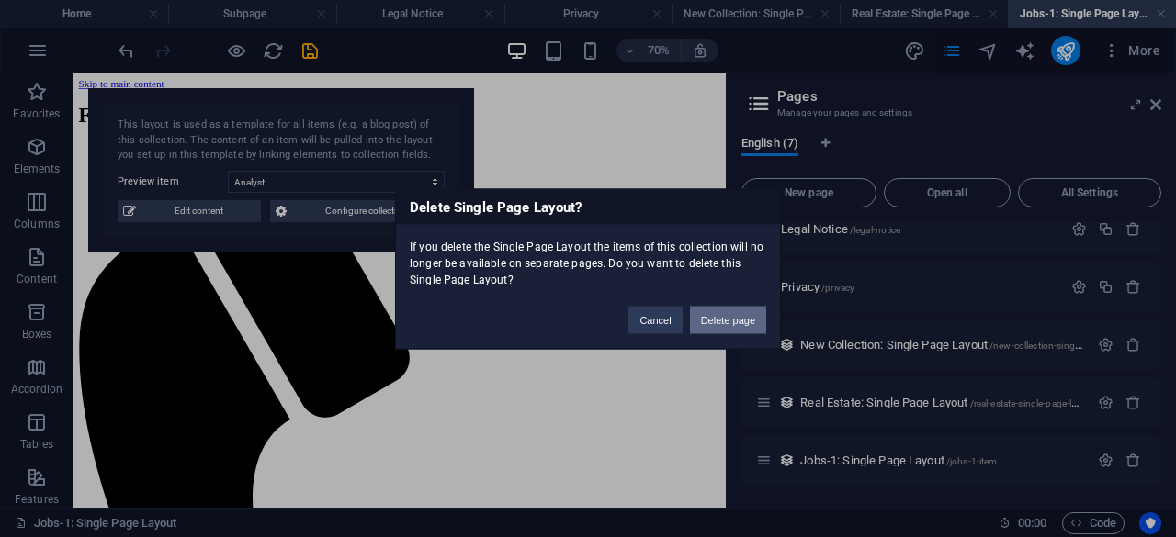
click at [736, 332] on button "Delete page" at bounding box center [728, 320] width 76 height 28
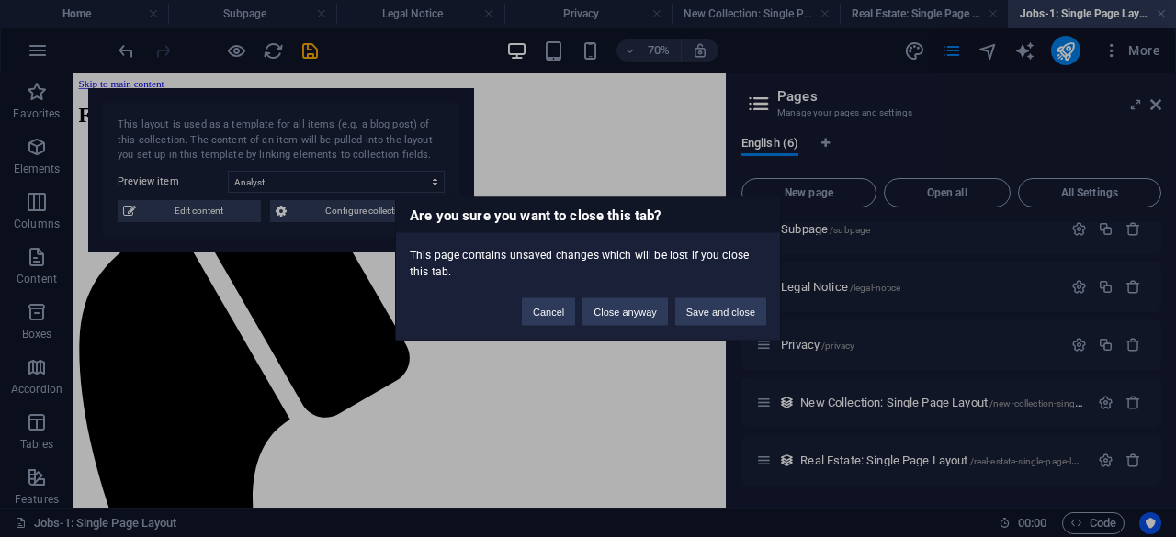
scroll to position [75, 0]
click at [525, 311] on button "Cancel" at bounding box center [548, 312] width 53 height 28
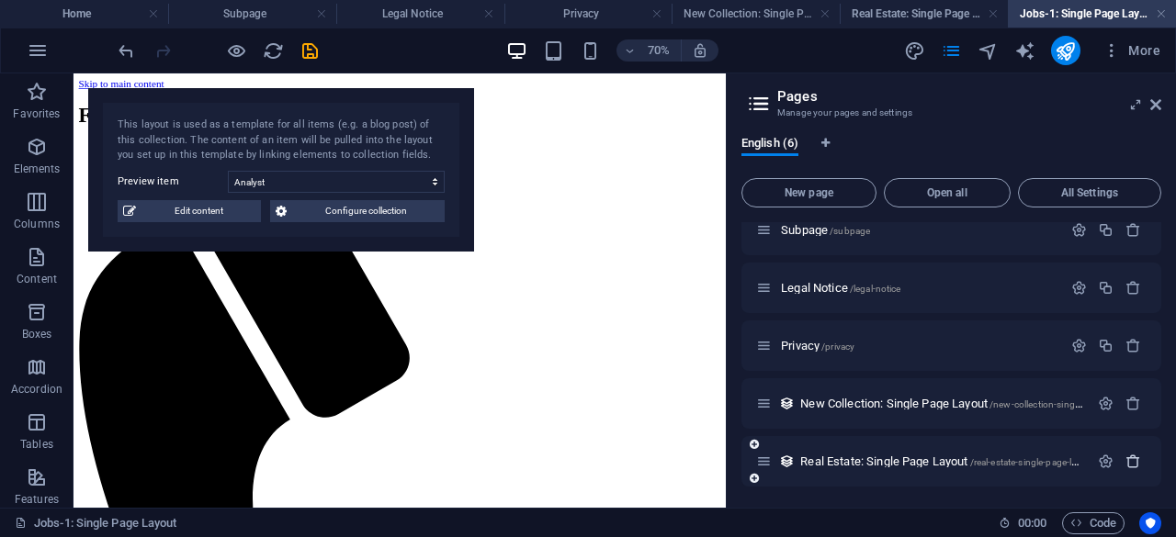
click at [1128, 463] on icon "button" at bounding box center [1133, 462] width 16 height 16
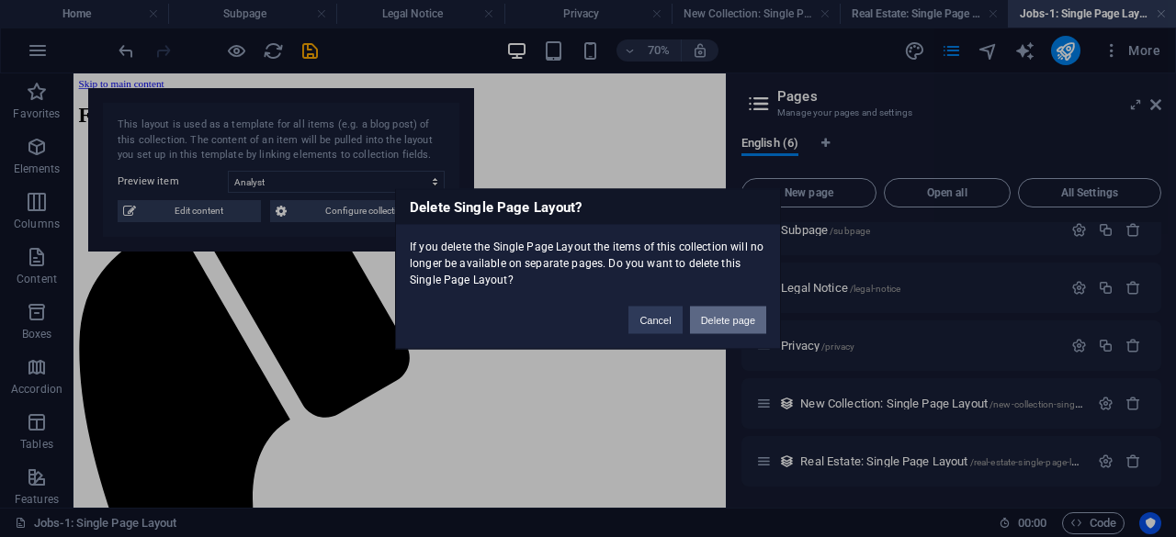
click at [712, 319] on button "Delete page" at bounding box center [728, 320] width 76 height 28
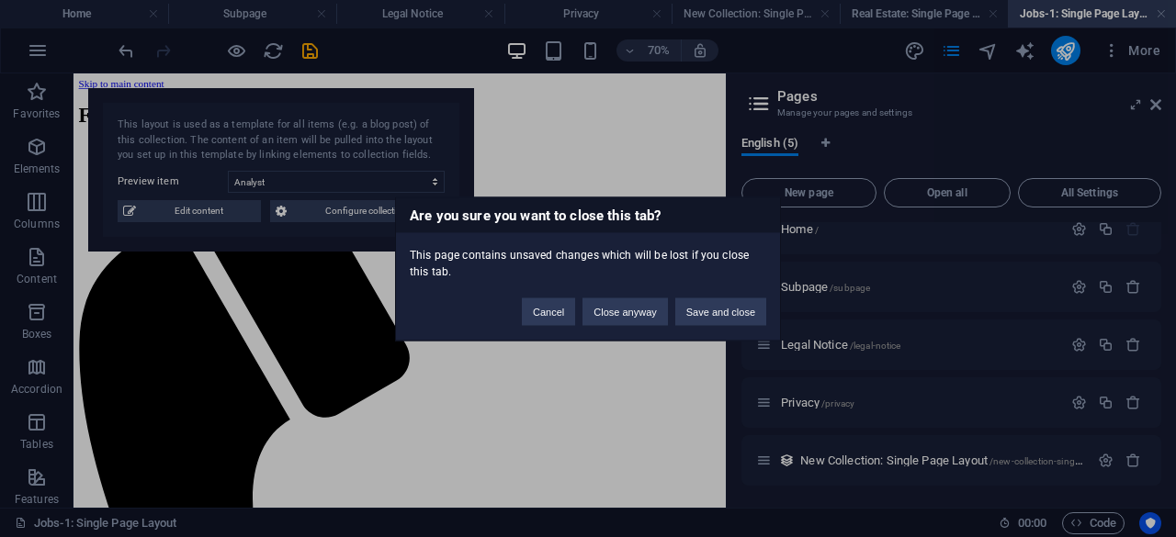
scroll to position [18, 0]
click at [605, 317] on button "Close anyway" at bounding box center [624, 312] width 84 height 28
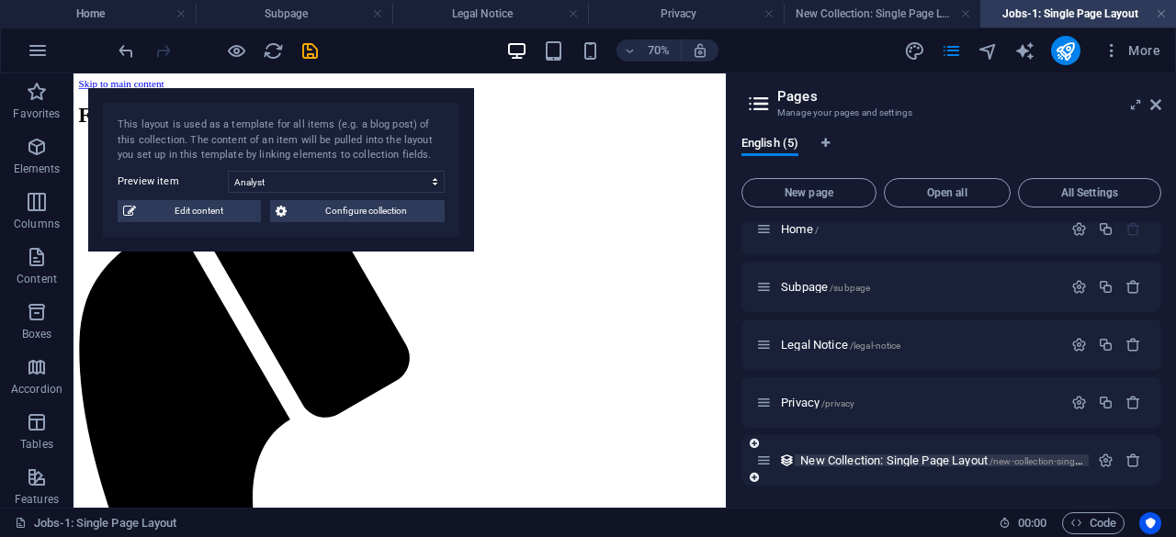
click at [949, 463] on span "New Collection: Single Page Layout /new-collection-single-page-layout" at bounding box center [966, 461] width 332 height 14
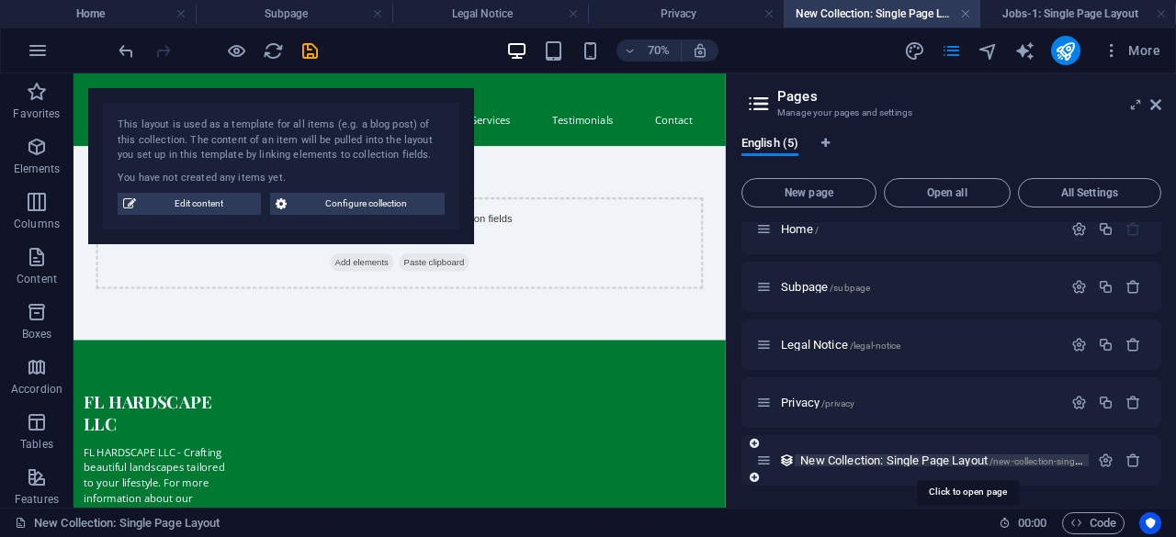
click at [949, 463] on span "New Collection: Single Page Layout /new-collection-single-page-layout" at bounding box center [966, 461] width 332 height 14
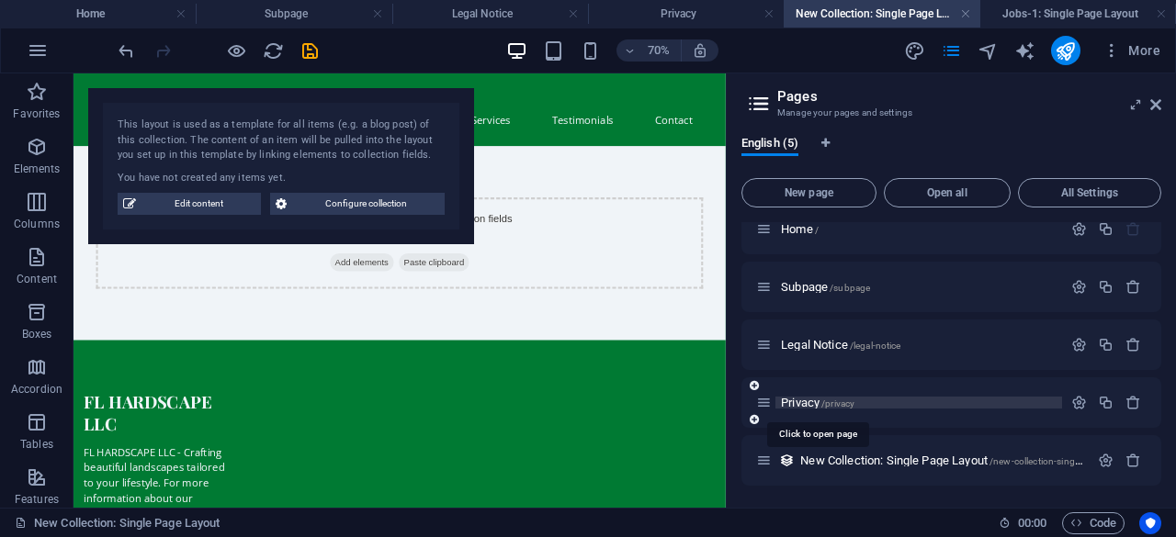
click at [846, 403] on span "/privacy" at bounding box center [837, 404] width 33 height 10
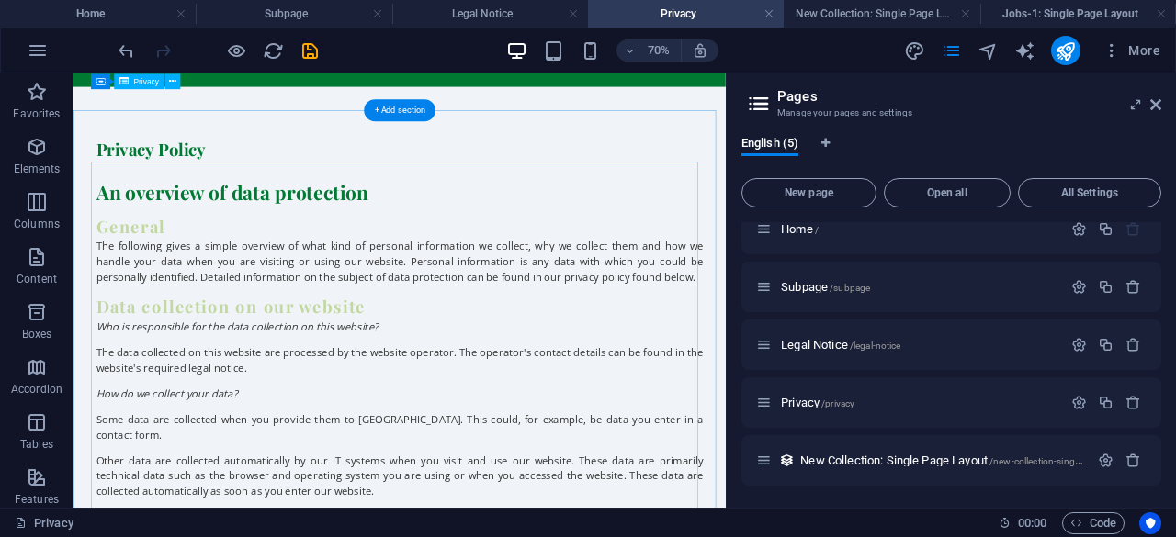
scroll to position [0, 0]
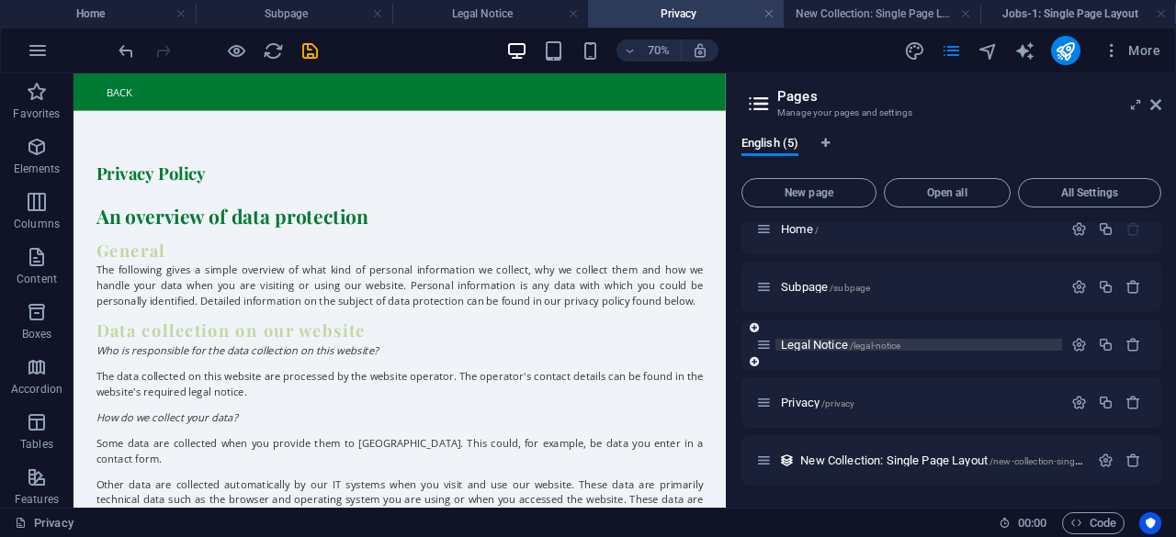
click at [839, 343] on span "Legal Notice /legal-notice" at bounding box center [840, 345] width 119 height 14
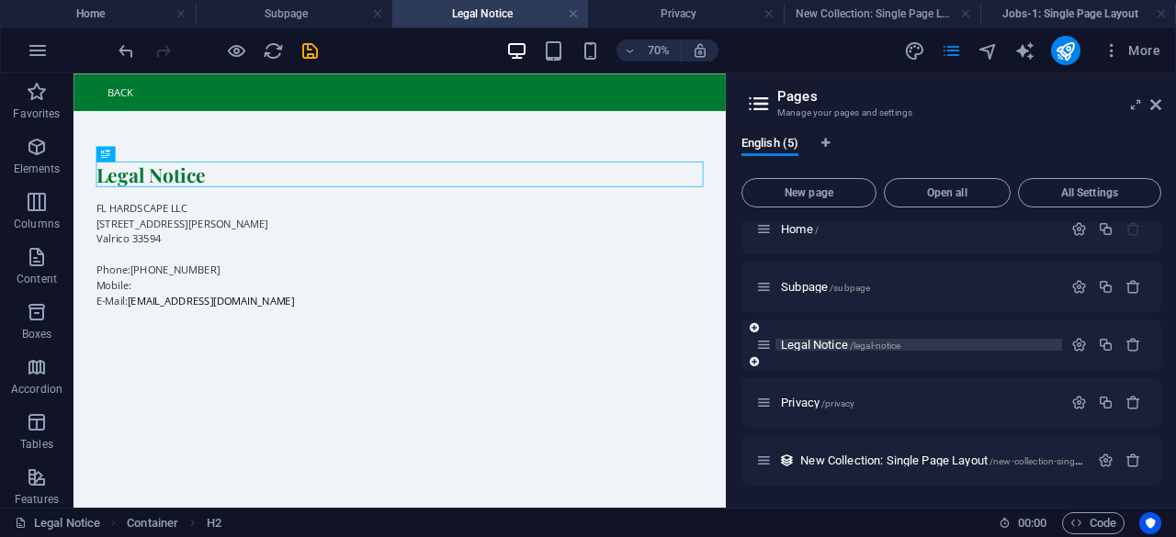
click at [821, 341] on span "Legal Notice /legal-notice" at bounding box center [840, 345] width 119 height 14
click at [838, 293] on div "Subpage /subpage" at bounding box center [909, 286] width 306 height 21
click at [836, 286] on span "/subpage" at bounding box center [849, 288] width 40 height 10
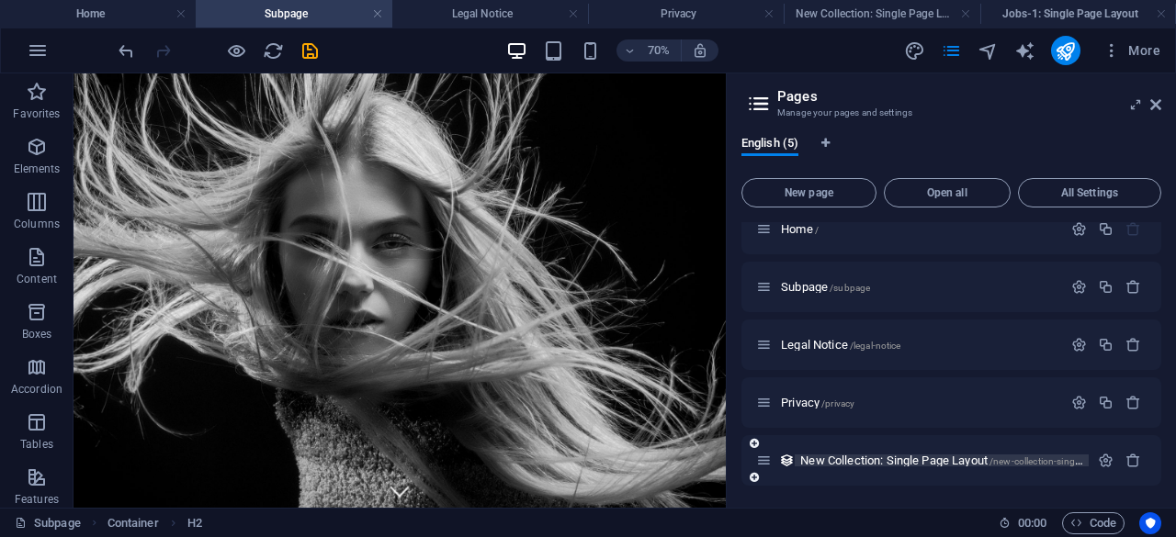
click at [977, 462] on span "New Collection: Single Page Layout /new-collection-single-page-layout" at bounding box center [966, 461] width 332 height 14
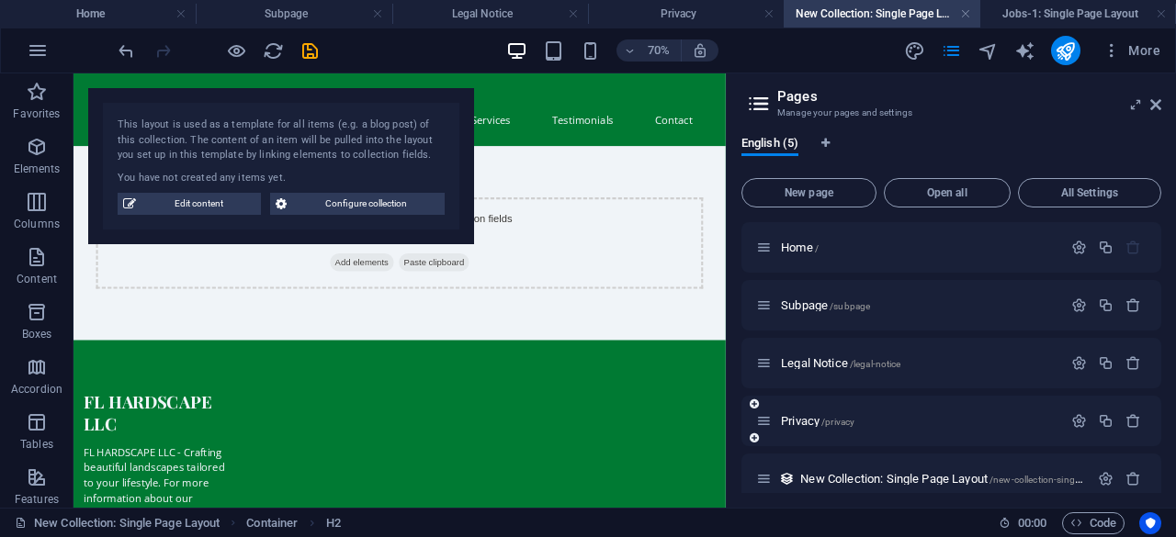
scroll to position [18, 0]
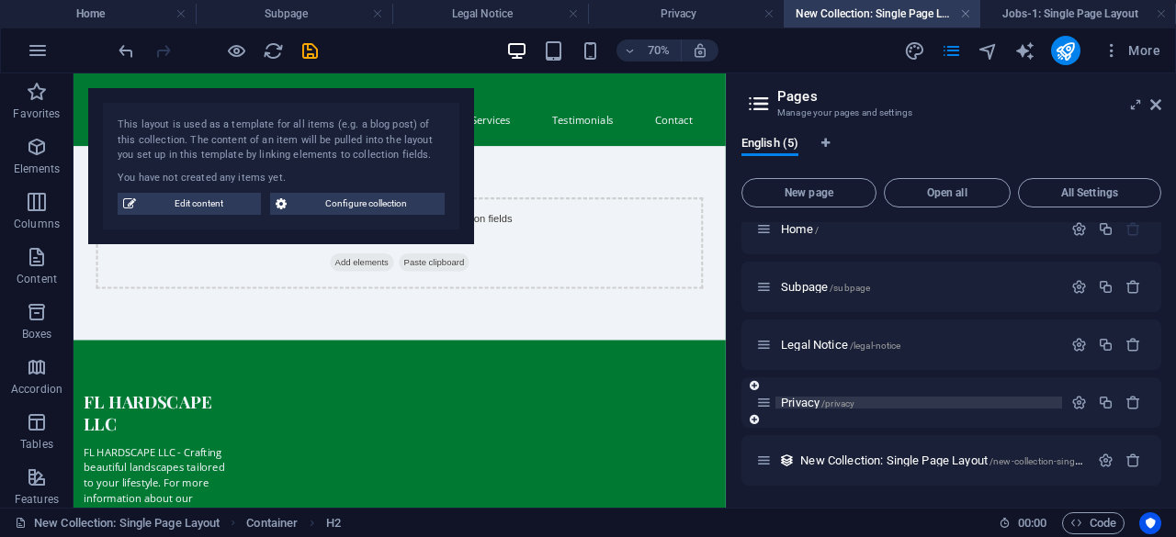
click at [839, 404] on span "/privacy" at bounding box center [837, 404] width 33 height 10
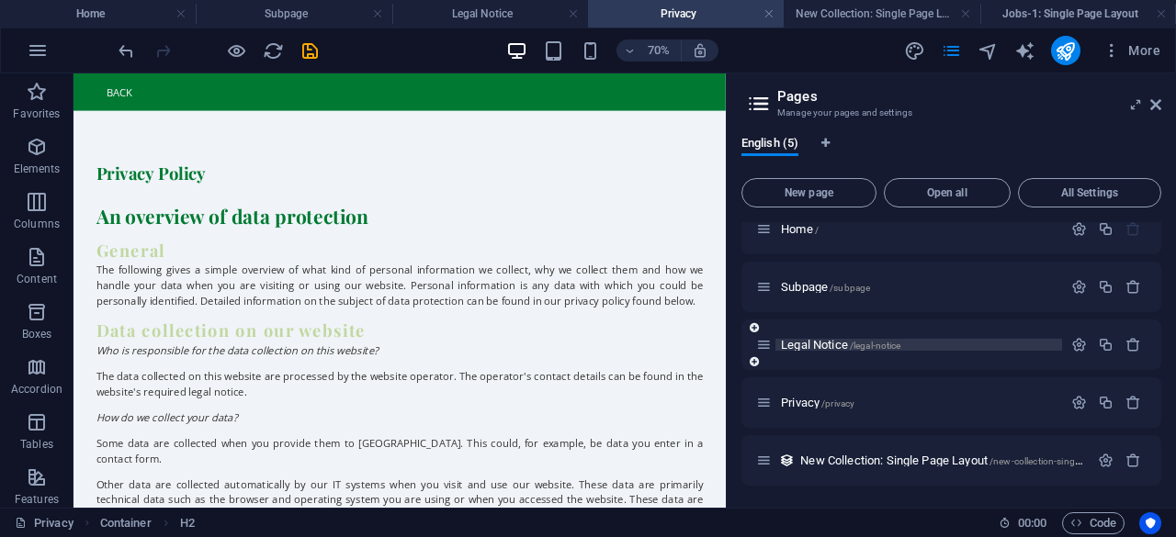
click at [843, 349] on span "Legal Notice /legal-notice" at bounding box center [840, 345] width 119 height 14
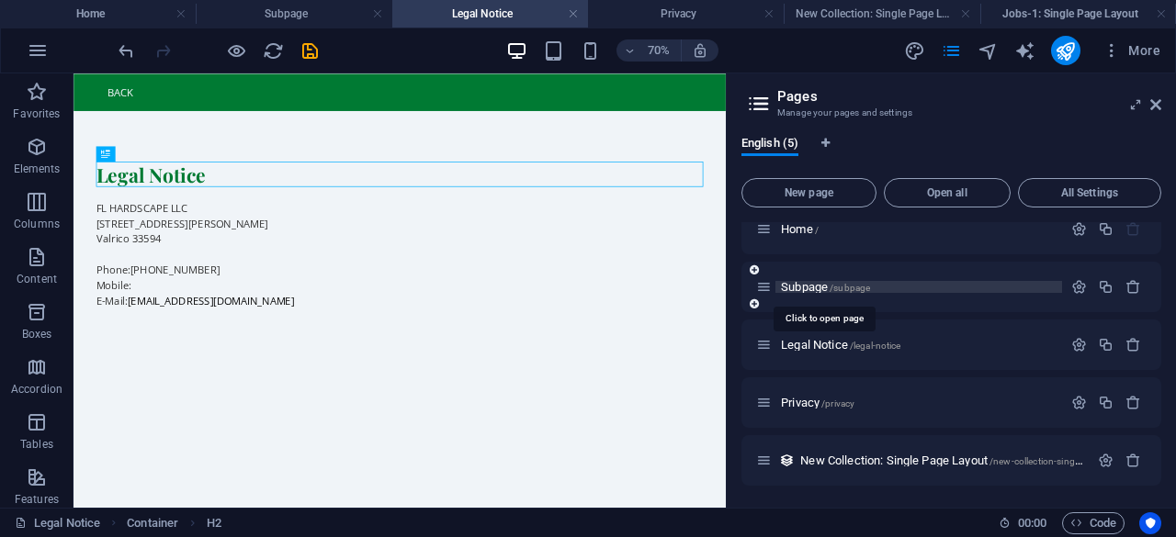
click at [824, 287] on span "Subpage /subpage" at bounding box center [825, 287] width 89 height 14
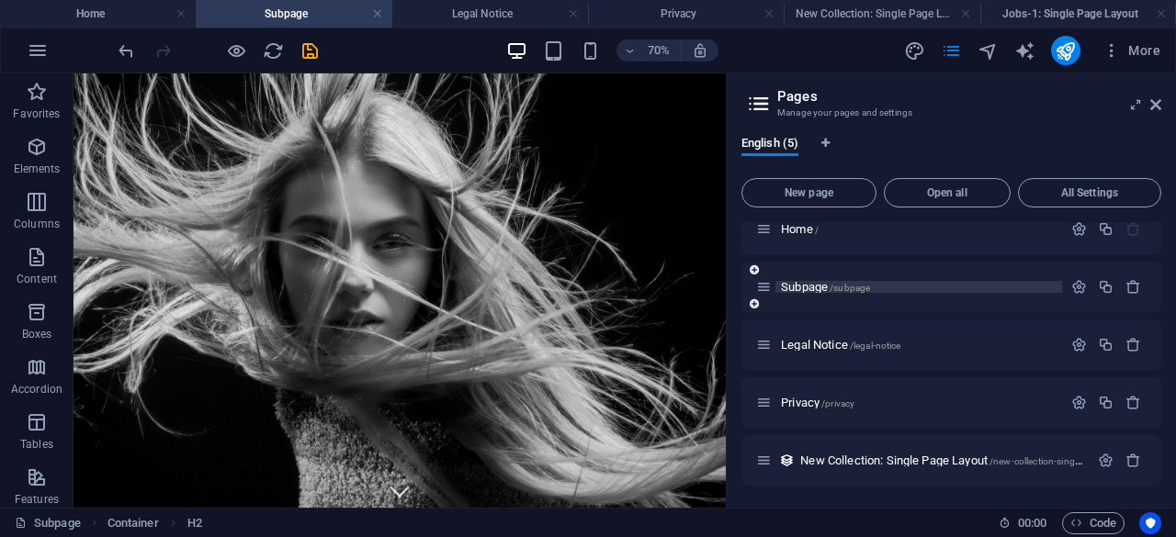
scroll to position [0, 0]
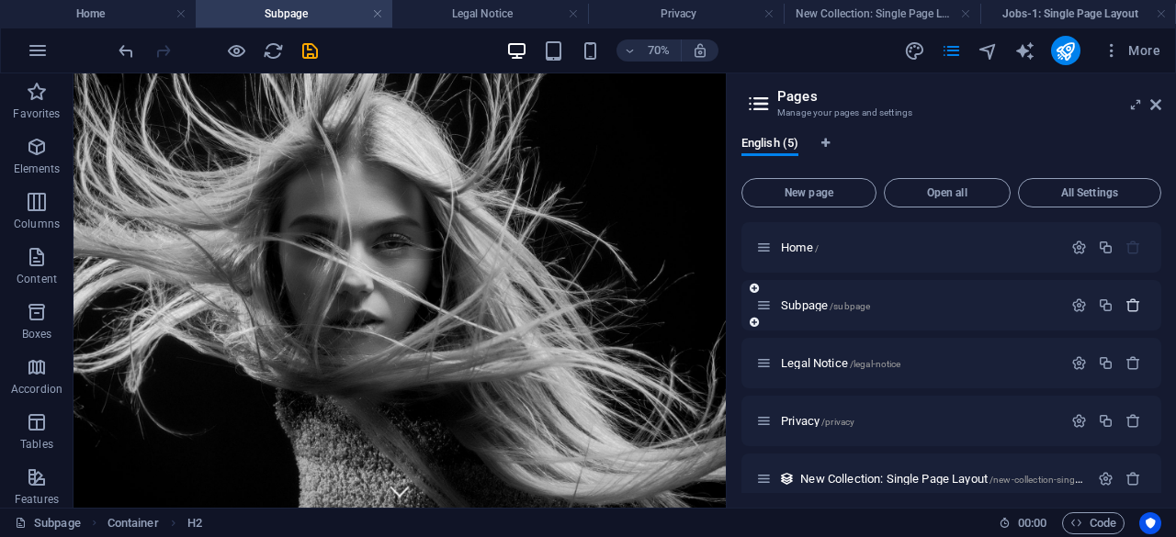
click at [1126, 308] on icon "button" at bounding box center [1133, 306] width 16 height 16
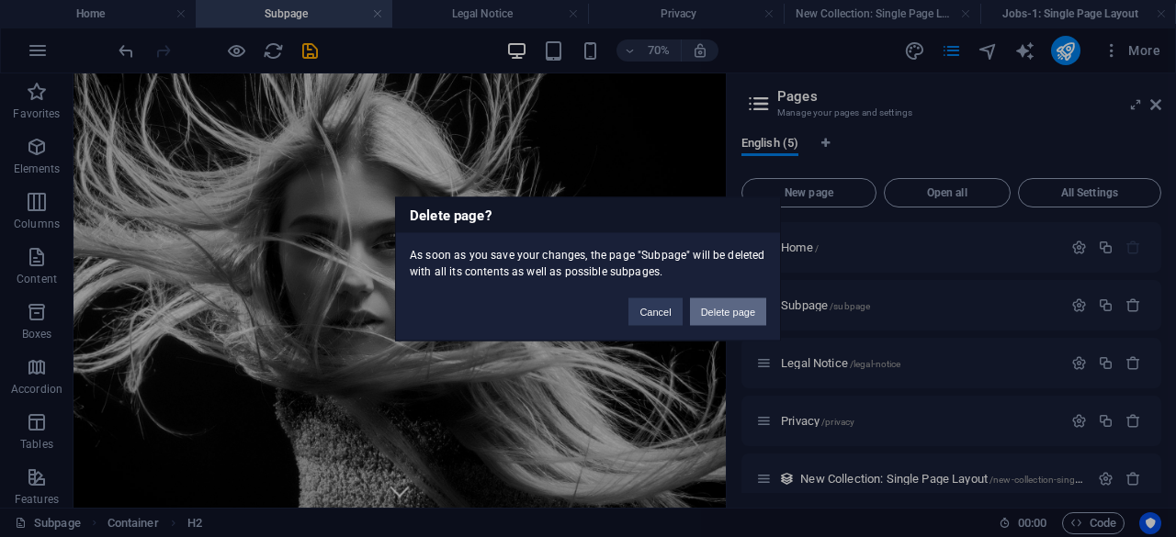
click at [719, 310] on button "Delete page" at bounding box center [728, 312] width 76 height 28
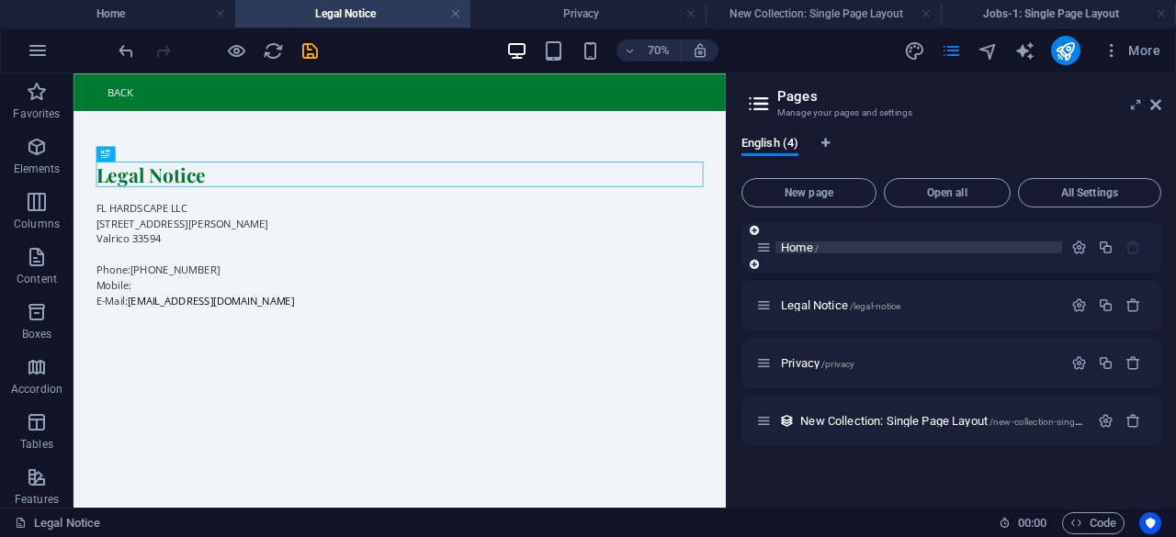
click at [831, 248] on p "Home /" at bounding box center [919, 248] width 276 height 12
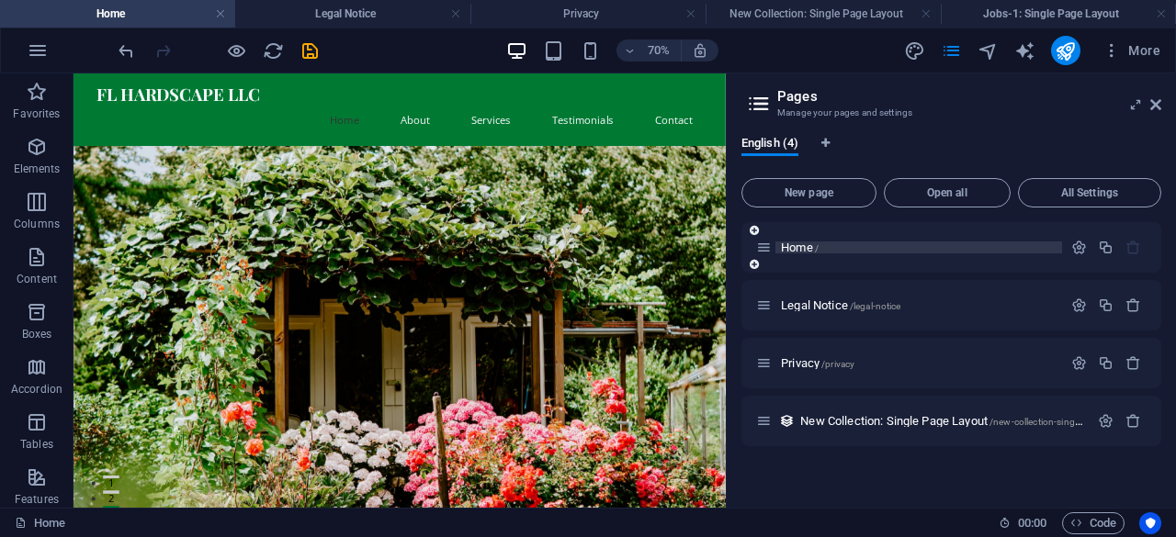
scroll to position [3071, 0]
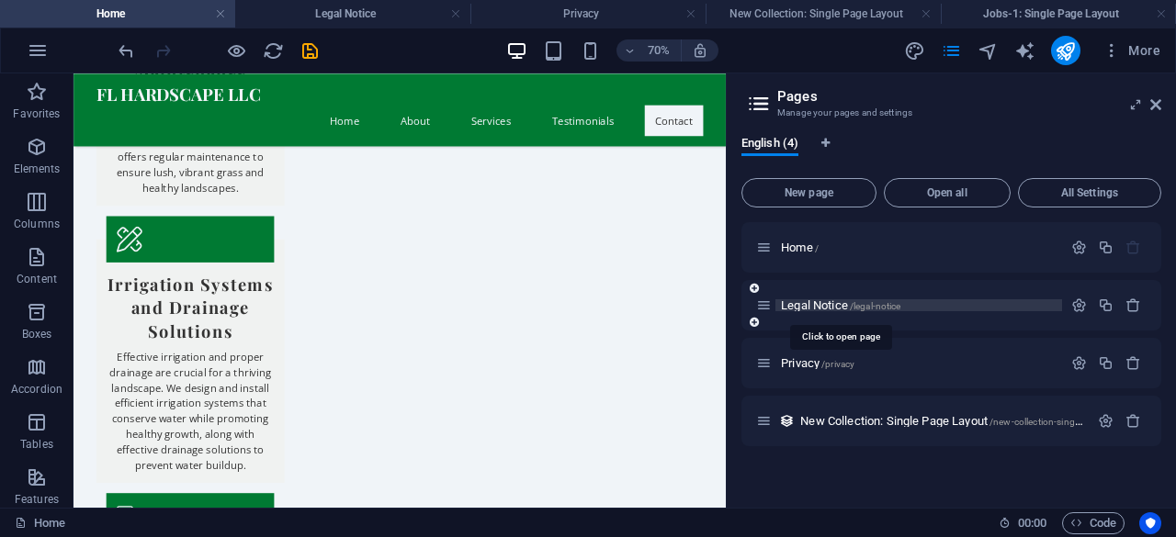
click at [865, 304] on span "/legal-notice" at bounding box center [875, 306] width 51 height 10
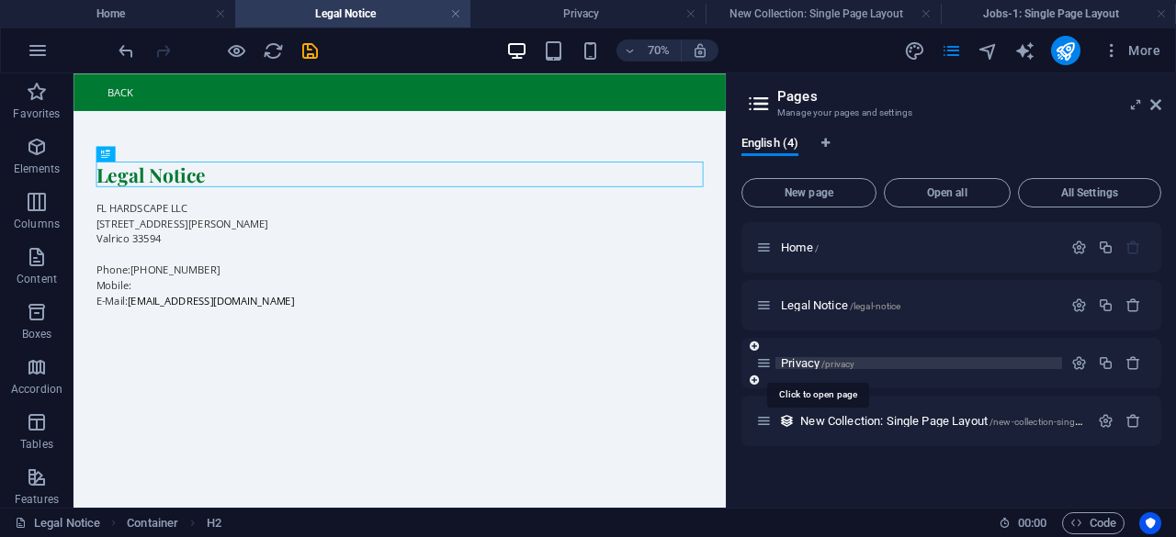
click at [836, 361] on span "/privacy" at bounding box center [837, 364] width 33 height 10
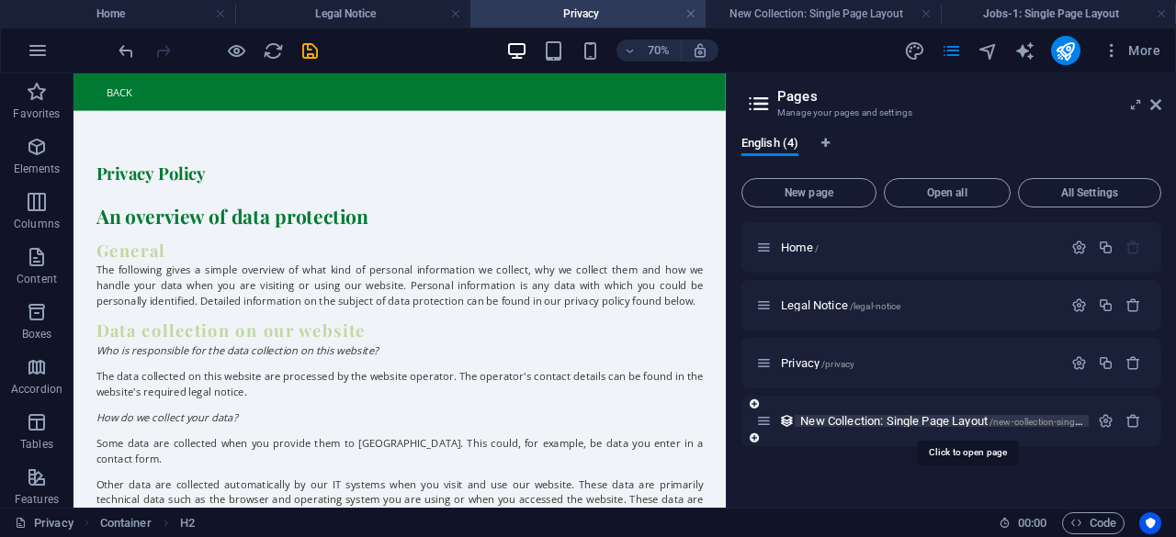
click at [896, 419] on span "New Collection: Single Page Layout /new-collection-single-page-layout" at bounding box center [966, 421] width 332 height 14
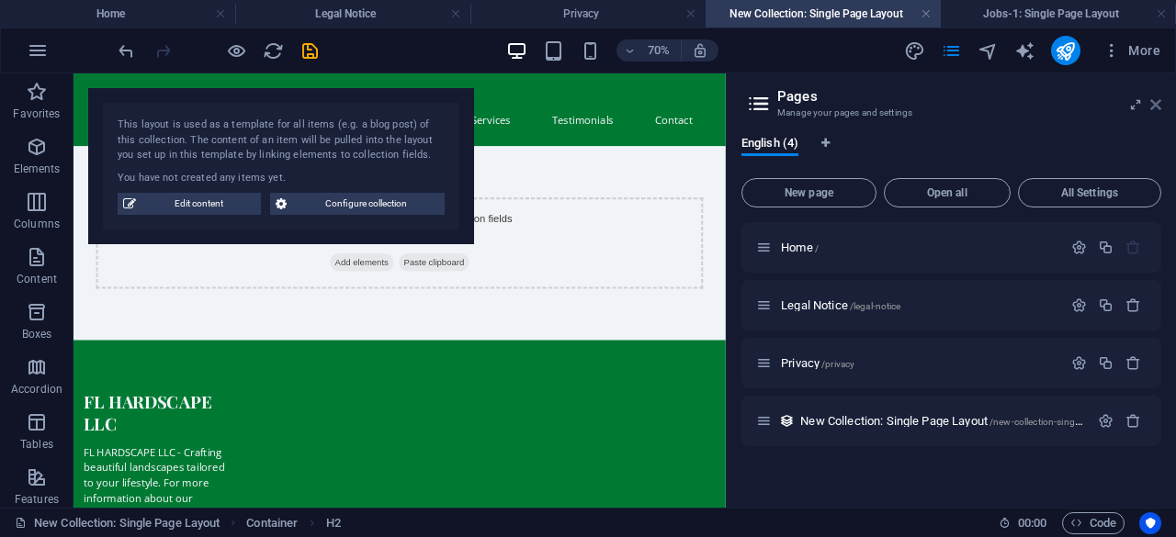
click at [1157, 102] on icon at bounding box center [1155, 104] width 11 height 15
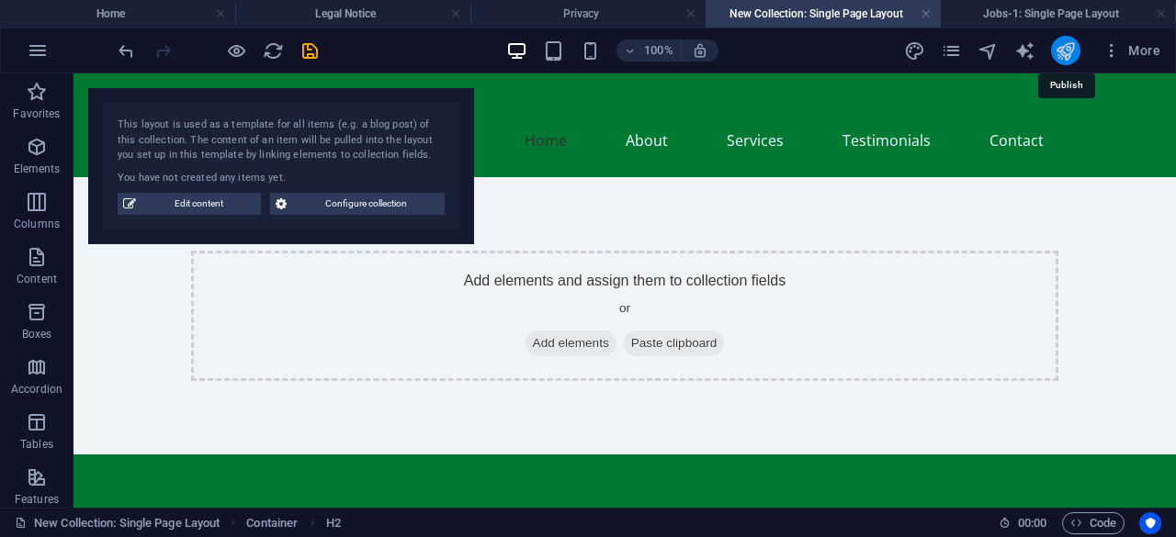
click at [1060, 52] on icon "publish" at bounding box center [1064, 50] width 21 height 21
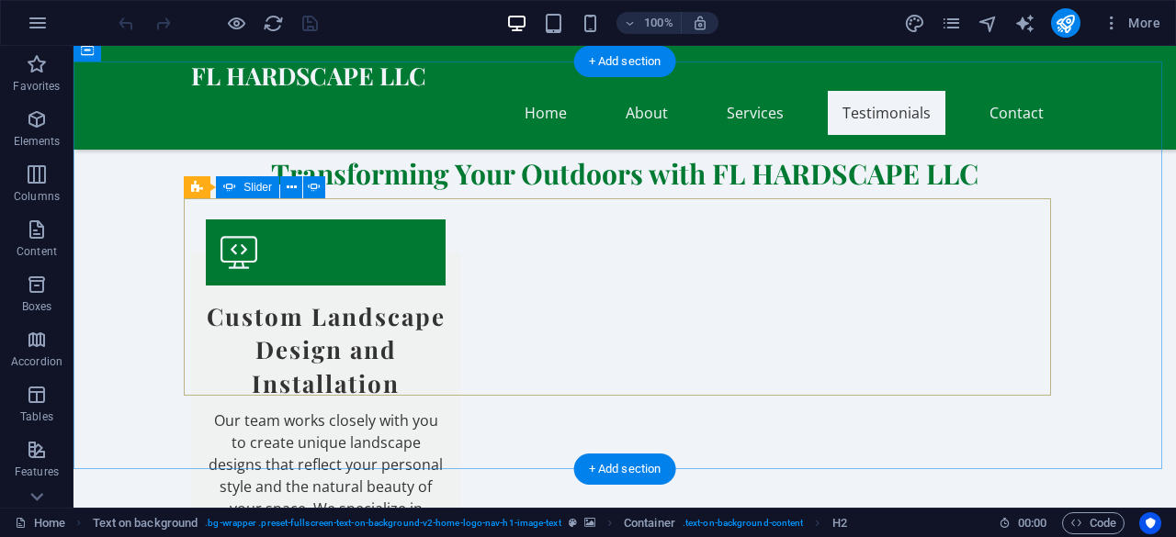
scroll to position [3239, 0]
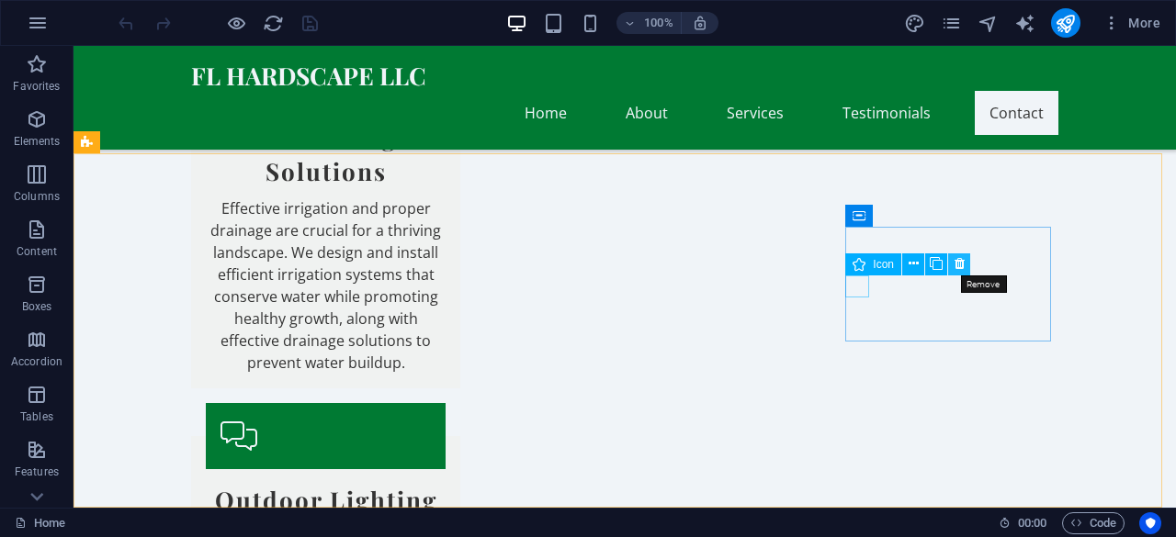
click at [959, 269] on icon at bounding box center [959, 263] width 10 height 19
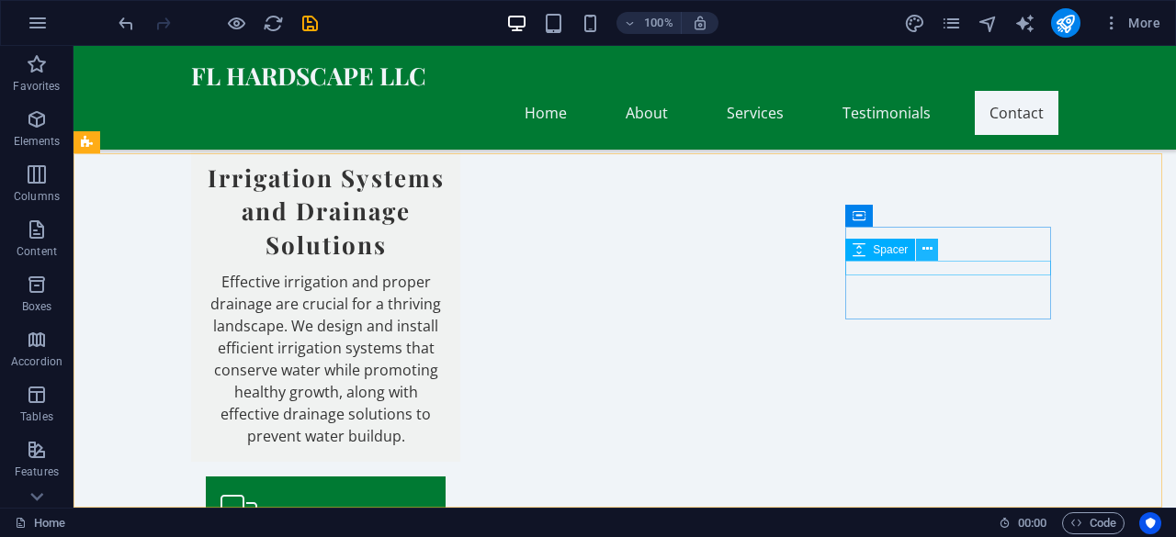
click at [929, 250] on icon at bounding box center [927, 249] width 10 height 19
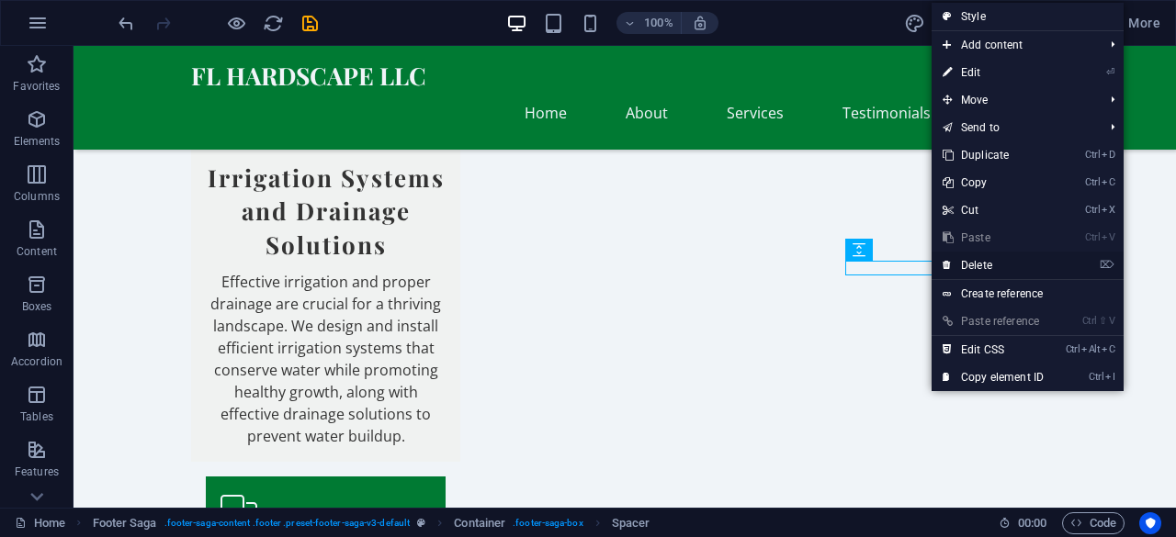
click at [942, 262] on icon at bounding box center [946, 266] width 9 height 28
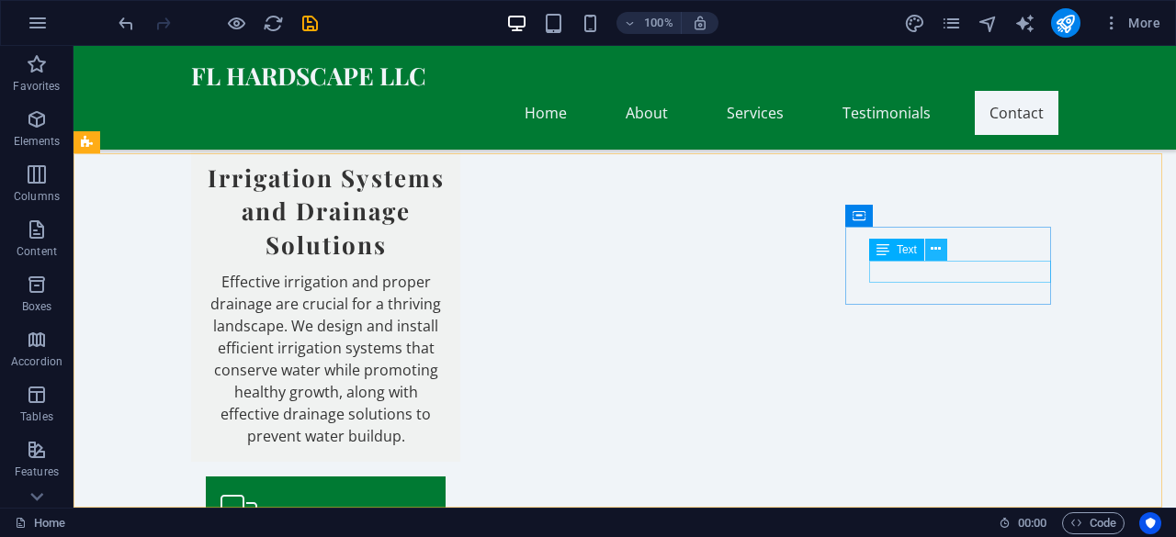
click at [929, 249] on button at bounding box center [936, 250] width 22 height 22
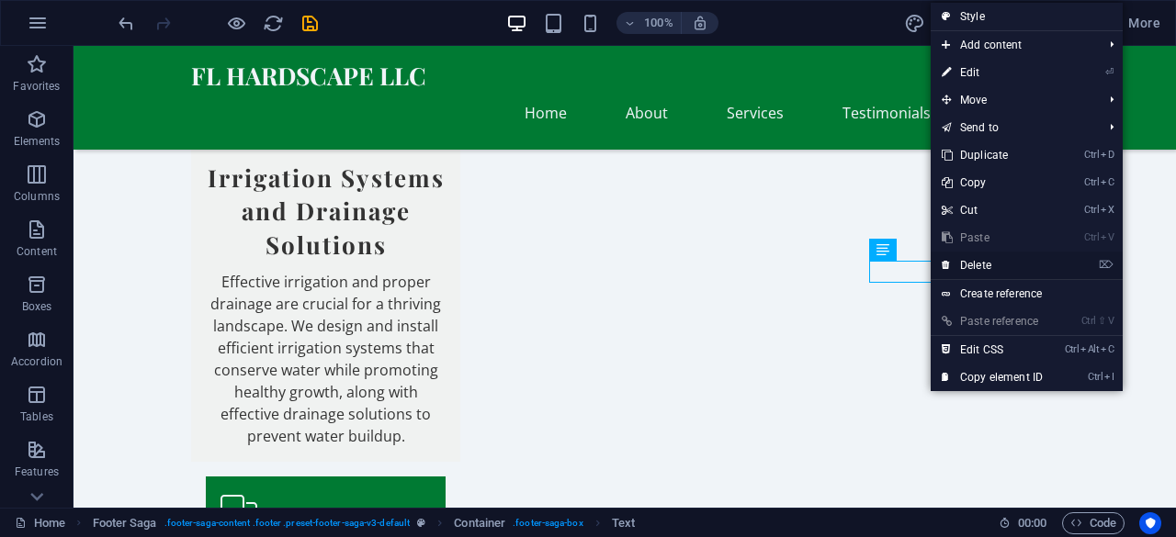
click at [1006, 268] on link "⌦ Delete" at bounding box center [991, 266] width 123 height 28
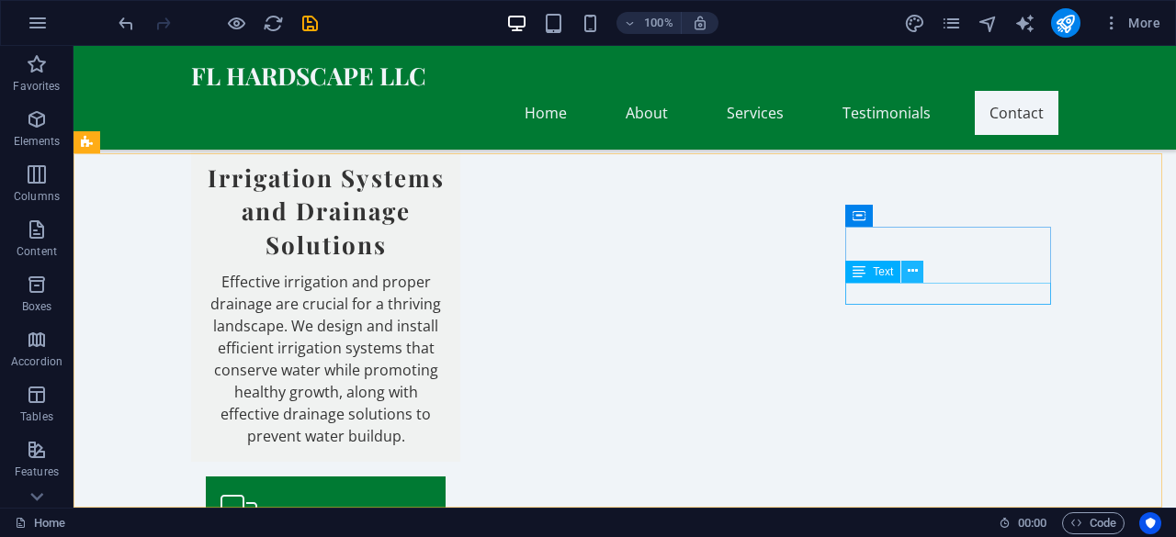
click at [907, 271] on icon at bounding box center [912, 271] width 10 height 19
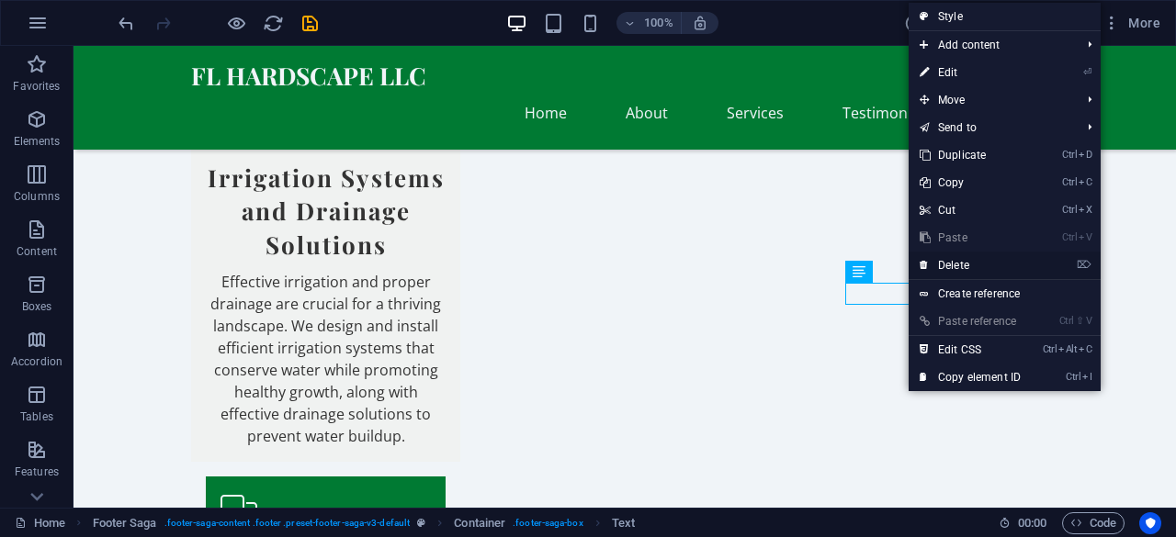
click at [923, 267] on icon at bounding box center [923, 266] width 9 height 28
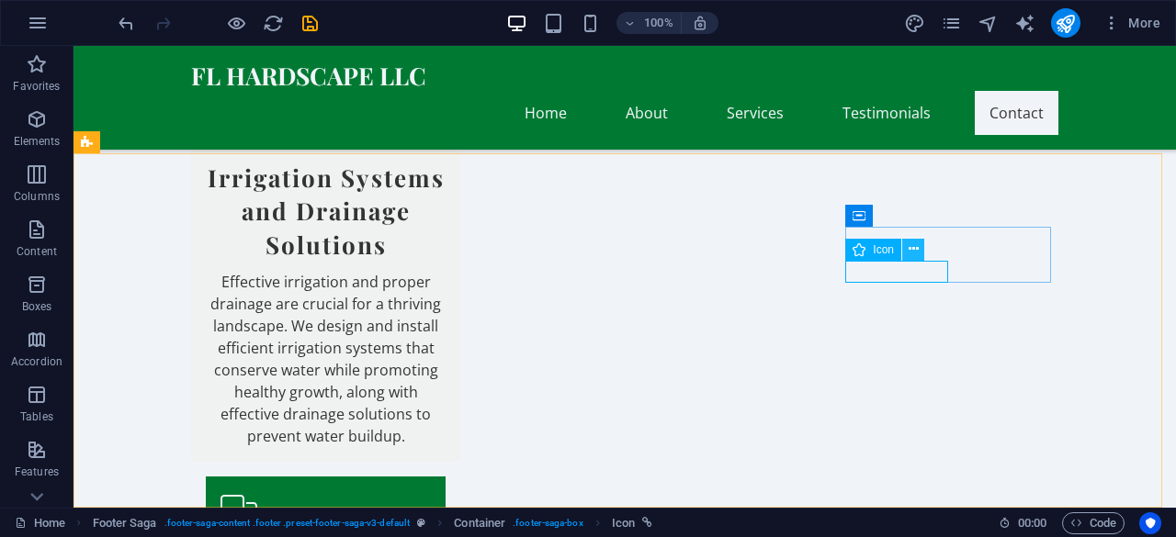
click at [911, 246] on icon at bounding box center [913, 249] width 10 height 19
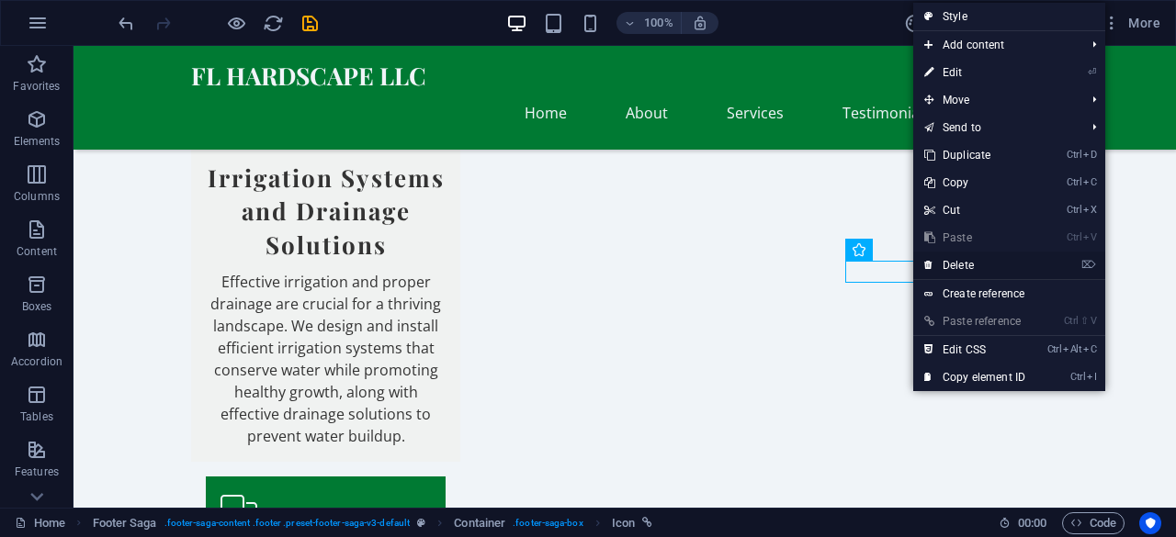
click at [961, 265] on link "⌦ Delete" at bounding box center [974, 266] width 123 height 28
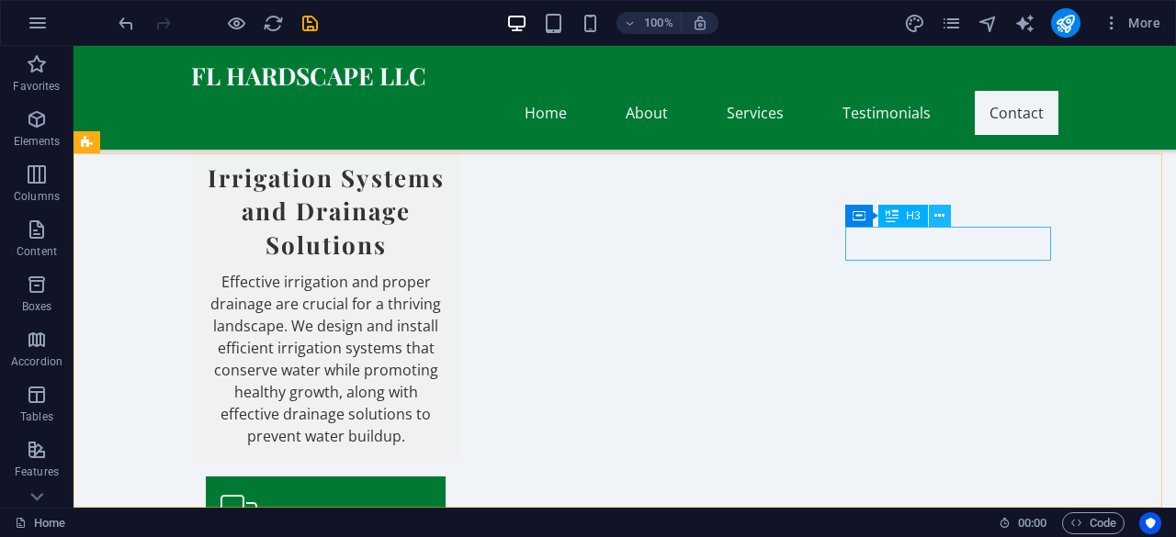
click at [940, 216] on icon at bounding box center [939, 216] width 10 height 19
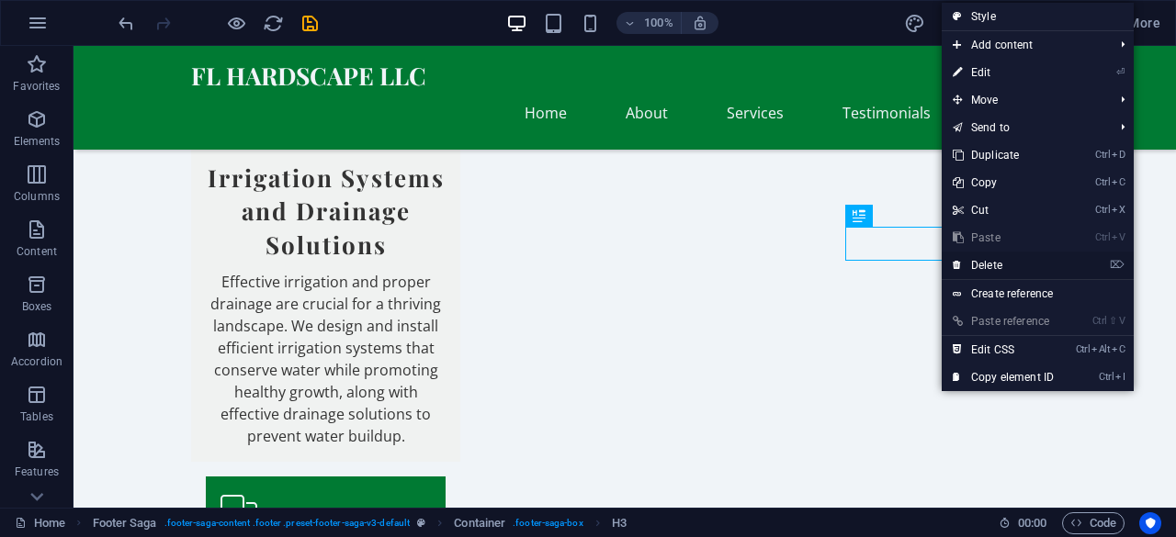
click at [968, 259] on link "⌦ Delete" at bounding box center [1002, 266] width 123 height 28
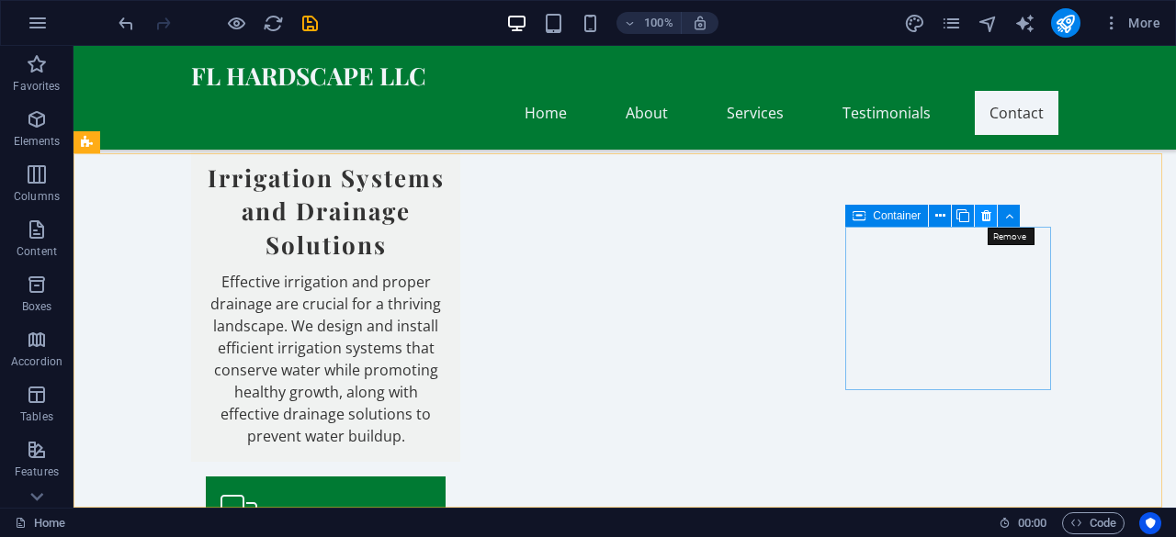
click at [978, 215] on button at bounding box center [985, 216] width 22 height 22
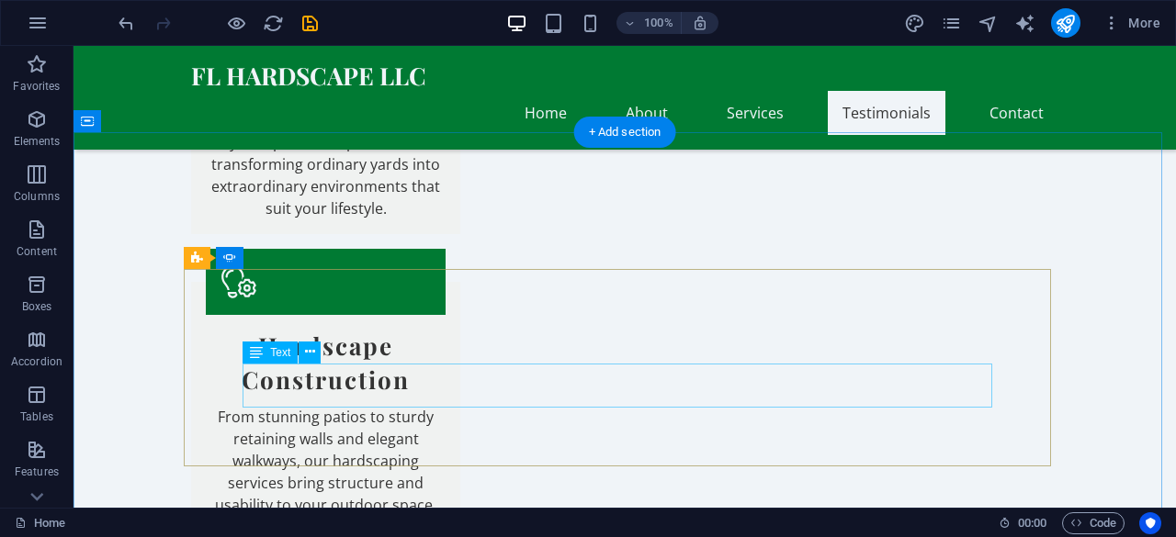
scroll to position [2347, 0]
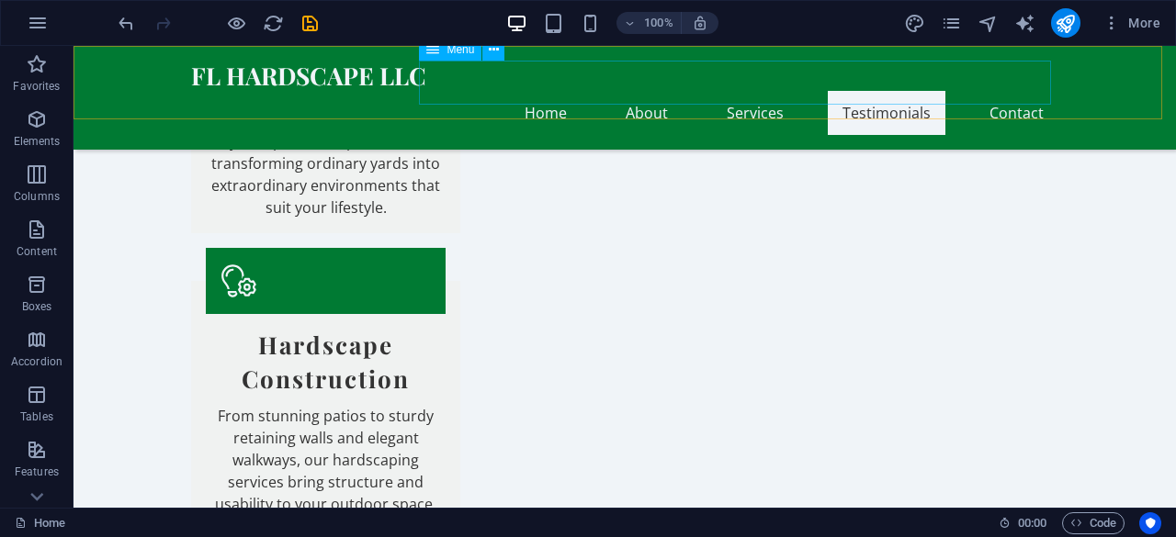
click at [906, 91] on nav "Home About Services Testimonials Contact" at bounding box center [624, 113] width 867 height 44
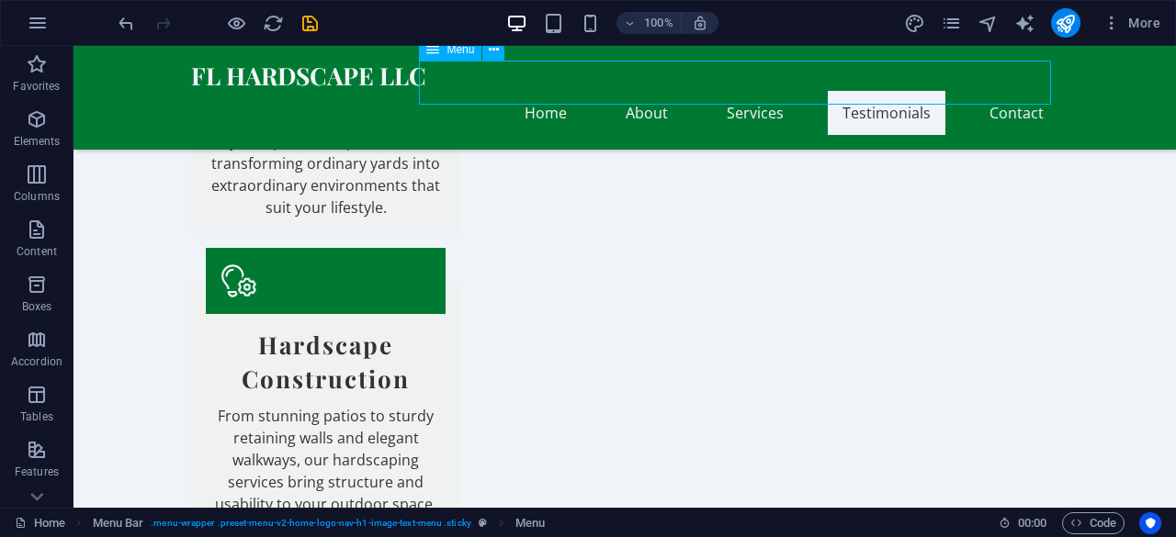
click at [856, 91] on nav "Home About Services Testimonials Contact" at bounding box center [624, 113] width 867 height 44
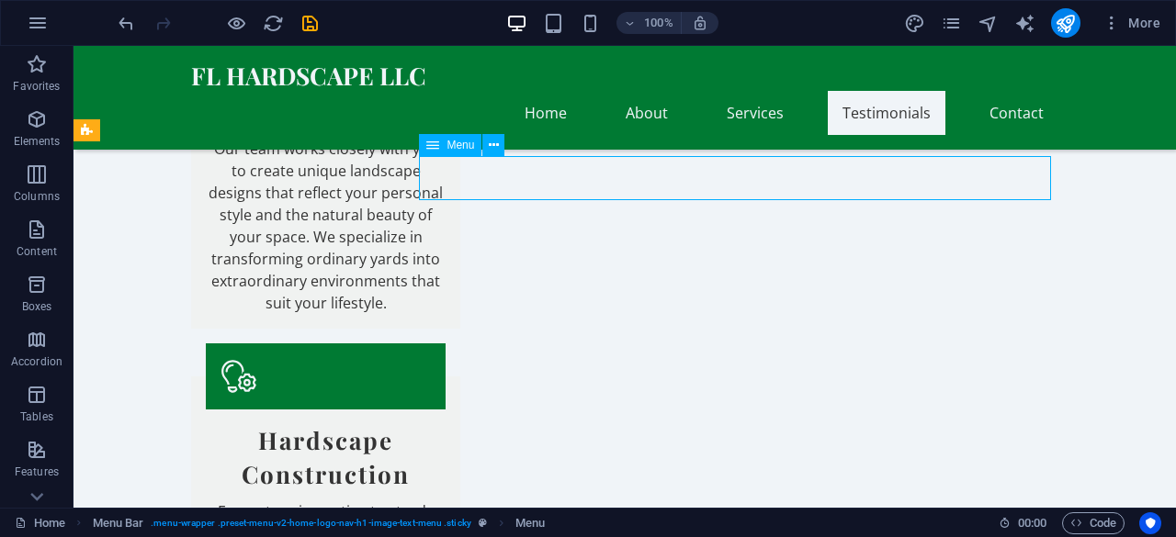
scroll to position [2249, 0]
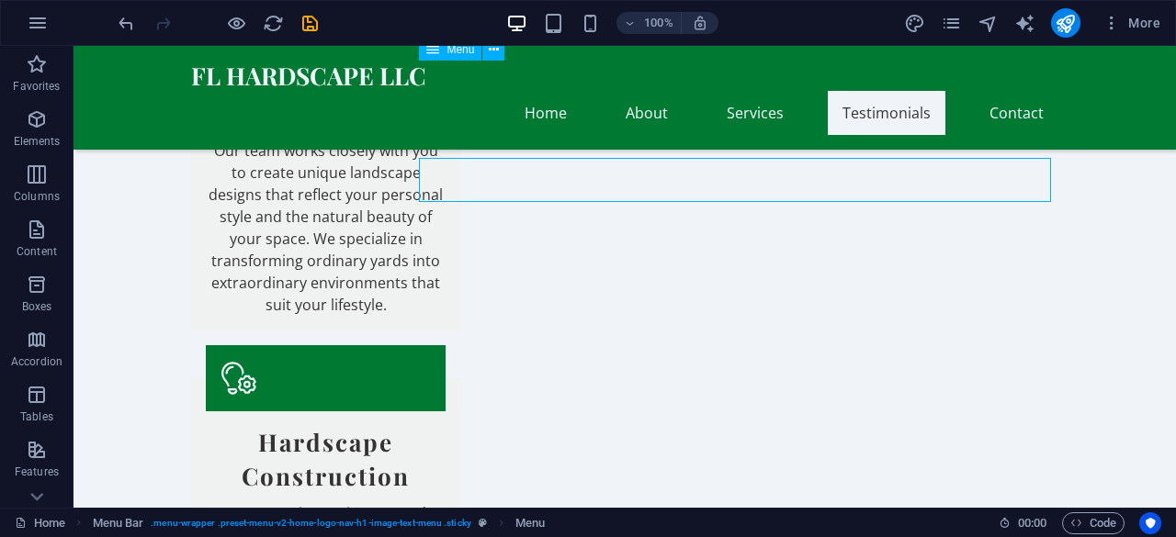
click at [856, 91] on nav "Home About Services Testimonials Contact" at bounding box center [624, 113] width 867 height 44
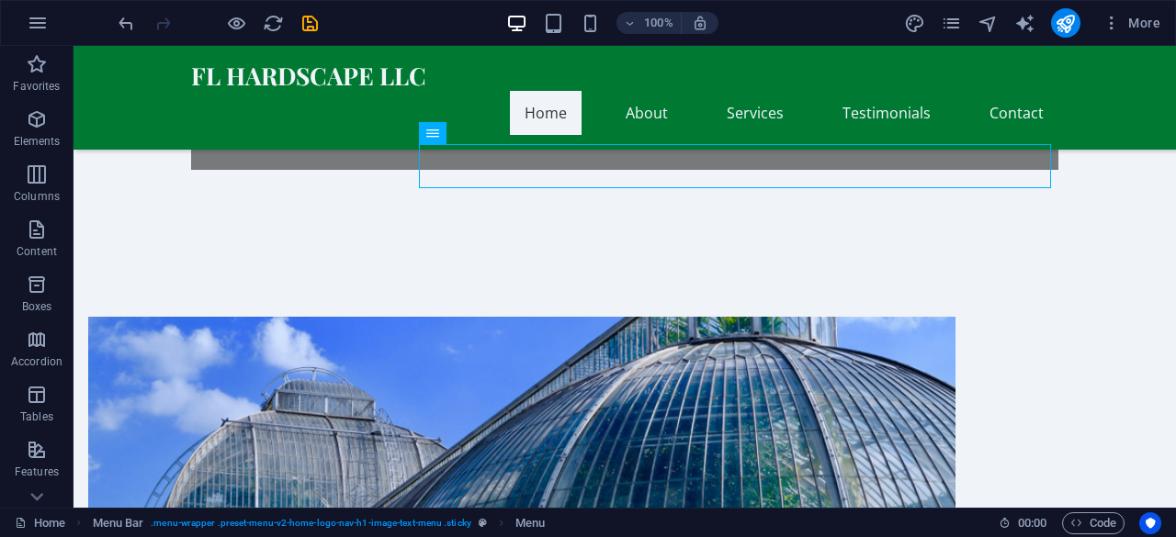
scroll to position [0, 0]
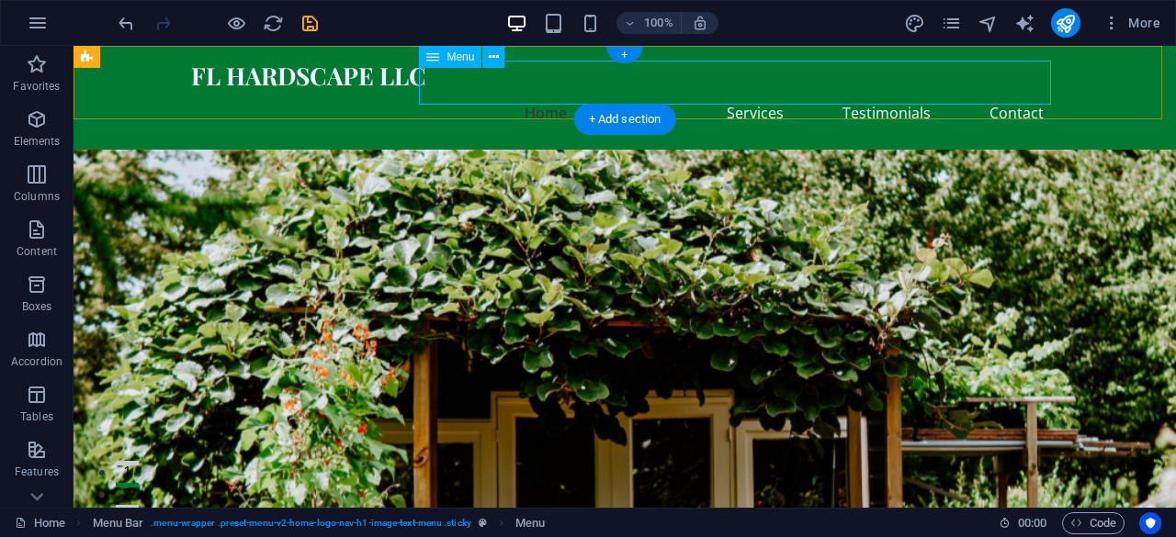
click at [887, 91] on nav "Home About Services Testimonials Contact" at bounding box center [624, 113] width 867 height 44
click at [490, 61] on icon at bounding box center [494, 57] width 10 height 19
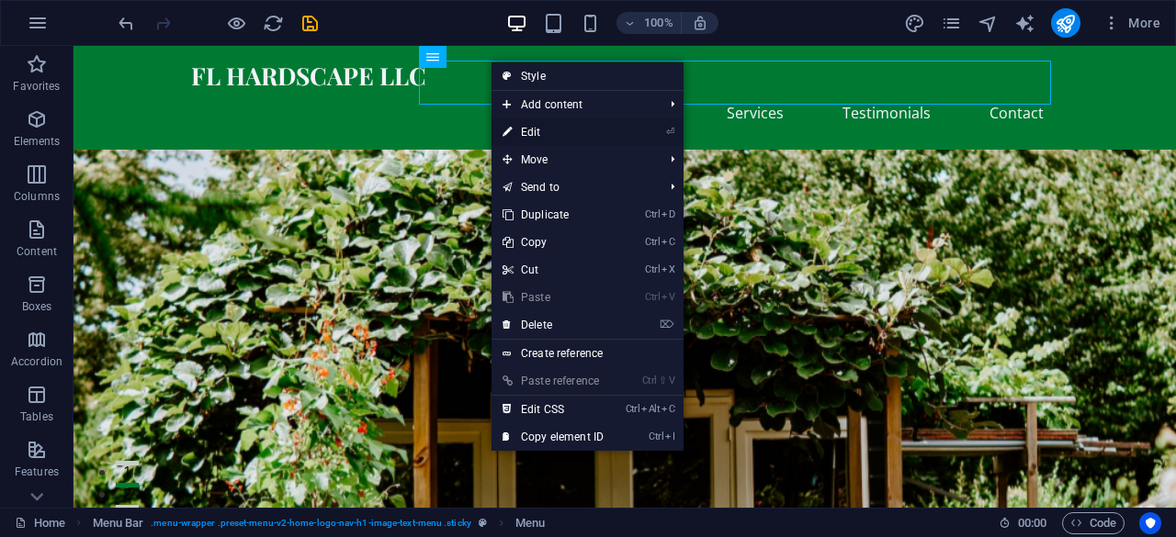
click at [561, 126] on link "⏎ Edit" at bounding box center [552, 132] width 123 height 28
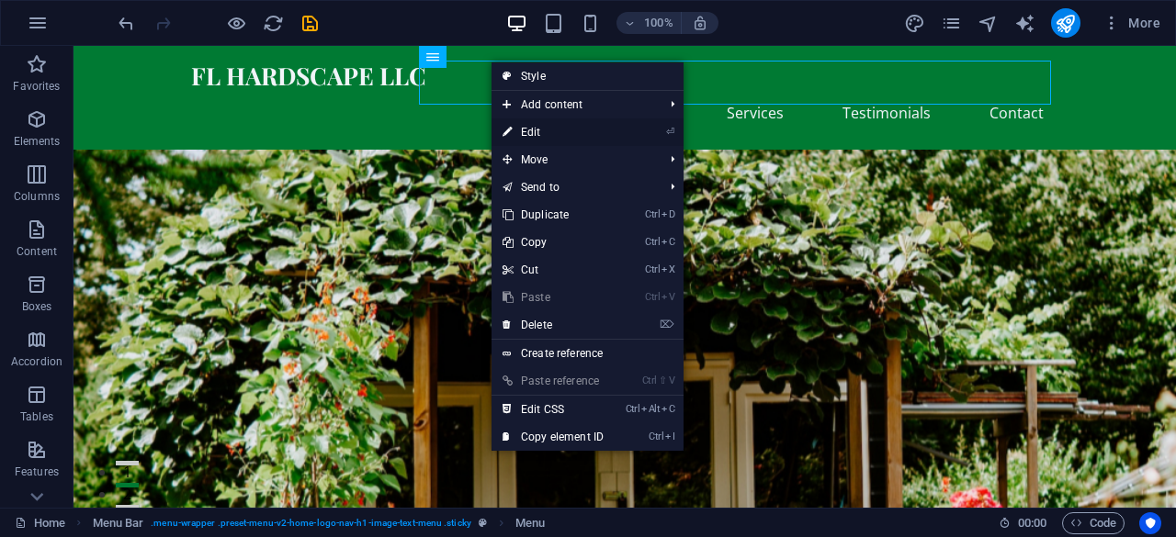
select select
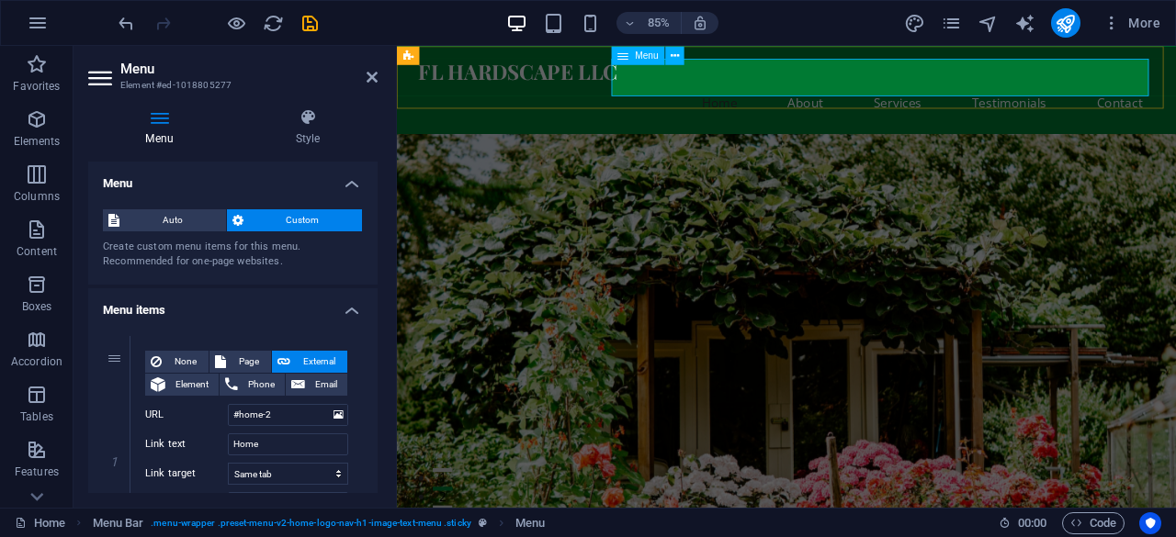
click at [646, 56] on span "Menu" at bounding box center [647, 55] width 24 height 9
click at [1067, 25] on icon "publish" at bounding box center [1064, 23] width 21 height 21
checkbox input "false"
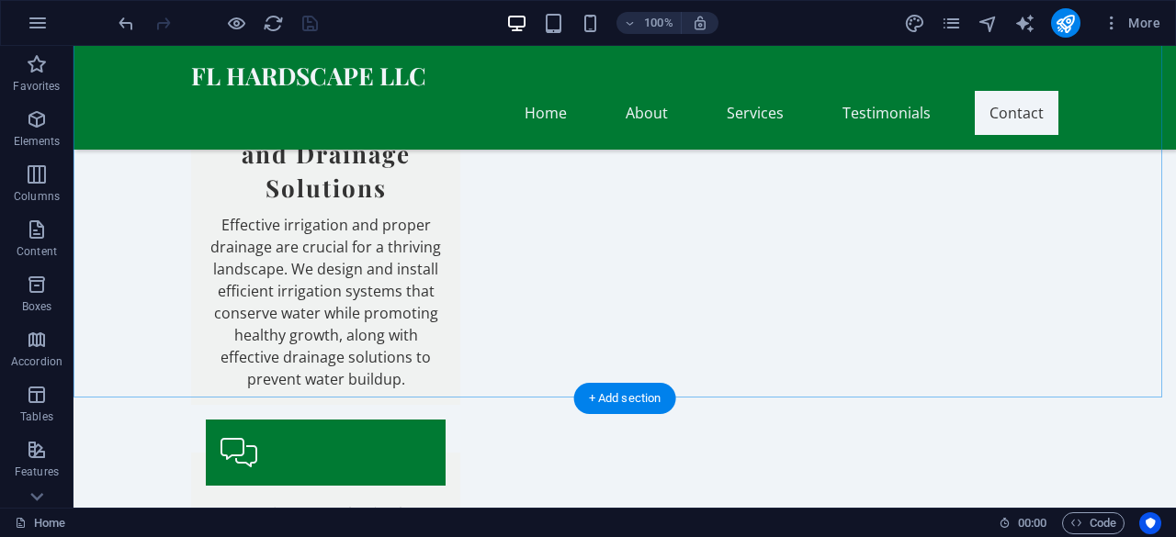
scroll to position [3239, 0]
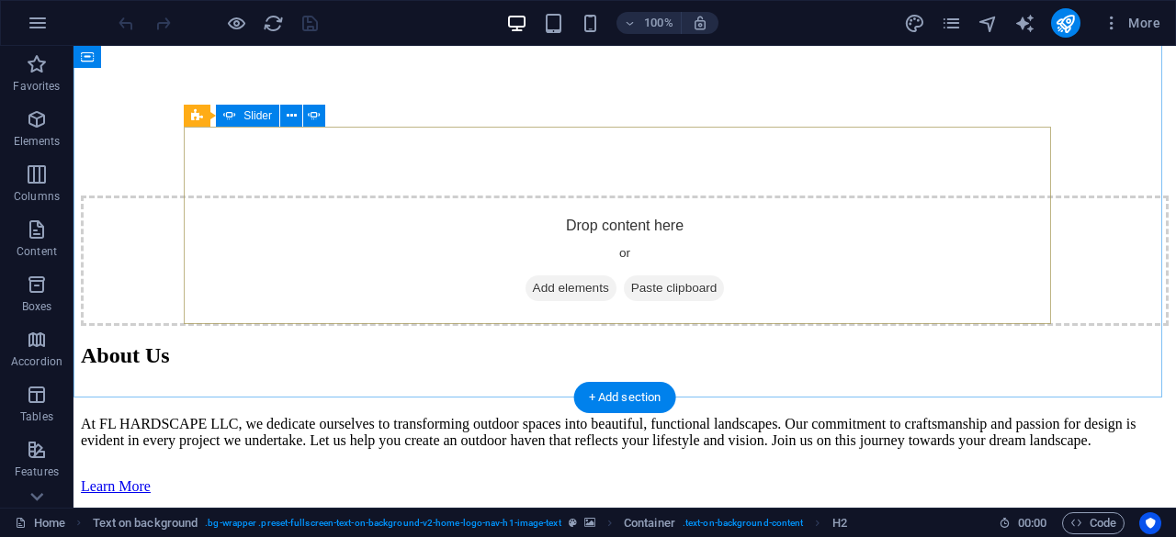
scroll to position [3239, 0]
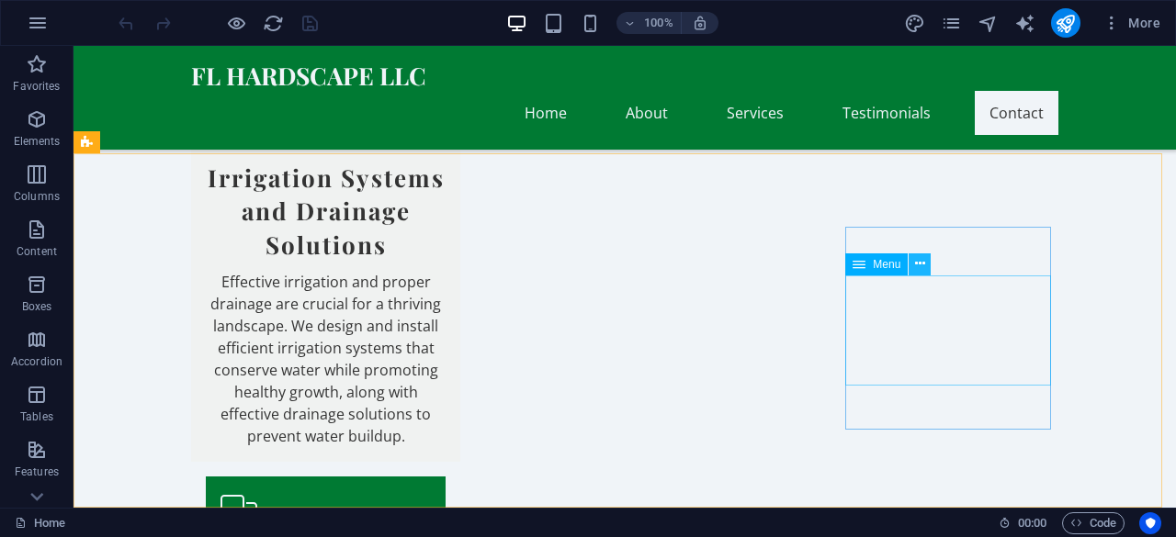
click at [919, 265] on icon at bounding box center [920, 263] width 10 height 19
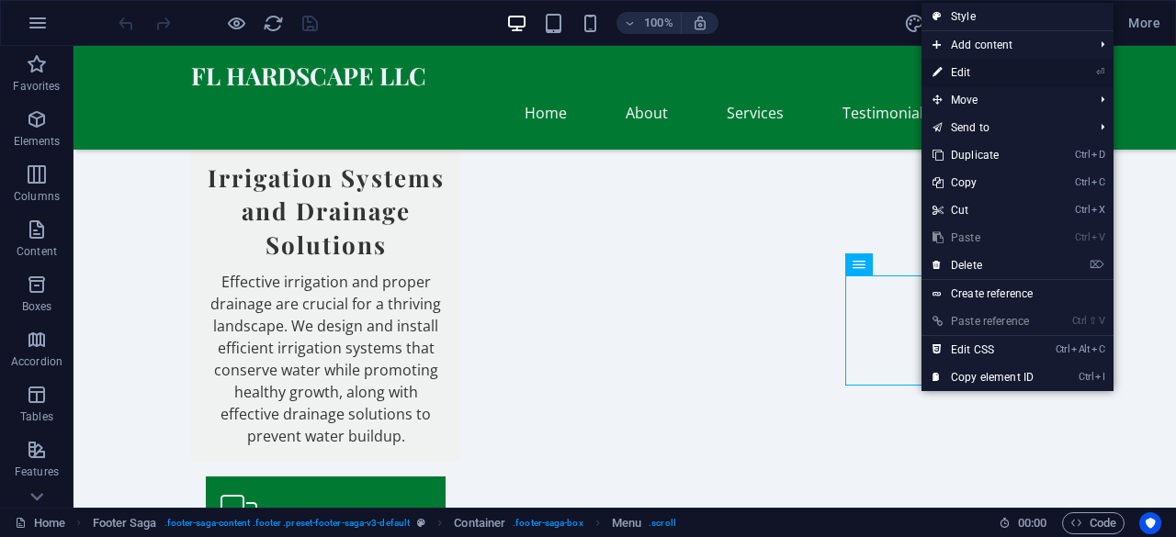
click at [957, 65] on link "⏎ Edit" at bounding box center [982, 73] width 123 height 28
select select
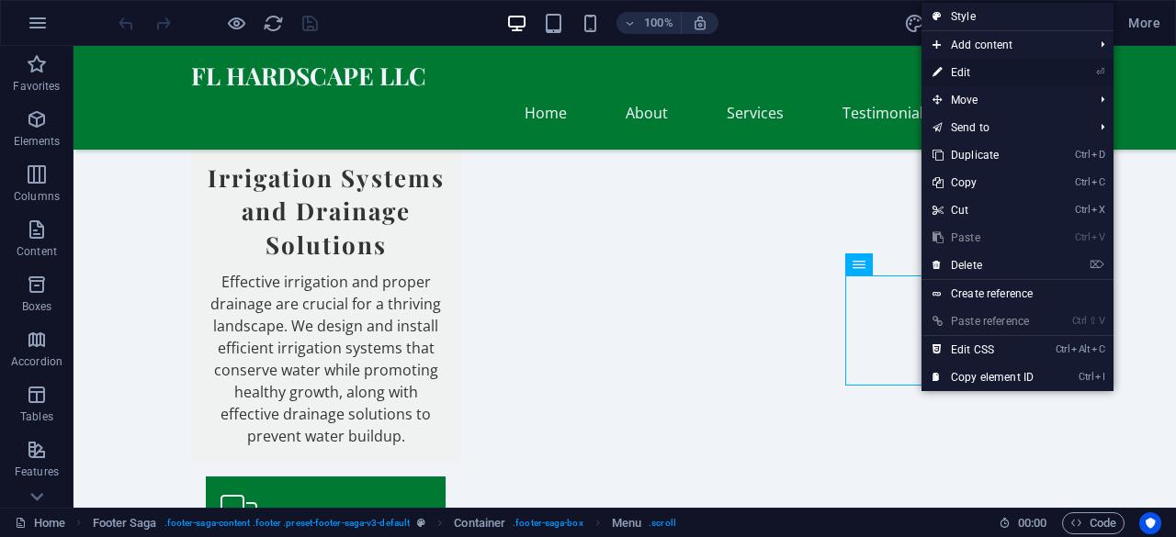
select select
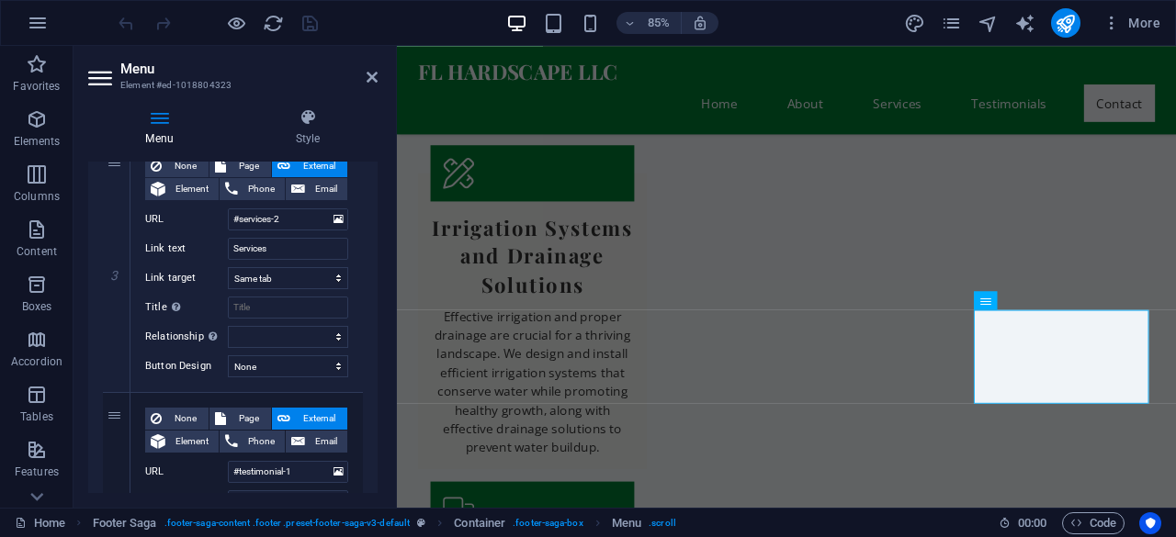
scroll to position [700, 0]
click at [1036, 299] on icon at bounding box center [1036, 301] width 8 height 17
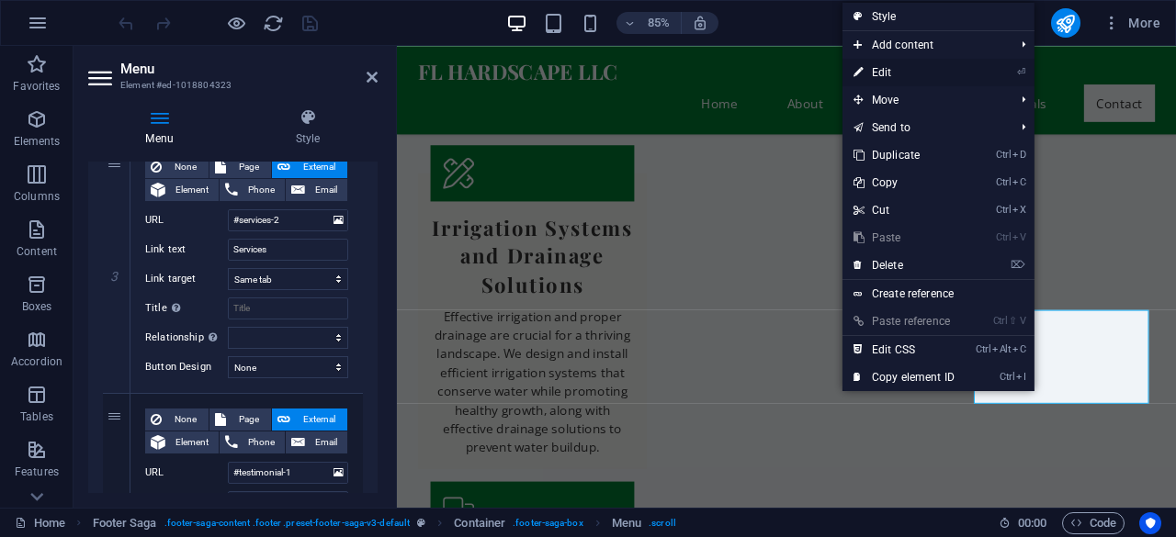
click at [932, 70] on link "⏎ Edit" at bounding box center [903, 73] width 123 height 28
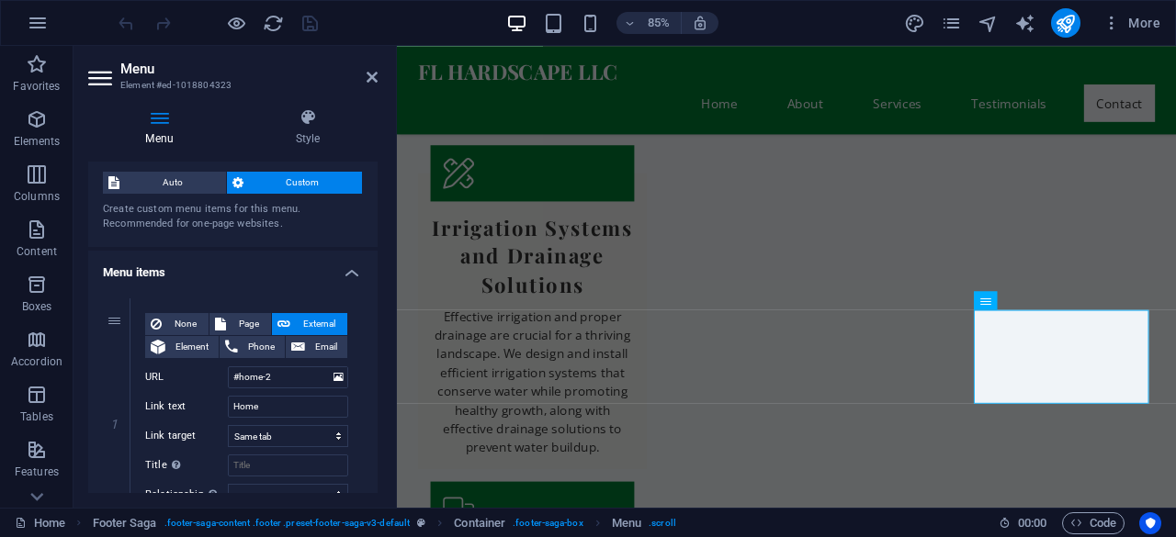
scroll to position [19, 0]
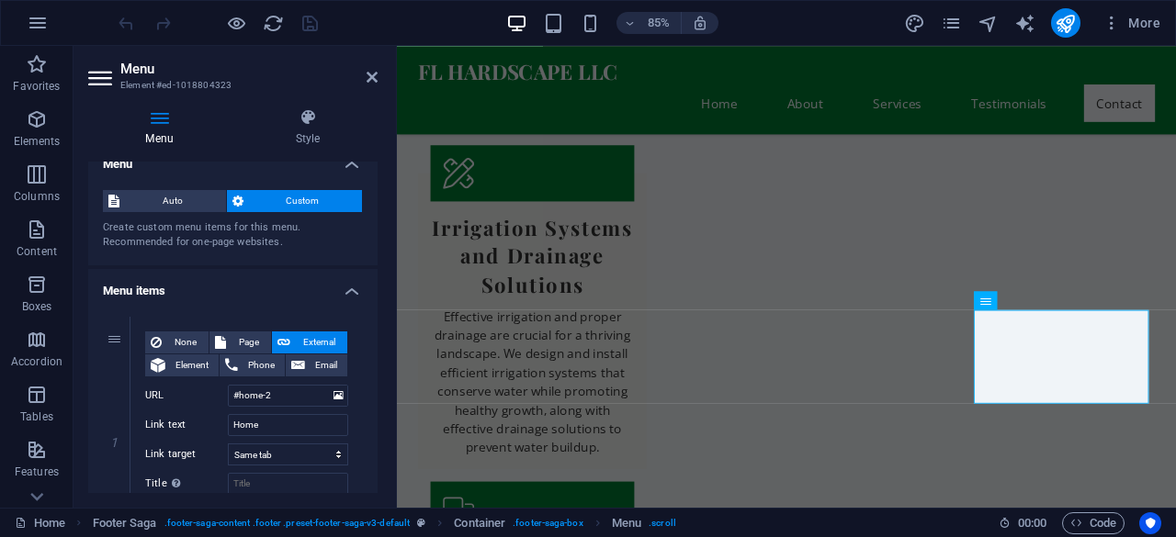
click at [163, 124] on icon at bounding box center [159, 117] width 142 height 18
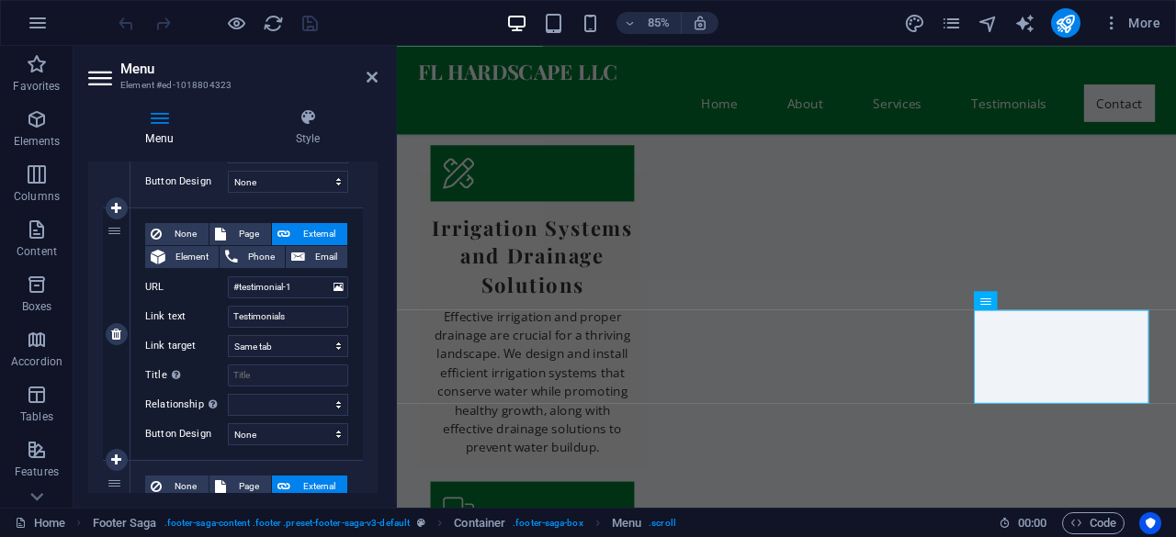
scroll to position [1089, 0]
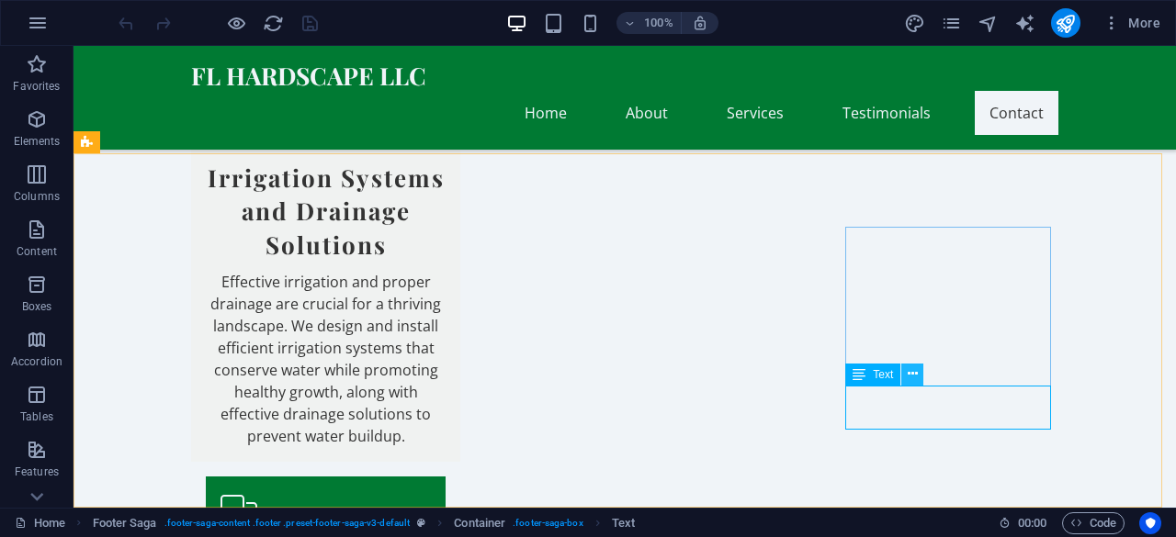
click at [914, 376] on icon at bounding box center [912, 374] width 10 height 19
click at [907, 376] on icon at bounding box center [912, 374] width 10 height 19
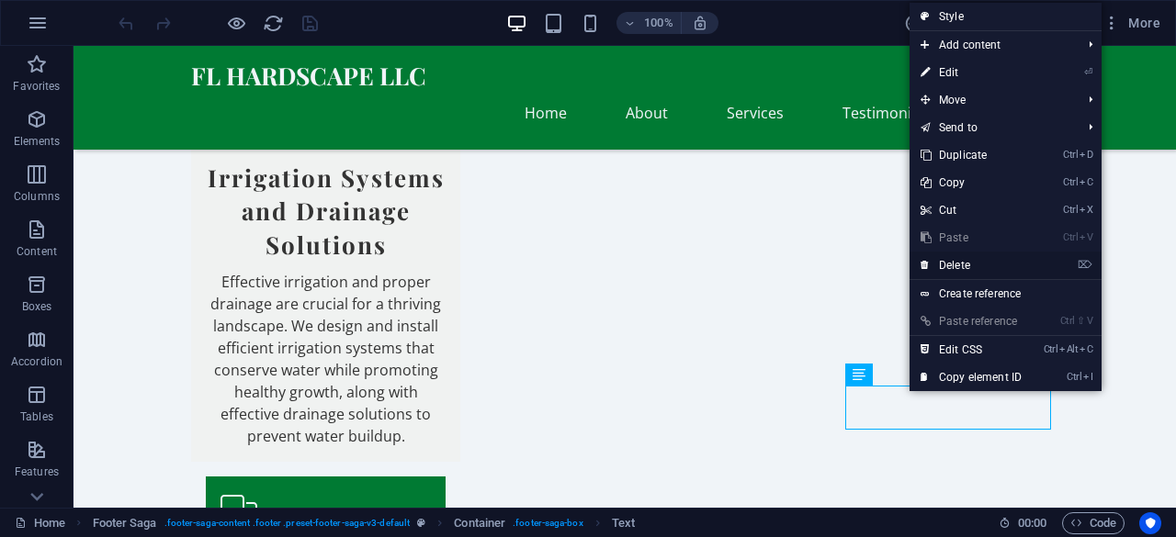
click at [953, 262] on link "⌦ Delete" at bounding box center [970, 266] width 123 height 28
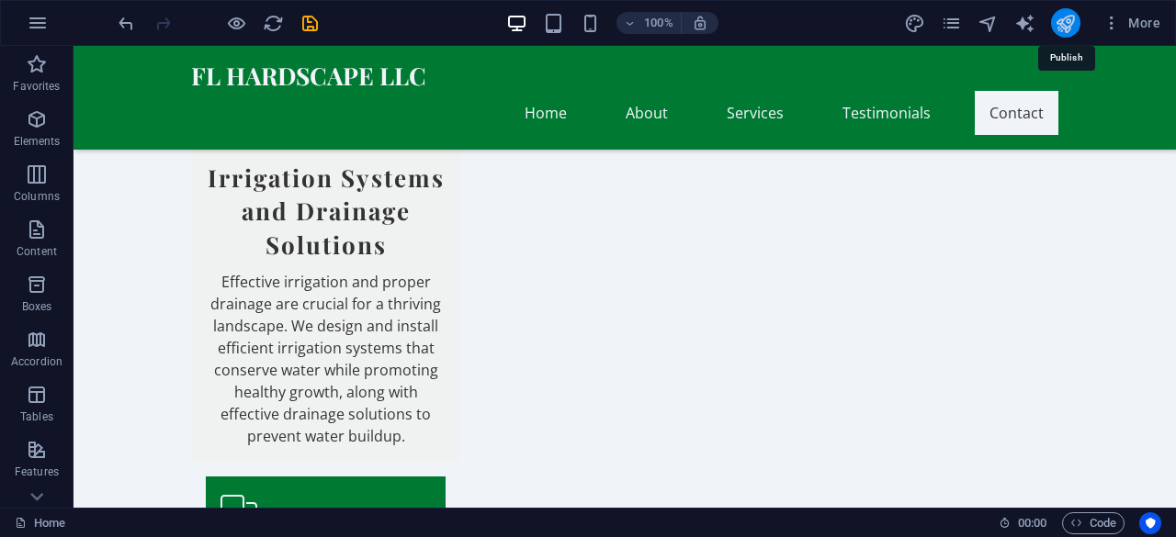
click at [1056, 23] on icon "publish" at bounding box center [1064, 23] width 21 height 21
checkbox input "false"
